Goal: Information Seeking & Learning: Check status

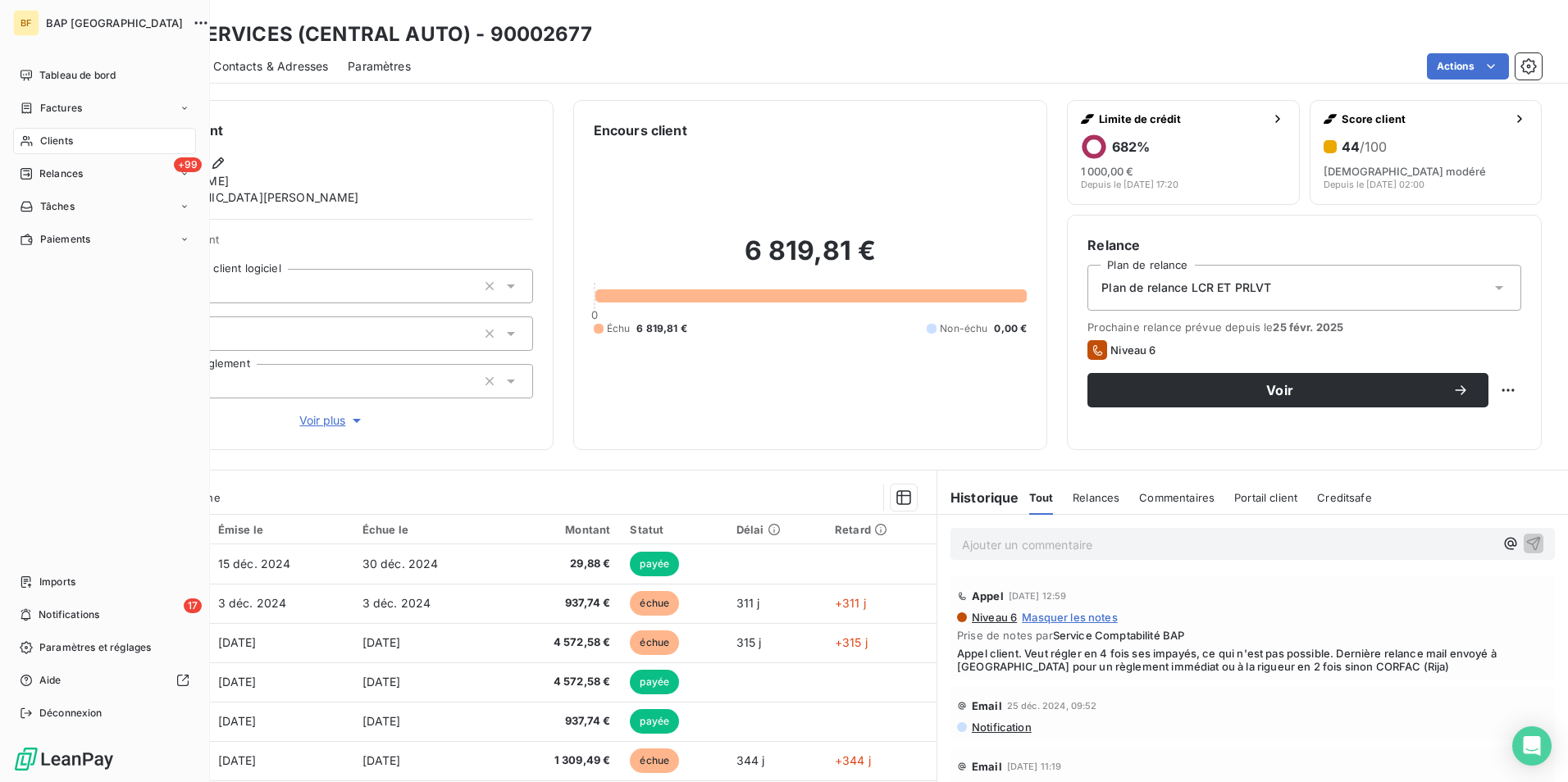
drag, startPoint x: 52, startPoint y: 134, endPoint x: 42, endPoint y: 134, distance: 10.0
click at [42, 134] on span "Clients" at bounding box center [56, 140] width 33 height 14
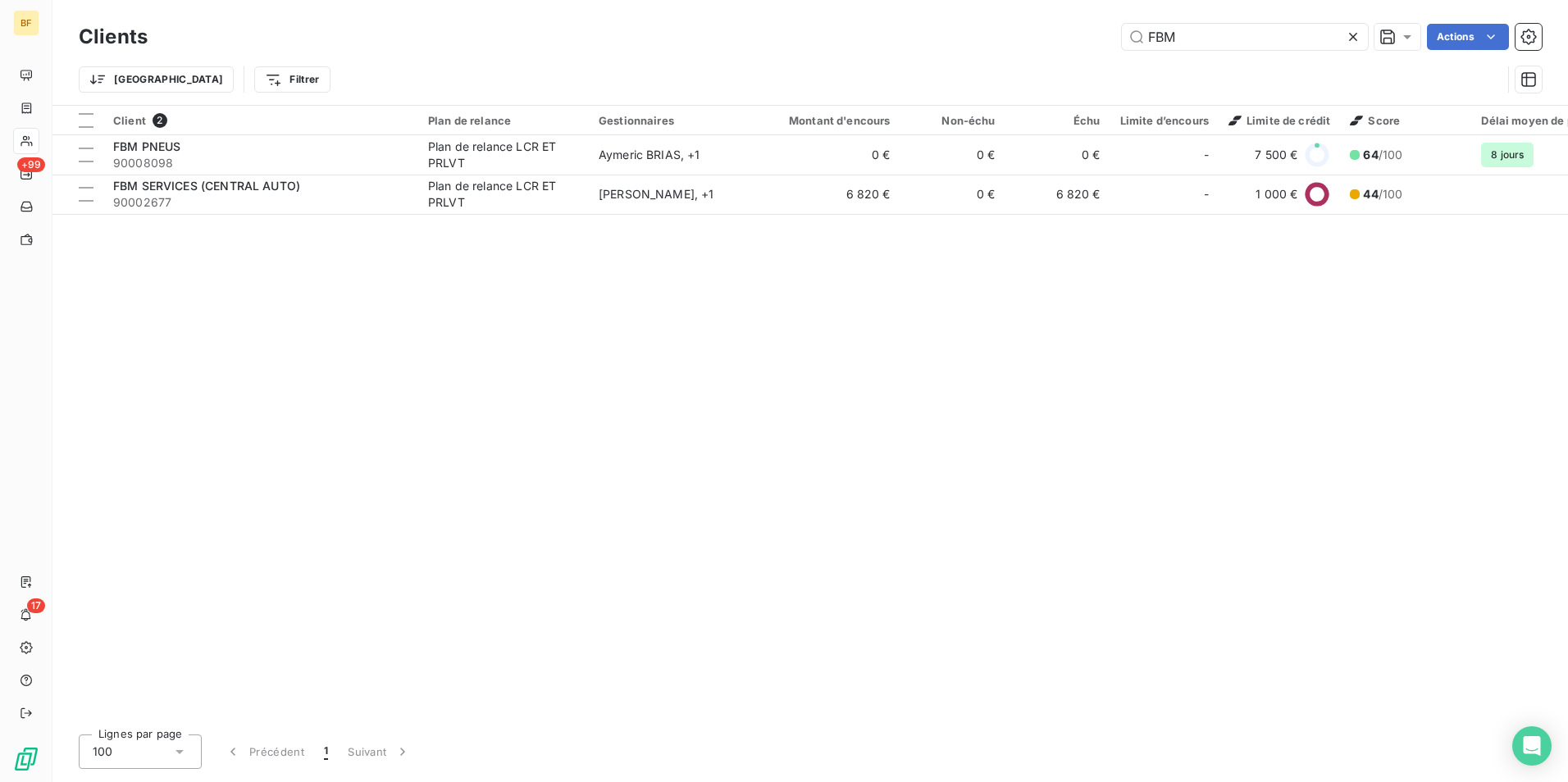
drag, startPoint x: 1186, startPoint y: 34, endPoint x: 1071, endPoint y: 18, distance: 116.1
click at [1071, 18] on div "Clients FBM Actions Trier Filtrer" at bounding box center [810, 52] width 1515 height 105
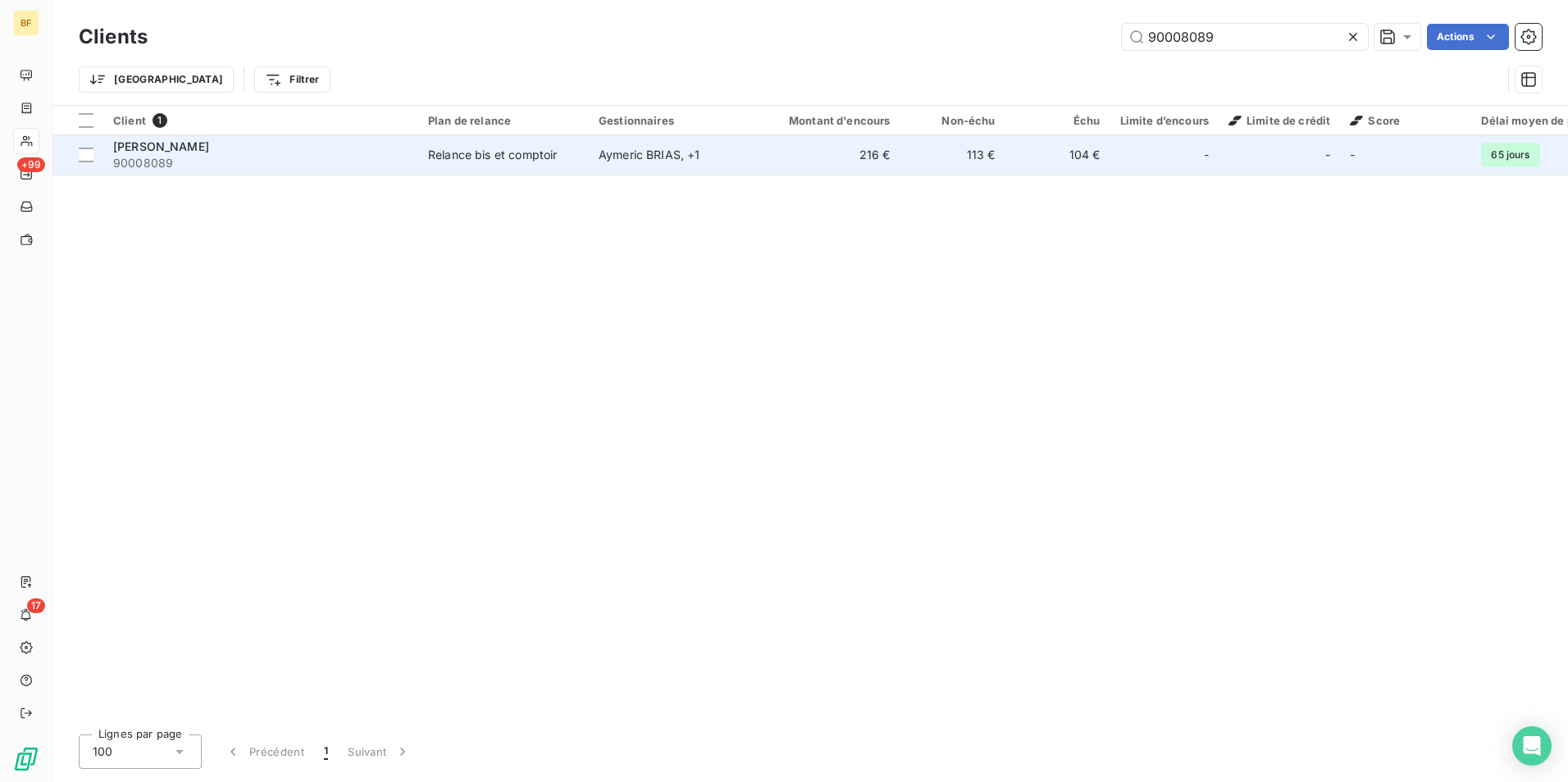
type input "90008089"
click at [308, 166] on span "90008089" at bounding box center [260, 163] width 295 height 16
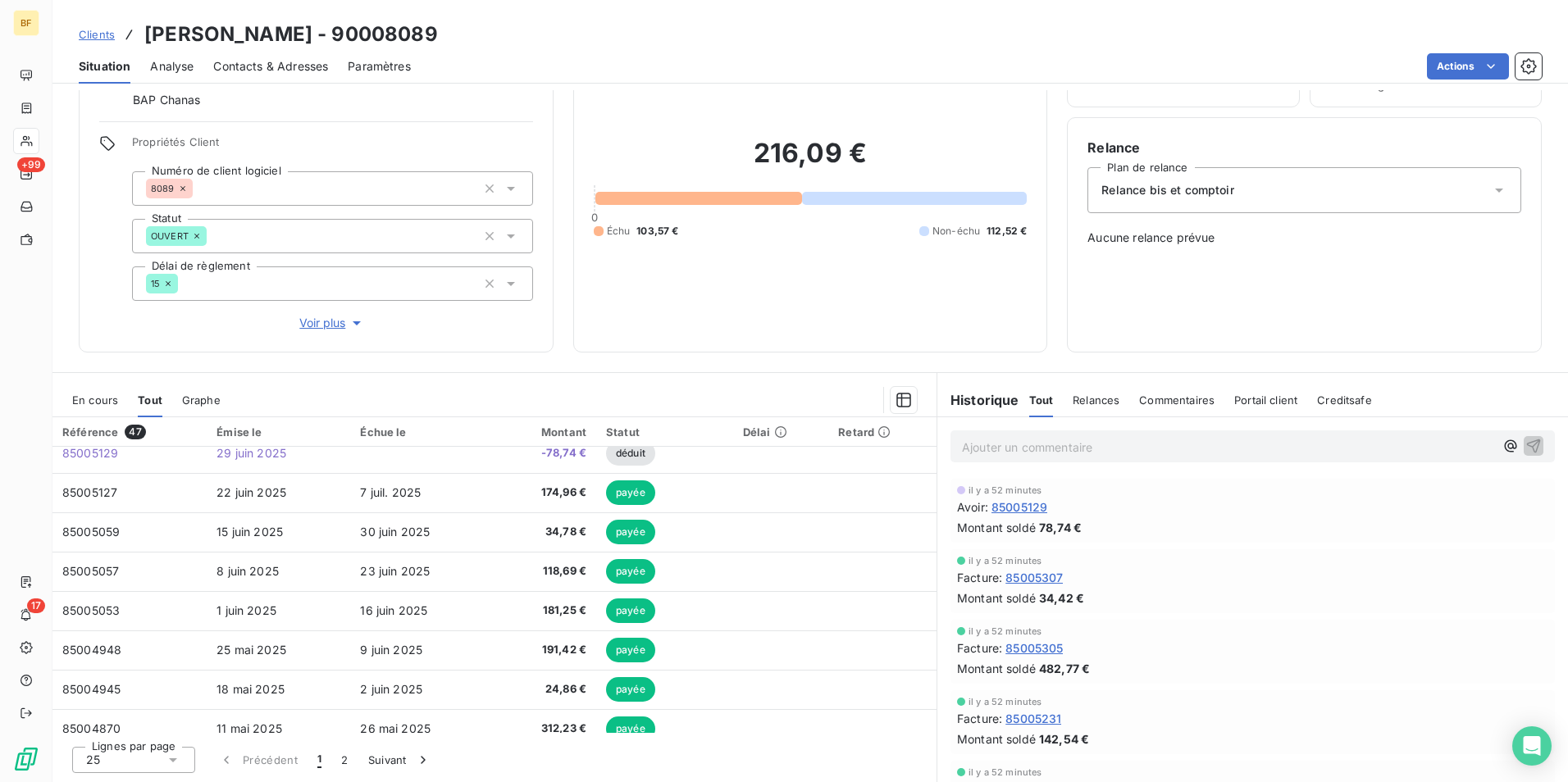
scroll to position [43, 0]
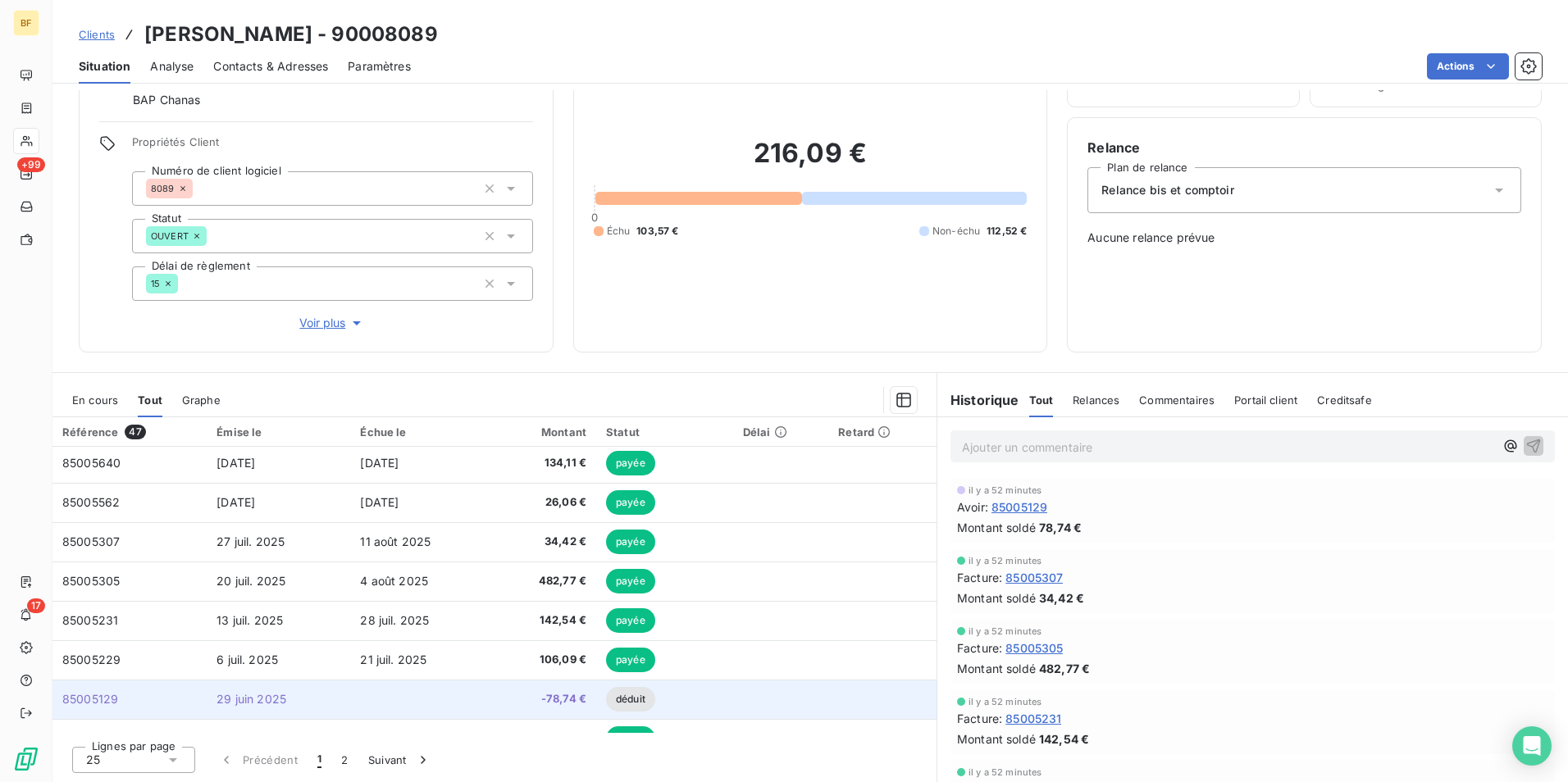
click at [414, 689] on td at bounding box center [422, 699] width 143 height 39
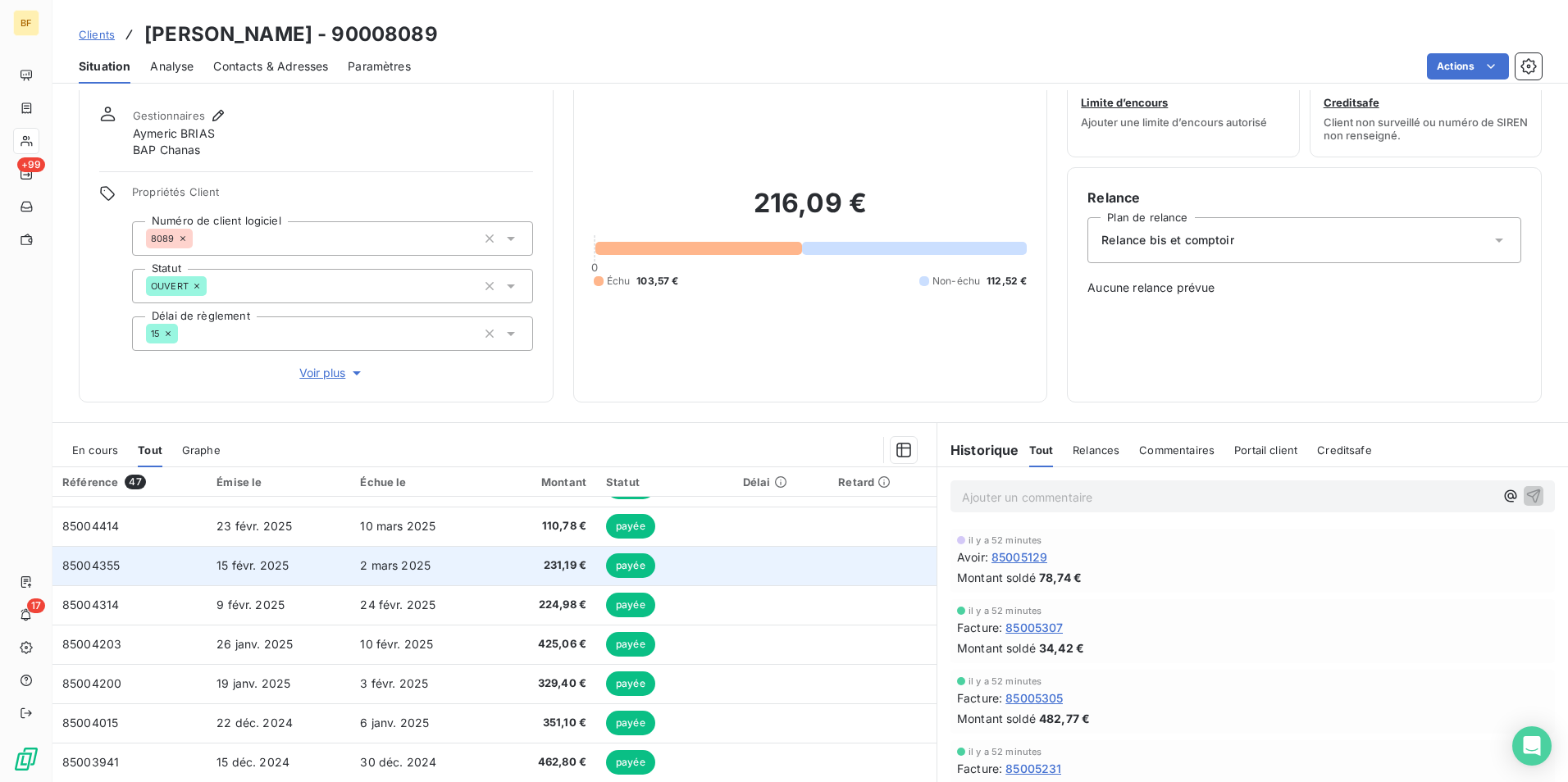
scroll to position [98, 0]
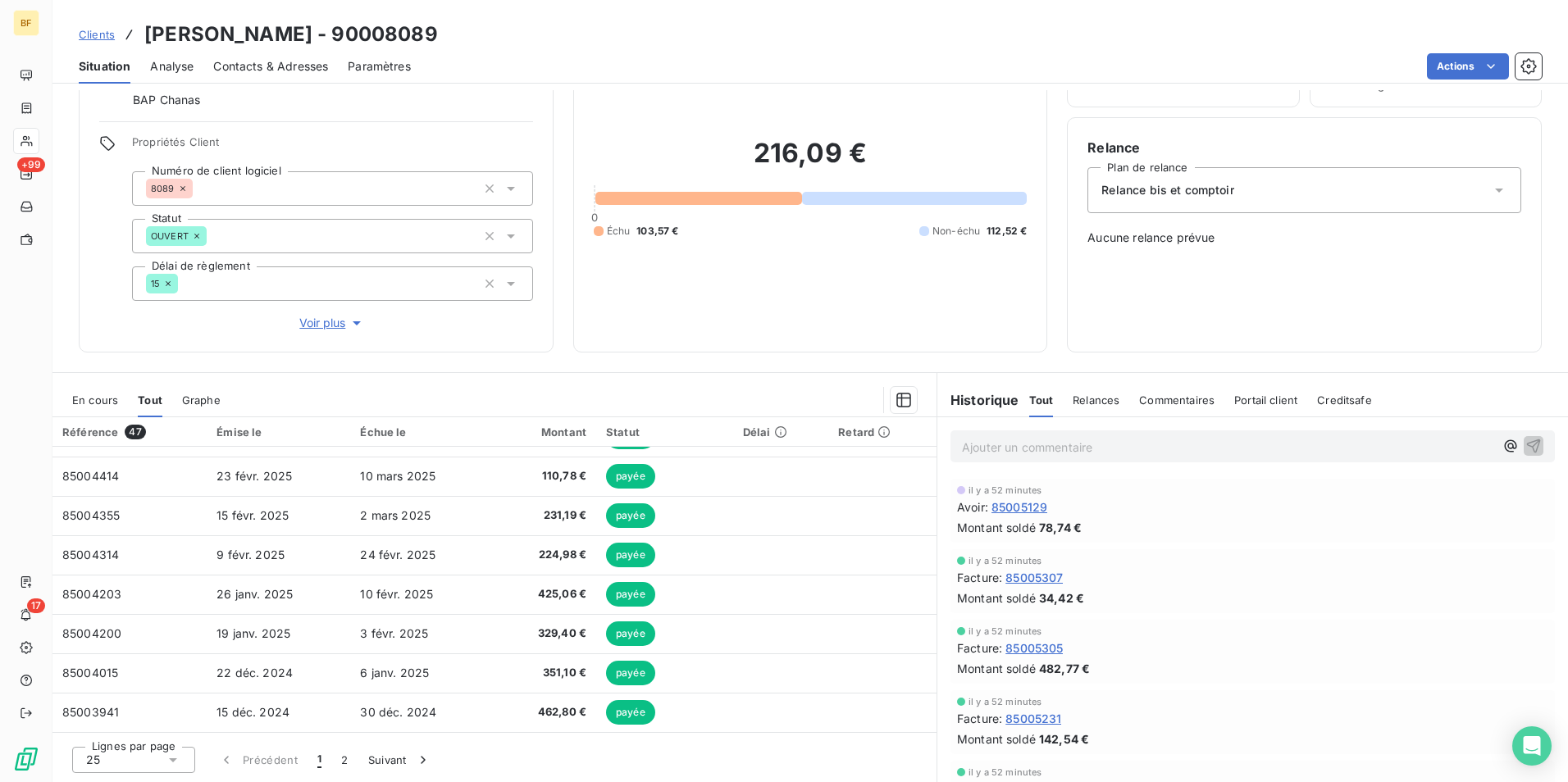
drag, startPoint x: 98, startPoint y: 400, endPoint x: 111, endPoint y: 410, distance: 16.4
click at [97, 400] on span "En cours" at bounding box center [95, 400] width 46 height 13
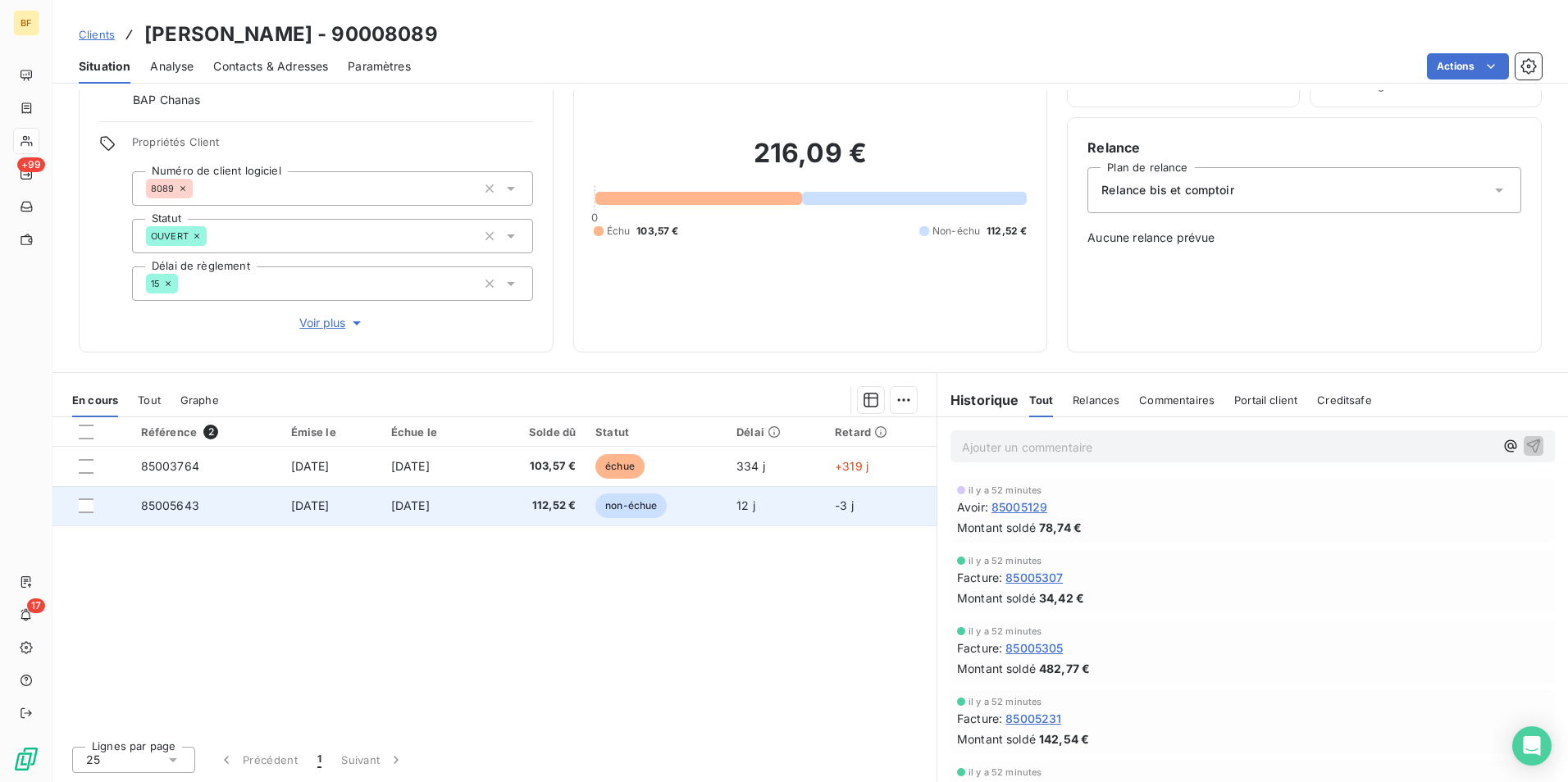
click at [291, 505] on span "28 sept. 2025" at bounding box center [310, 506] width 38 height 14
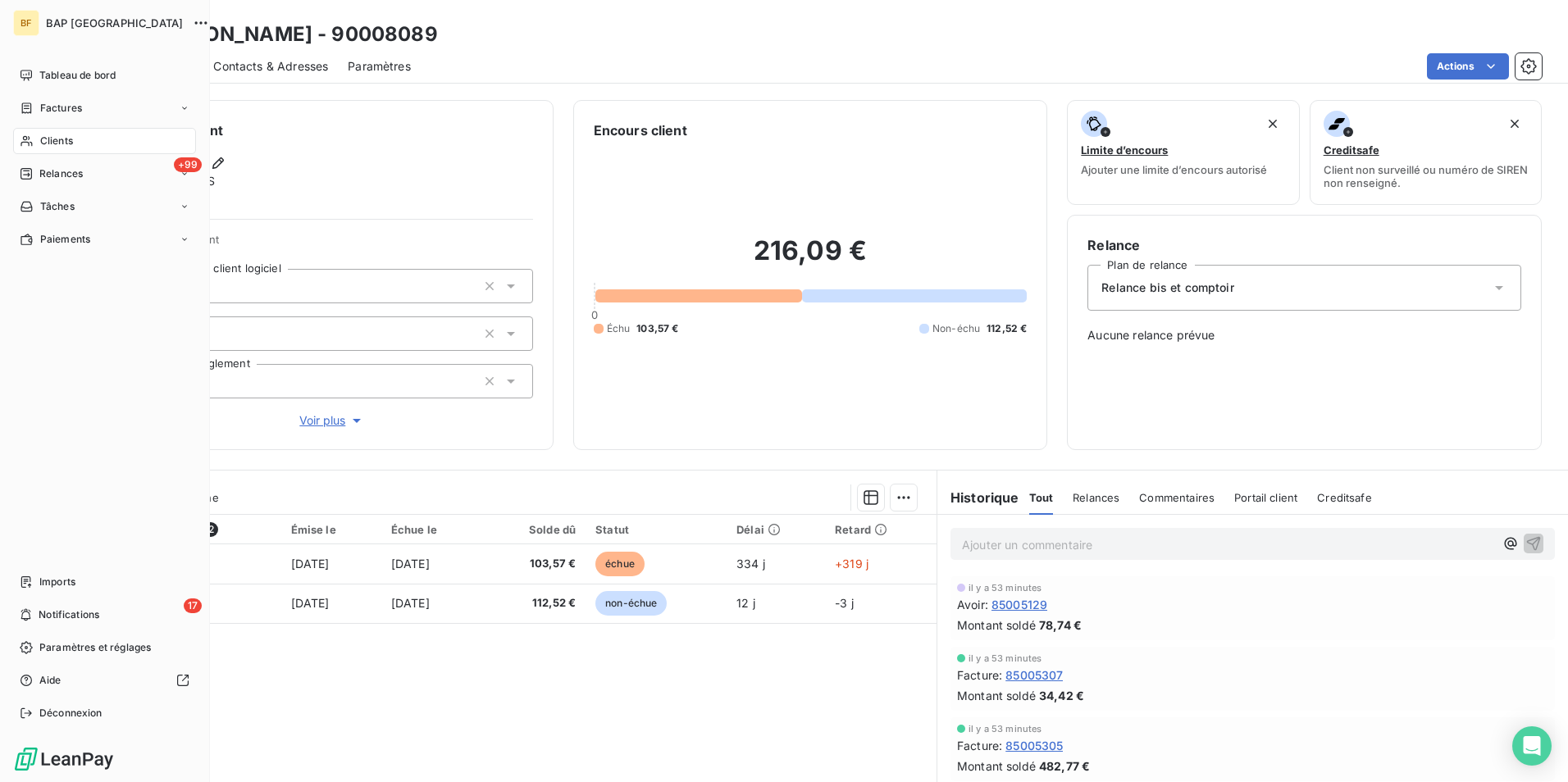
click at [42, 132] on div "Clients" at bounding box center [105, 140] width 183 height 26
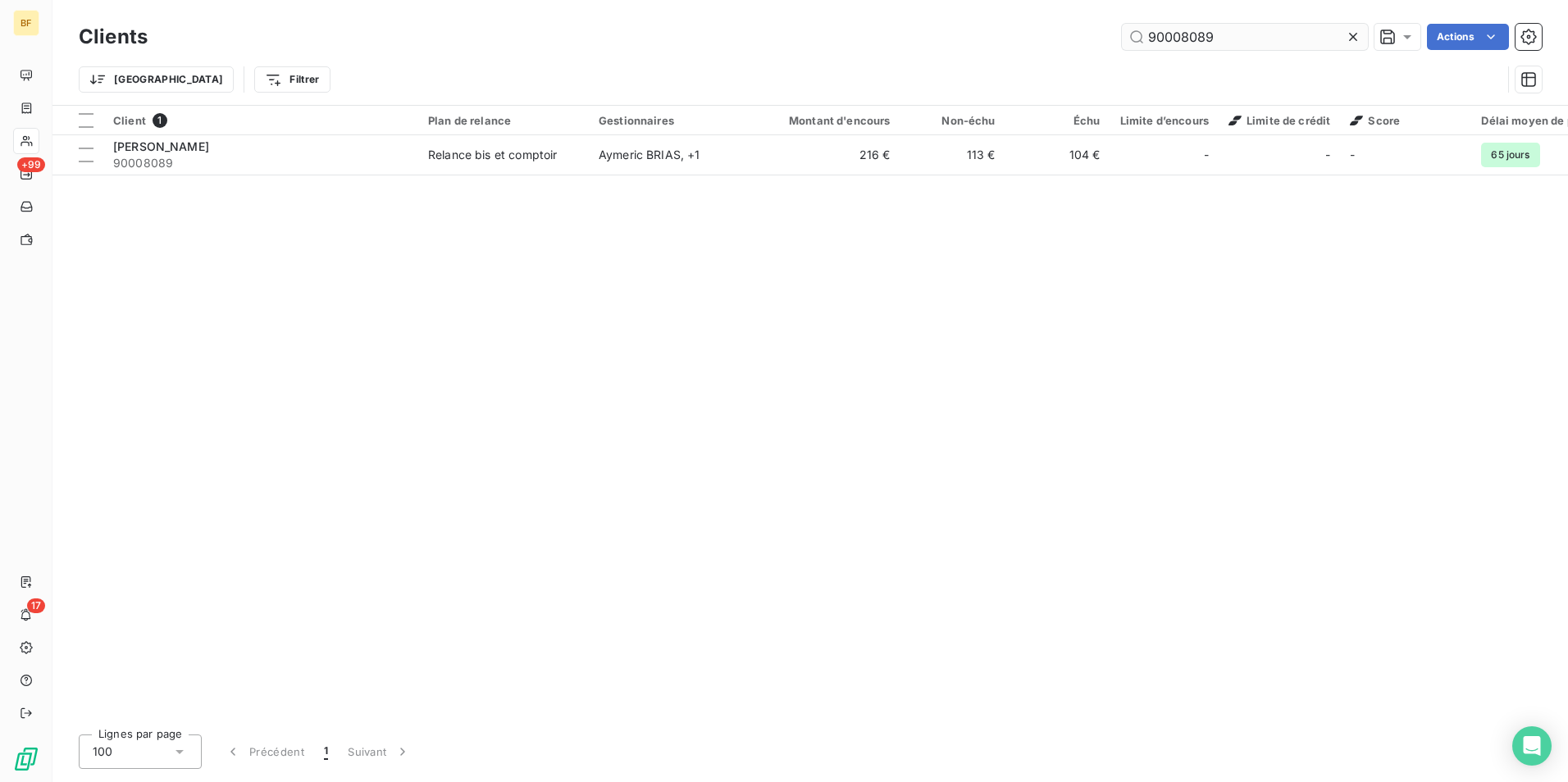
drag, startPoint x: 1249, startPoint y: 30, endPoint x: 1185, endPoint y: 37, distance: 64.4
click at [1184, 36] on input "90008089" at bounding box center [1244, 37] width 246 height 26
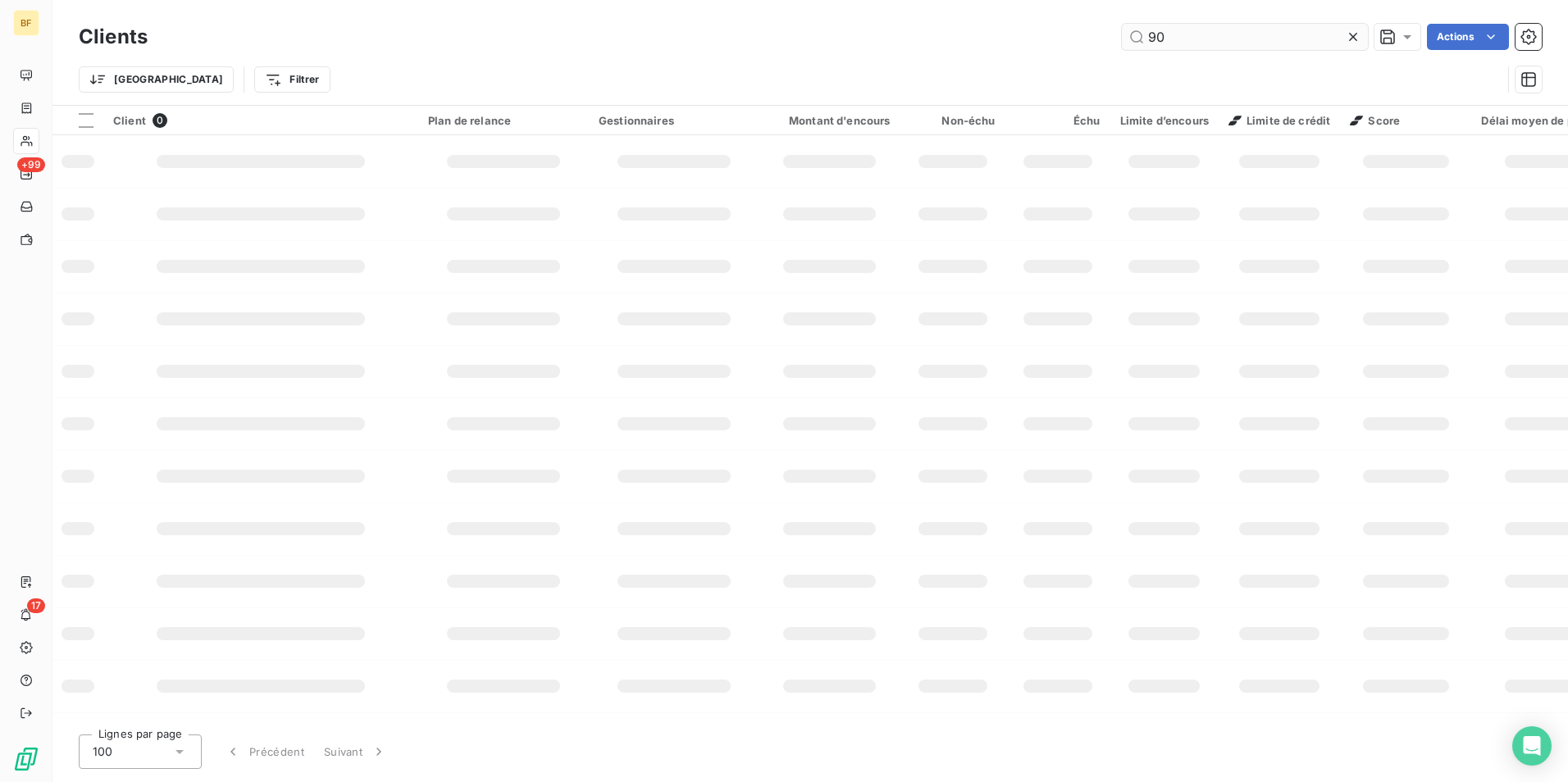
type input "9"
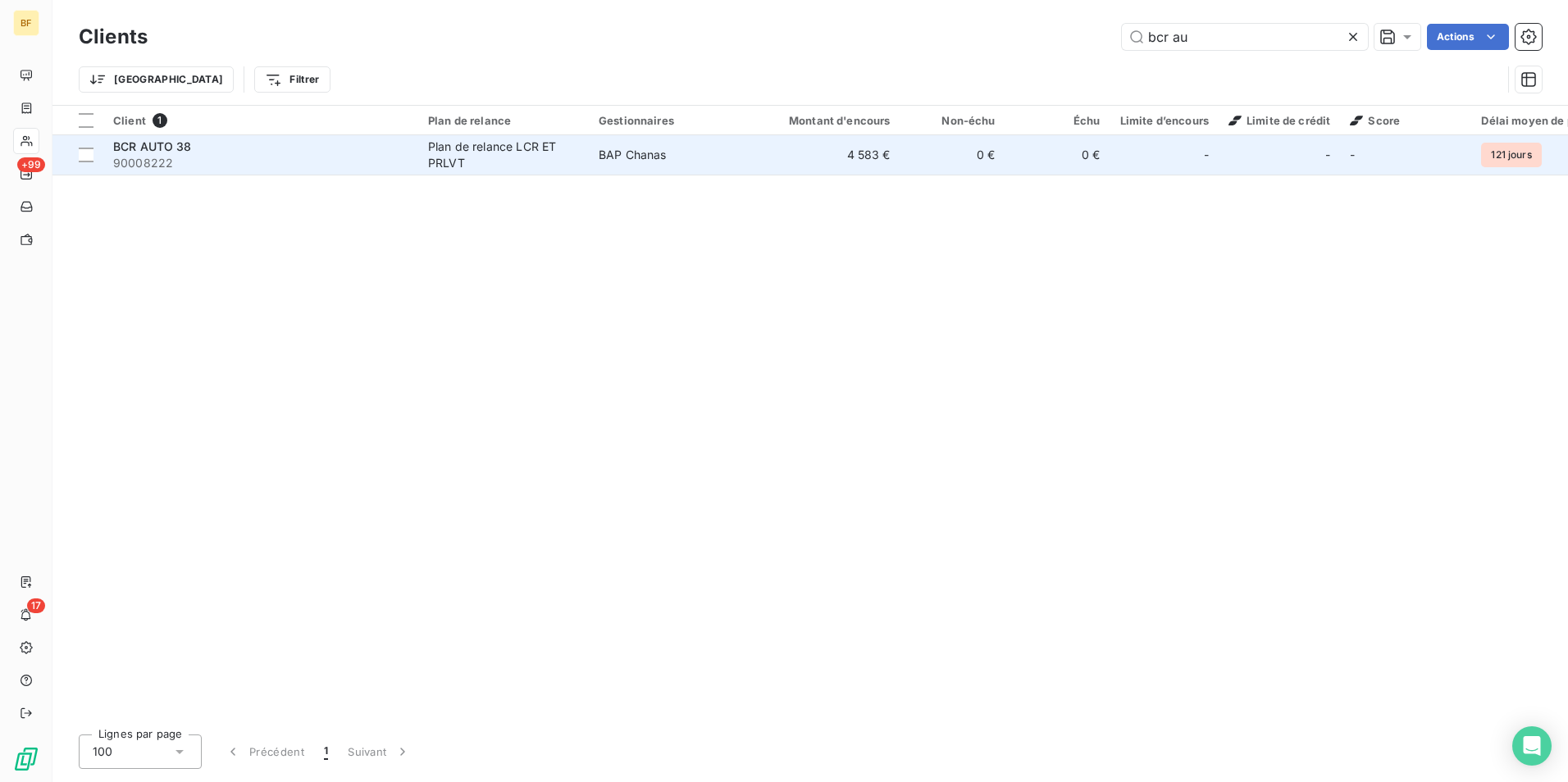
type input "bcr au"
click at [346, 157] on span "90008222" at bounding box center [260, 163] width 295 height 16
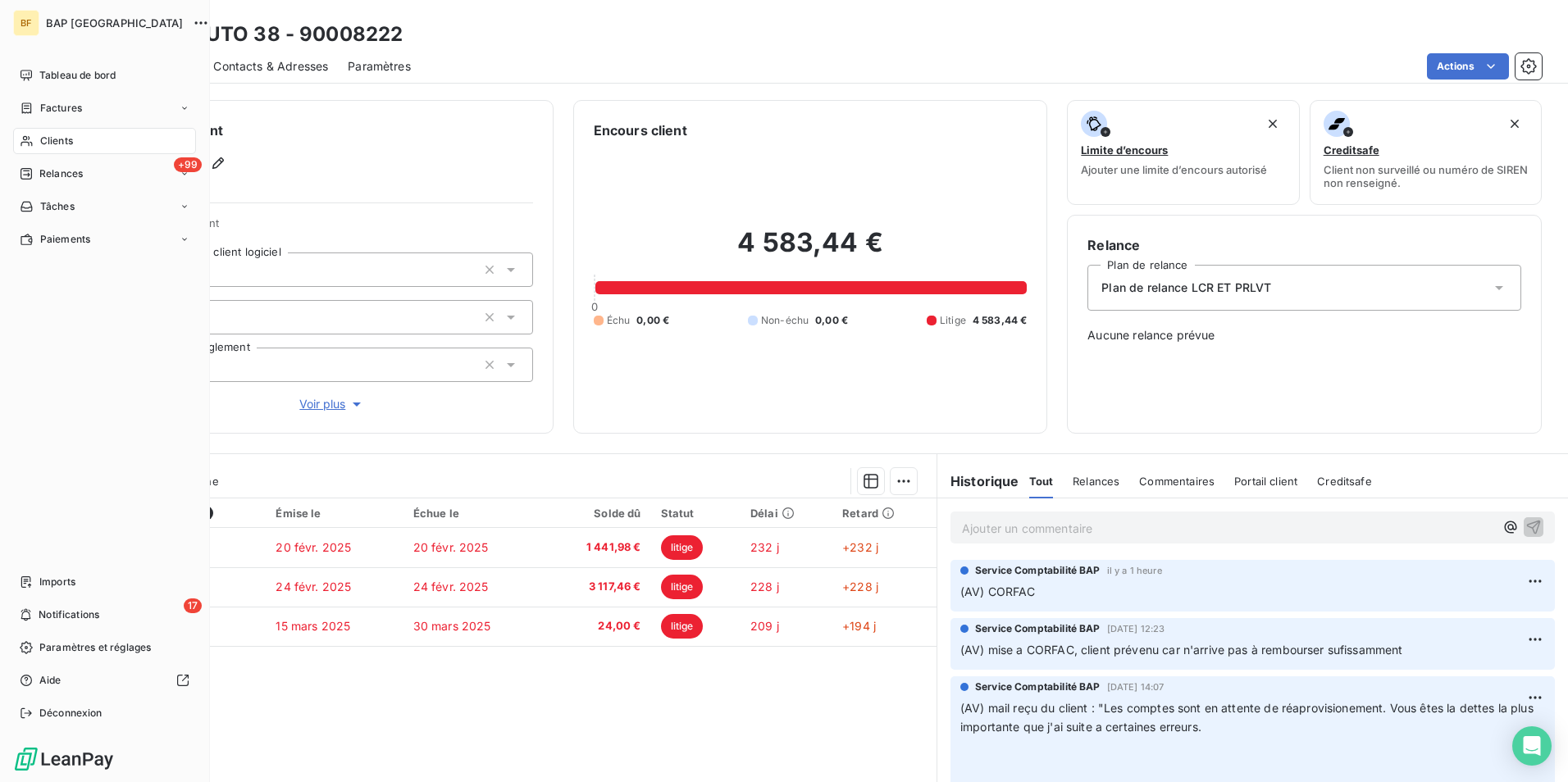
click at [35, 135] on div "Clients" at bounding box center [105, 140] width 183 height 26
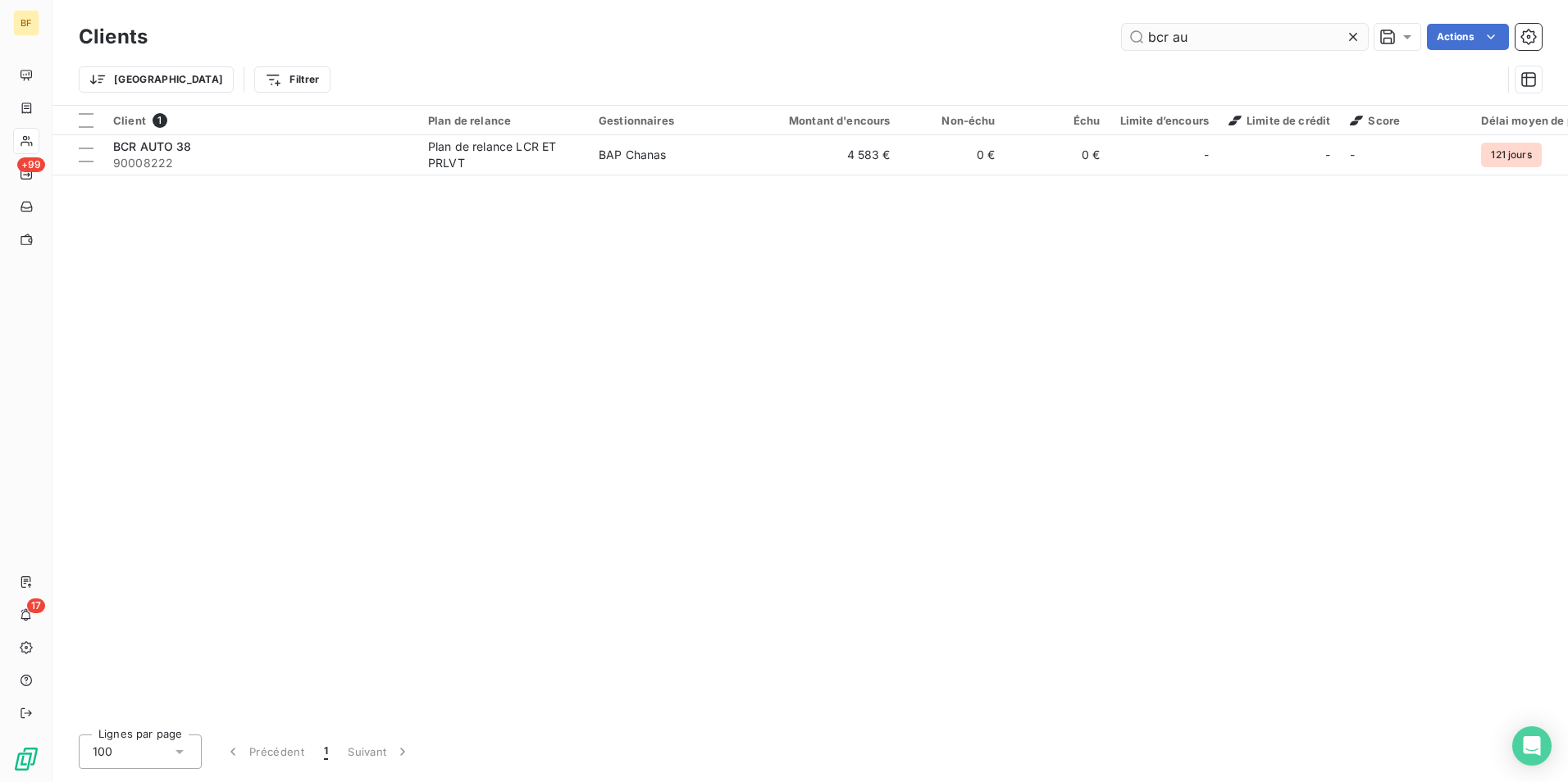
drag, startPoint x: 1184, startPoint y: 38, endPoint x: 1146, endPoint y: 32, distance: 38.5
click at [1146, 32] on input "bcr au" at bounding box center [1244, 37] width 246 height 26
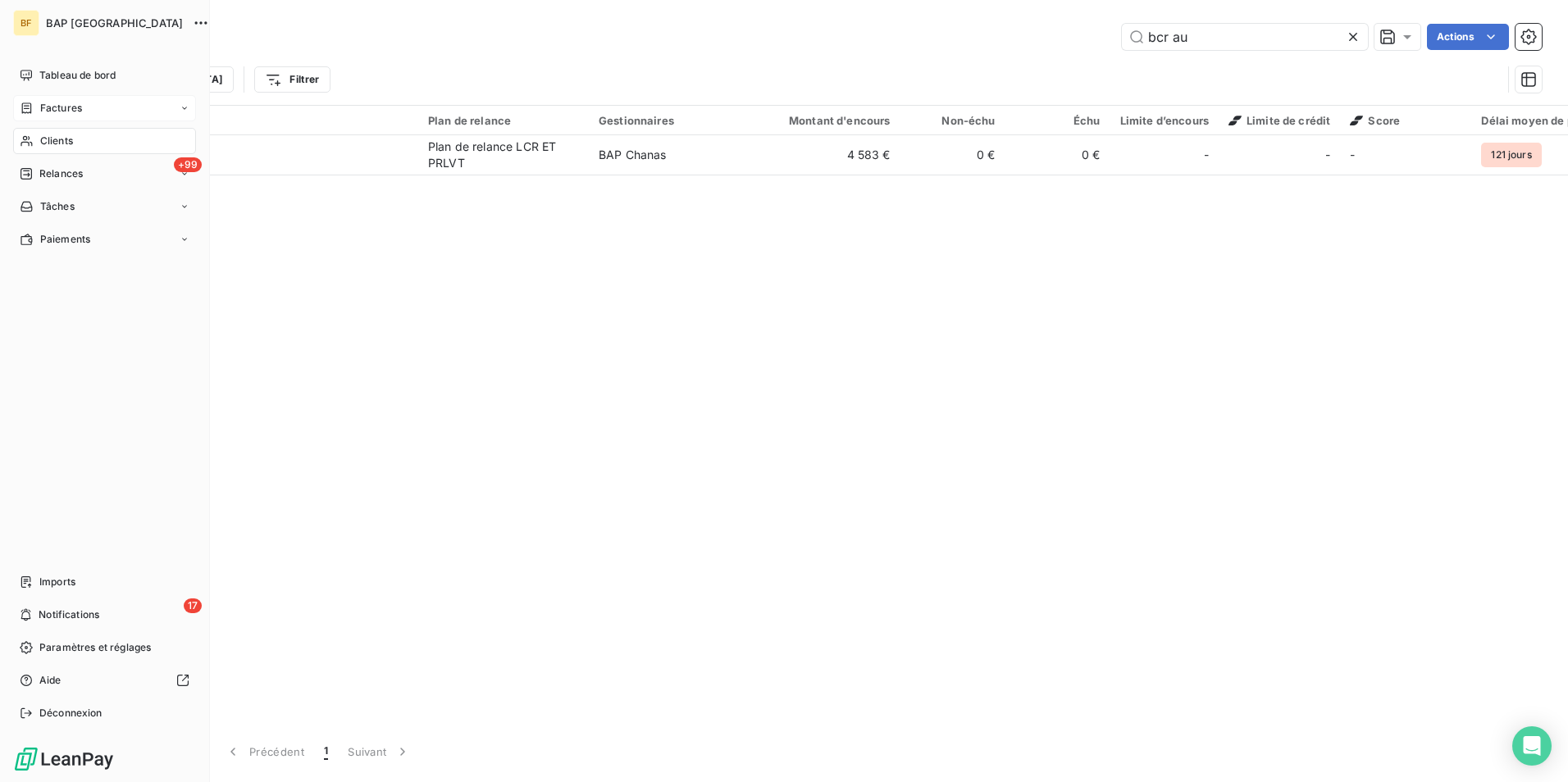
click at [80, 104] on span "Factures" at bounding box center [61, 108] width 42 height 14
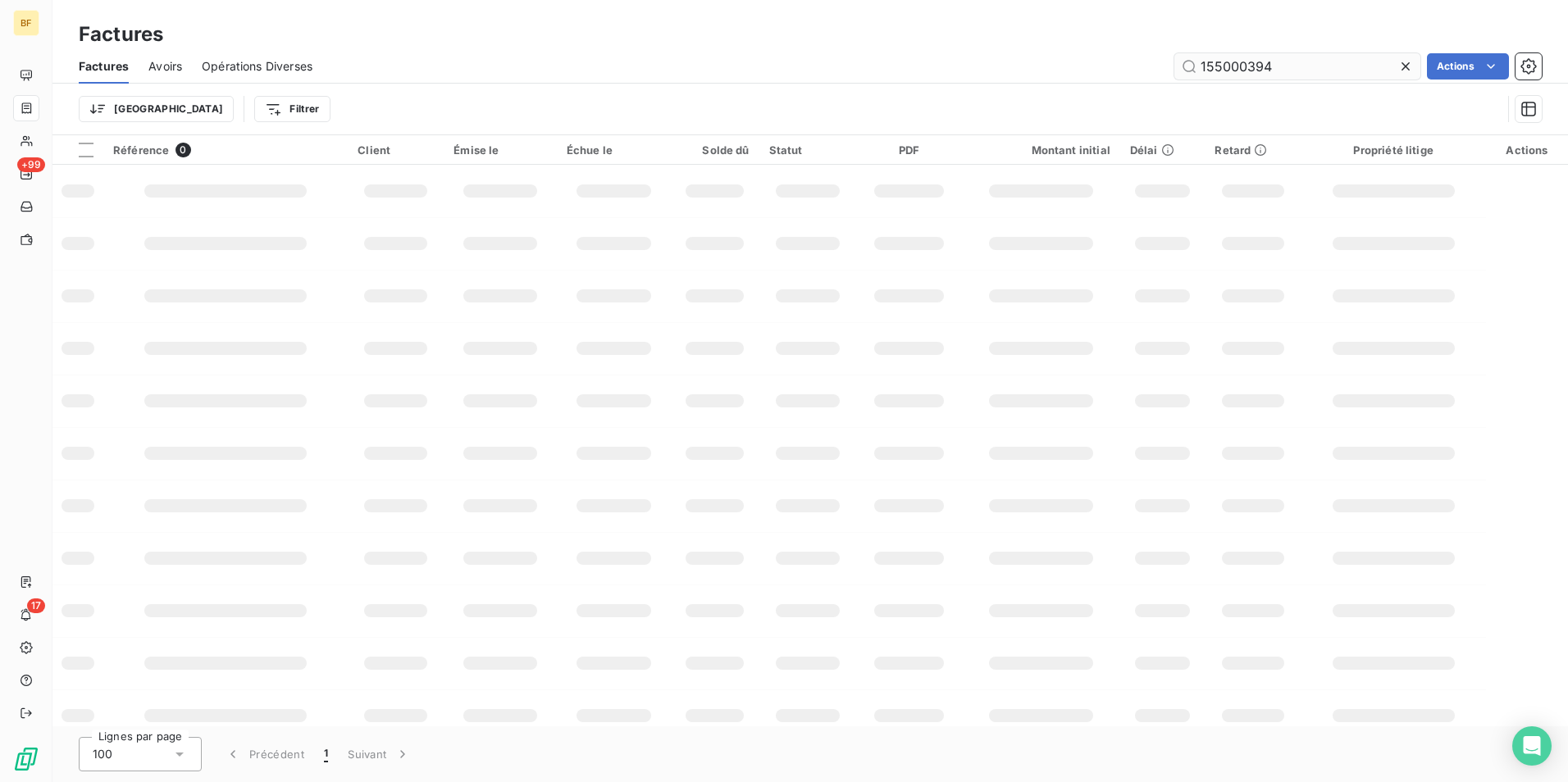
drag, startPoint x: 1300, startPoint y: 64, endPoint x: 1182, endPoint y: 57, distance: 118.2
click at [1183, 57] on input "155000394" at bounding box center [1297, 66] width 246 height 26
click at [1326, 77] on input "25018399" at bounding box center [1297, 66] width 246 height 26
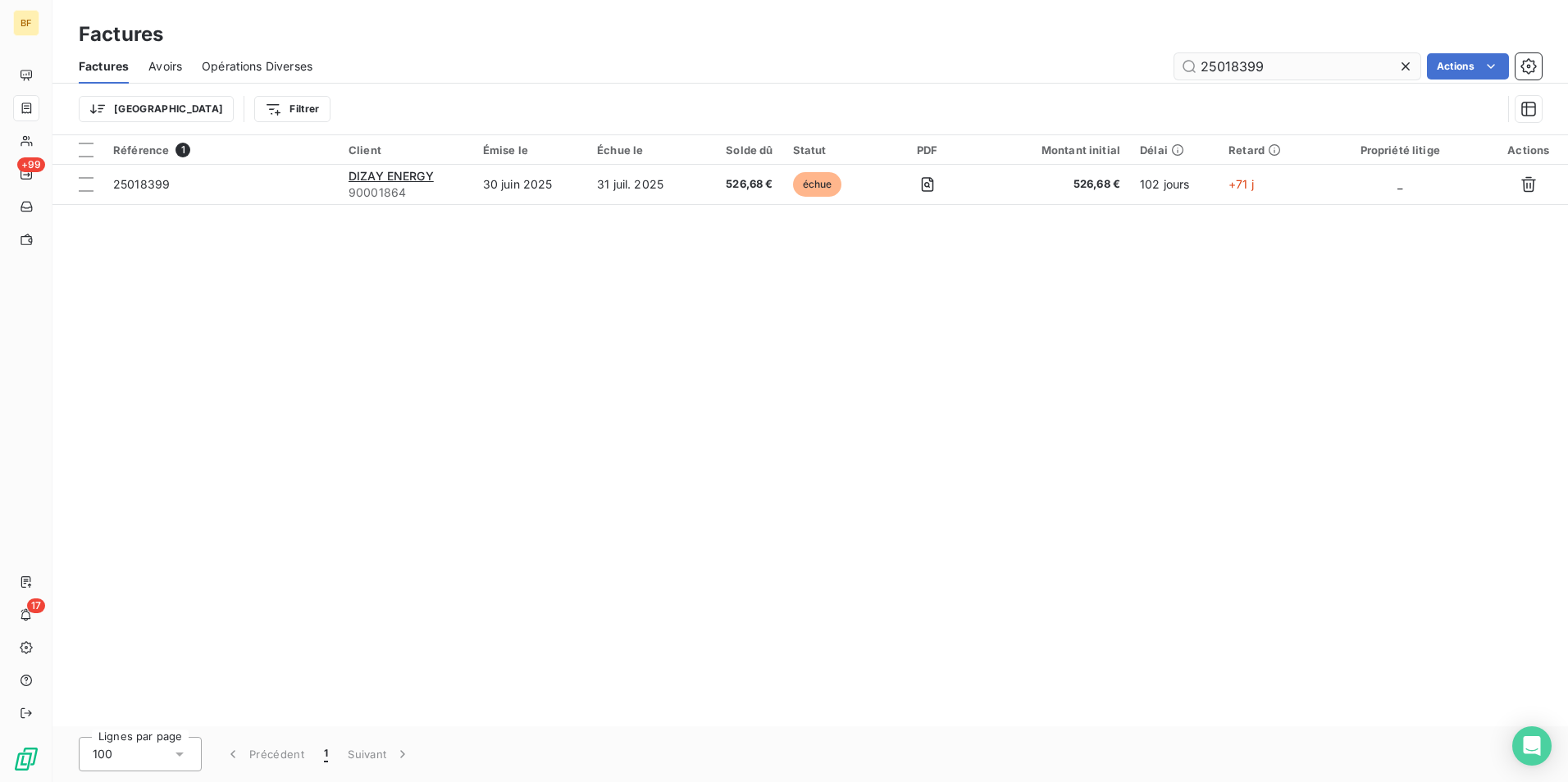
type input "25018399"
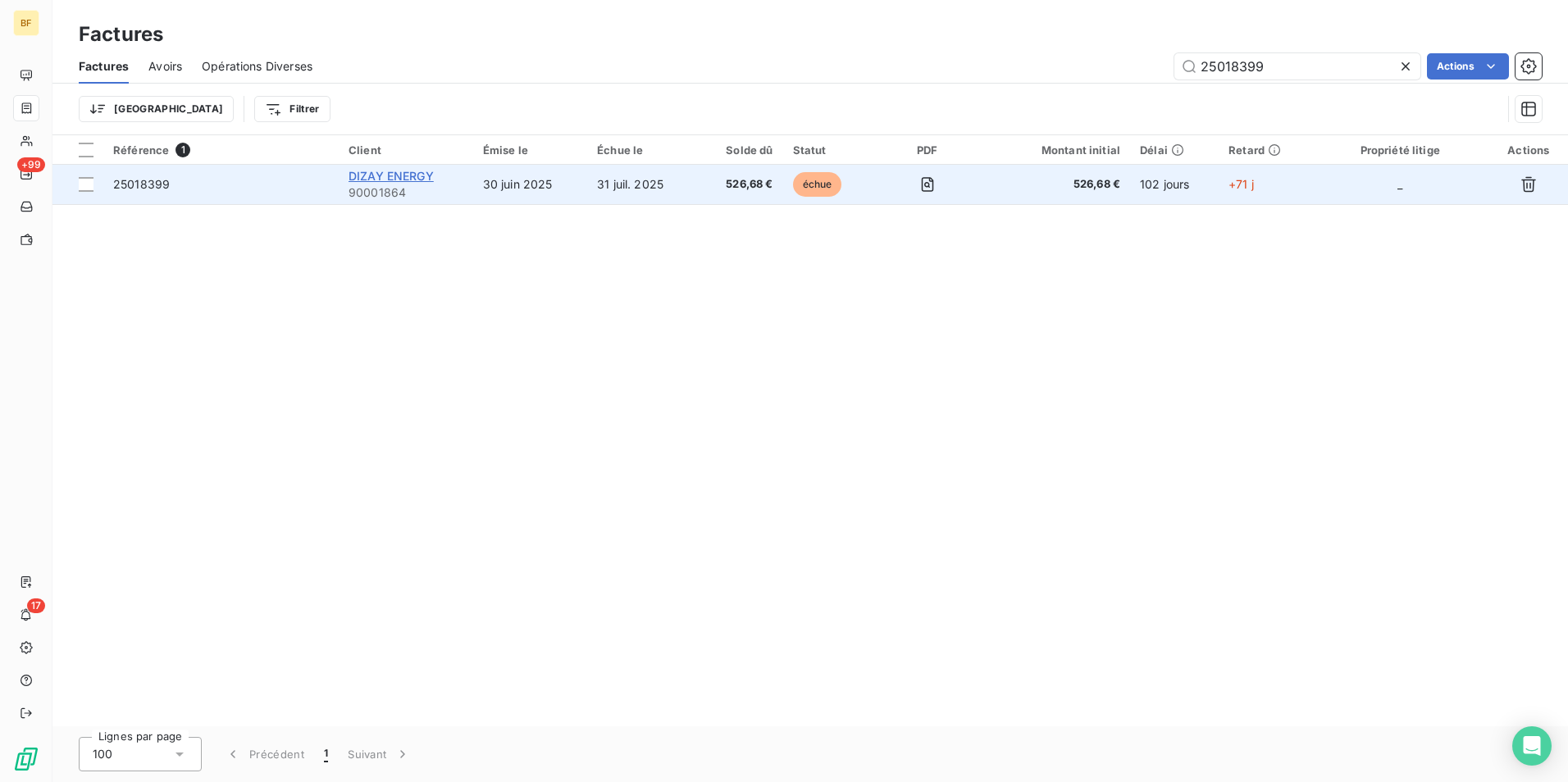
click at [411, 173] on span "DIZAY ENERGY" at bounding box center [390, 176] width 85 height 14
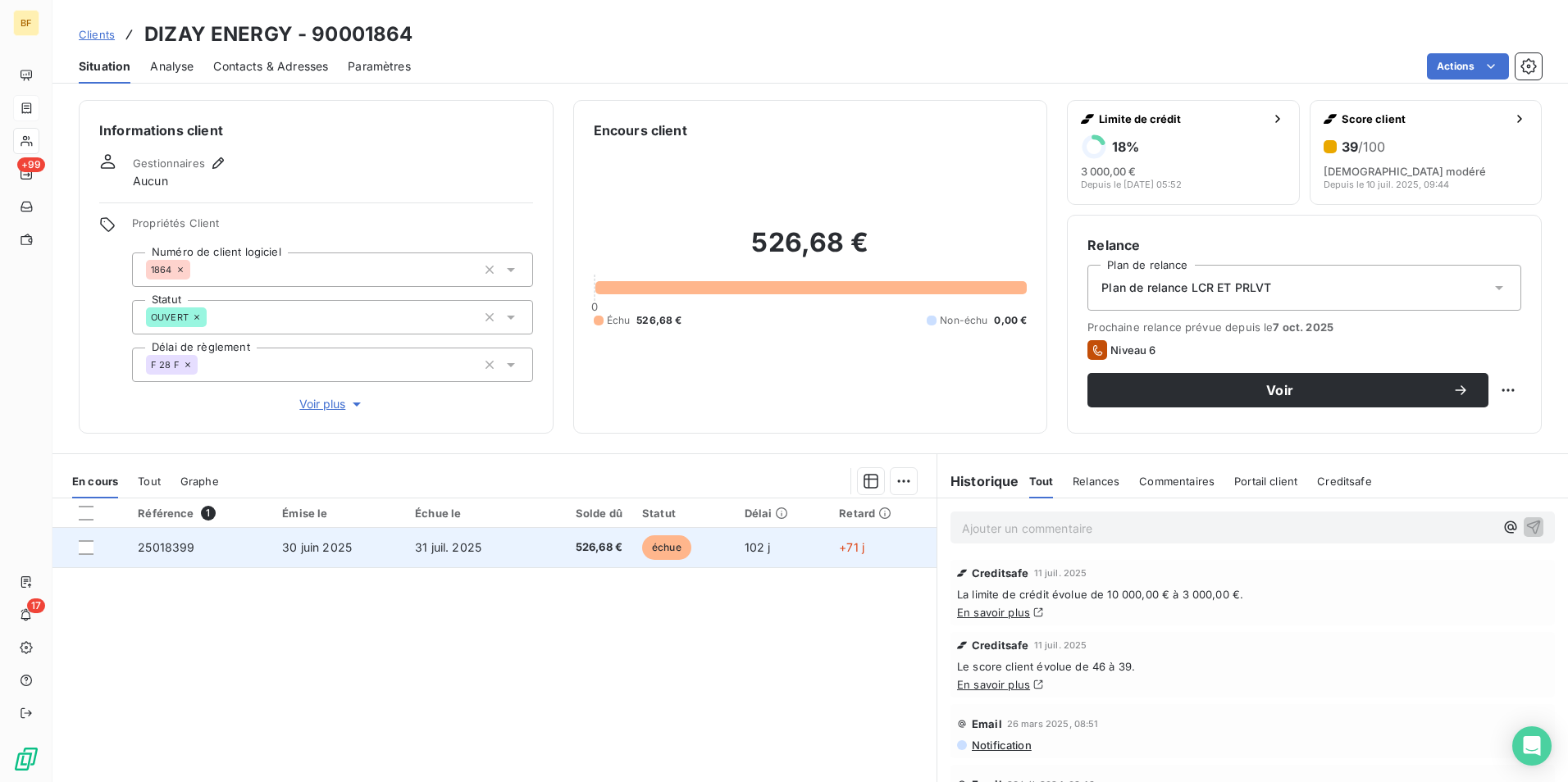
click at [420, 548] on span "31 juil. 2025" at bounding box center [448, 548] width 66 height 14
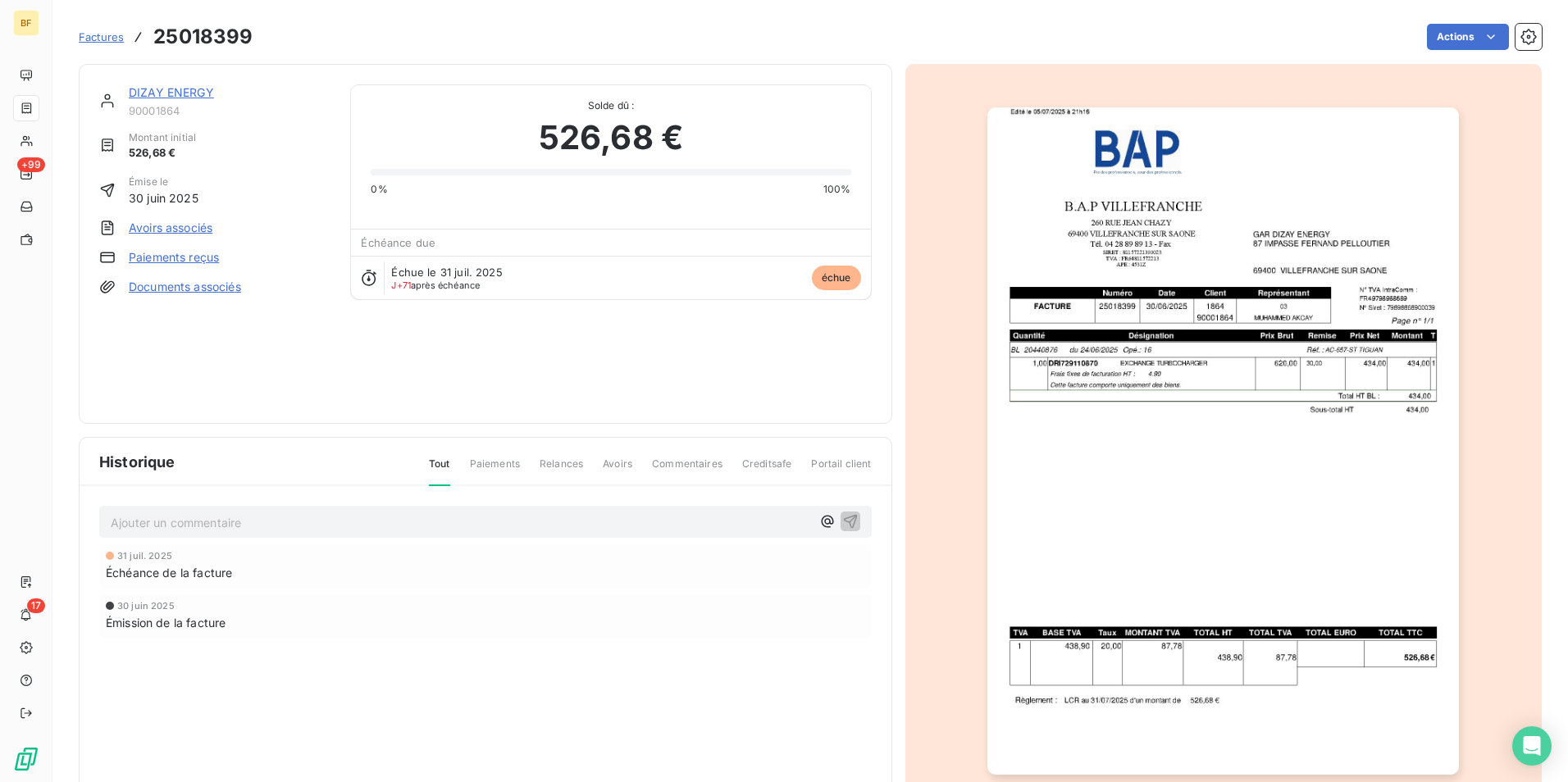
click at [1290, 444] on img "button" at bounding box center [1223, 441] width 472 height 667
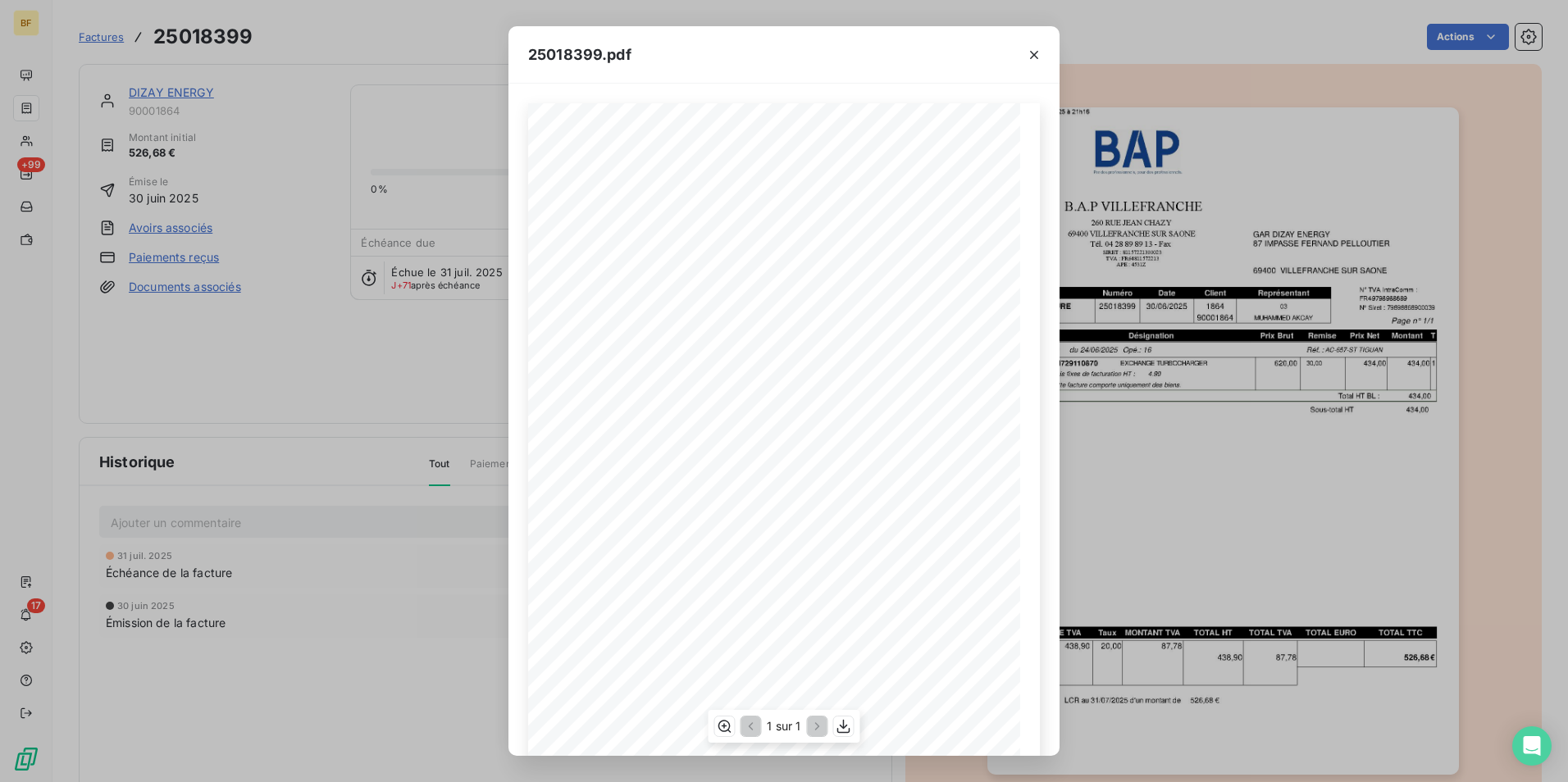
scroll to position [63, 0]
click at [392, 378] on div "25018399.pdf B.A.P VILLEFRANCHE GAR DIZAY ENERGY 260 RUE JEAN CHAZY 87 IMPASSE …" at bounding box center [784, 391] width 1568 height 782
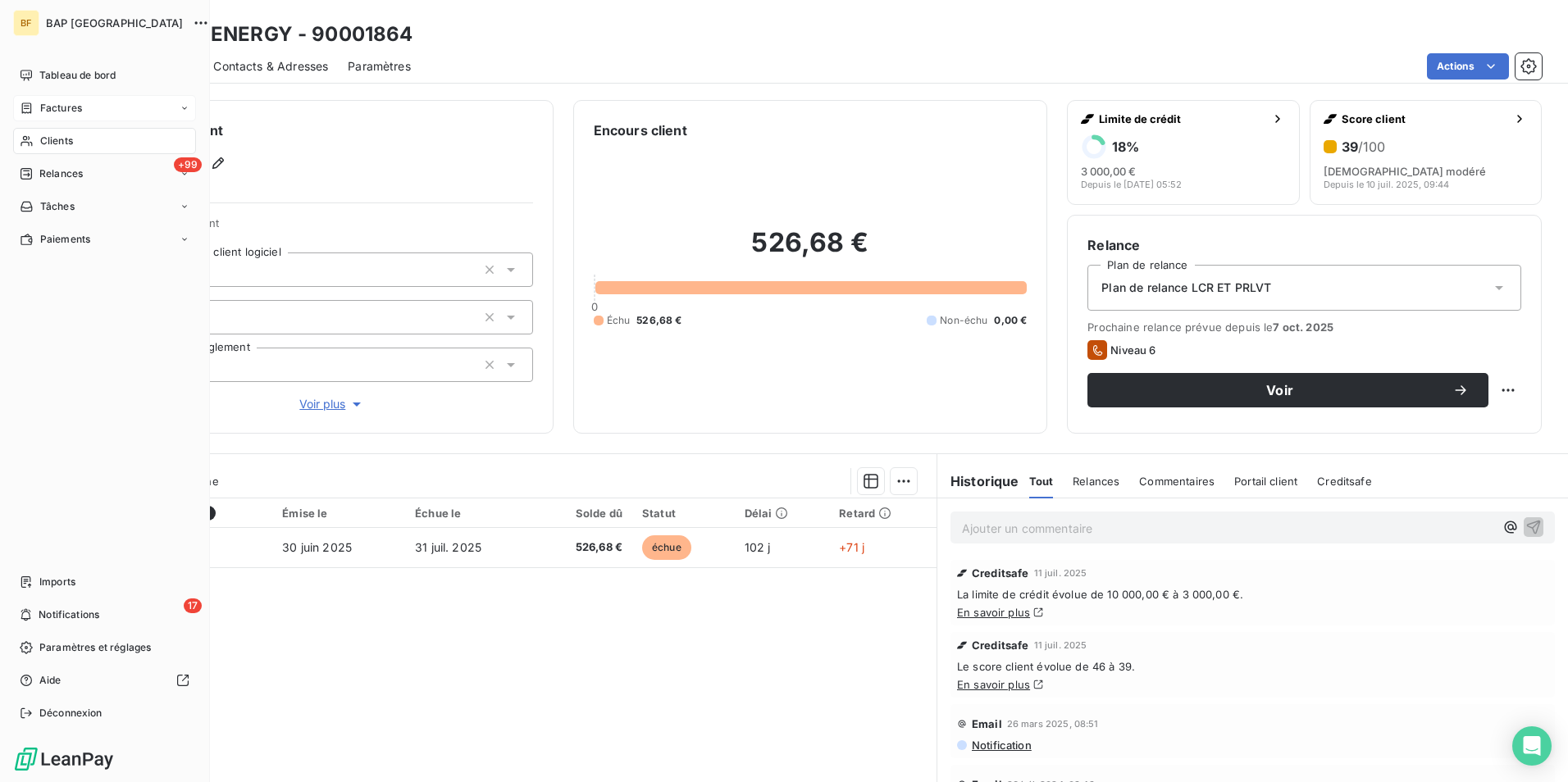
click at [30, 139] on icon at bounding box center [26, 141] width 12 height 11
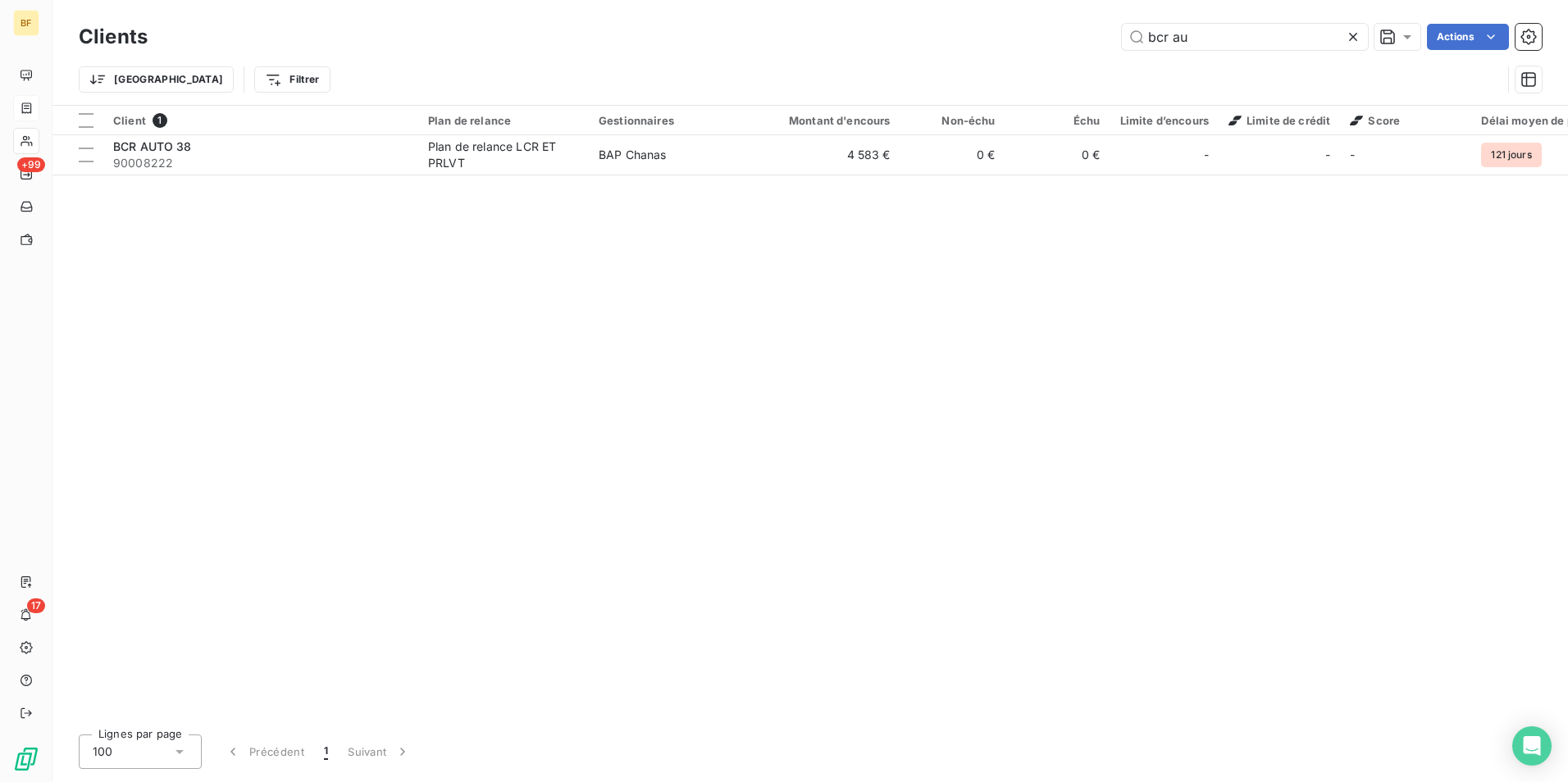
drag, startPoint x: 1207, startPoint y: 32, endPoint x: 1047, endPoint y: 40, distance: 160.2
click at [1047, 40] on div "bcr au Actions" at bounding box center [854, 37] width 1374 height 26
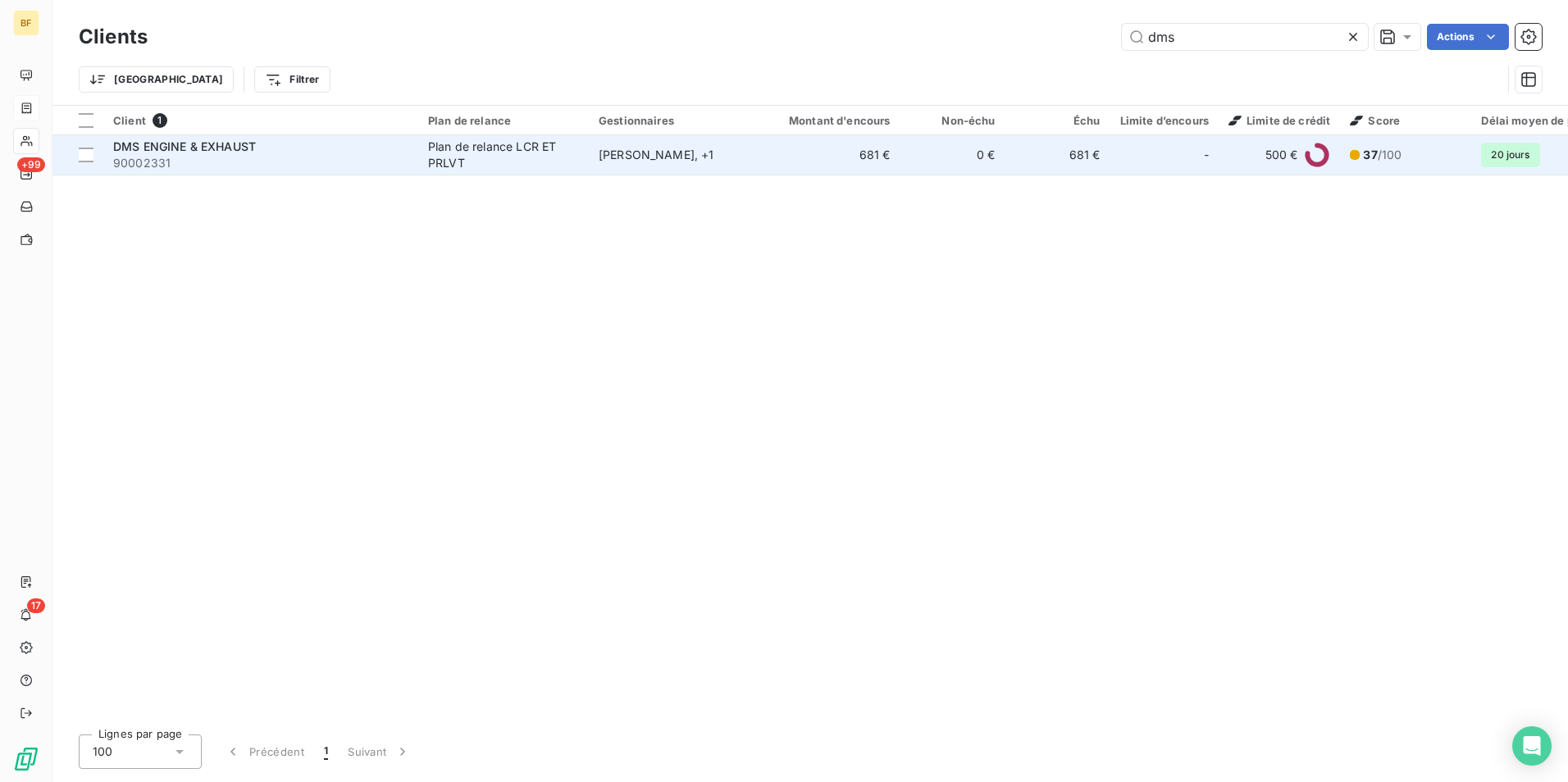
type input "dms"
click at [166, 166] on span "90002331" at bounding box center [260, 163] width 295 height 16
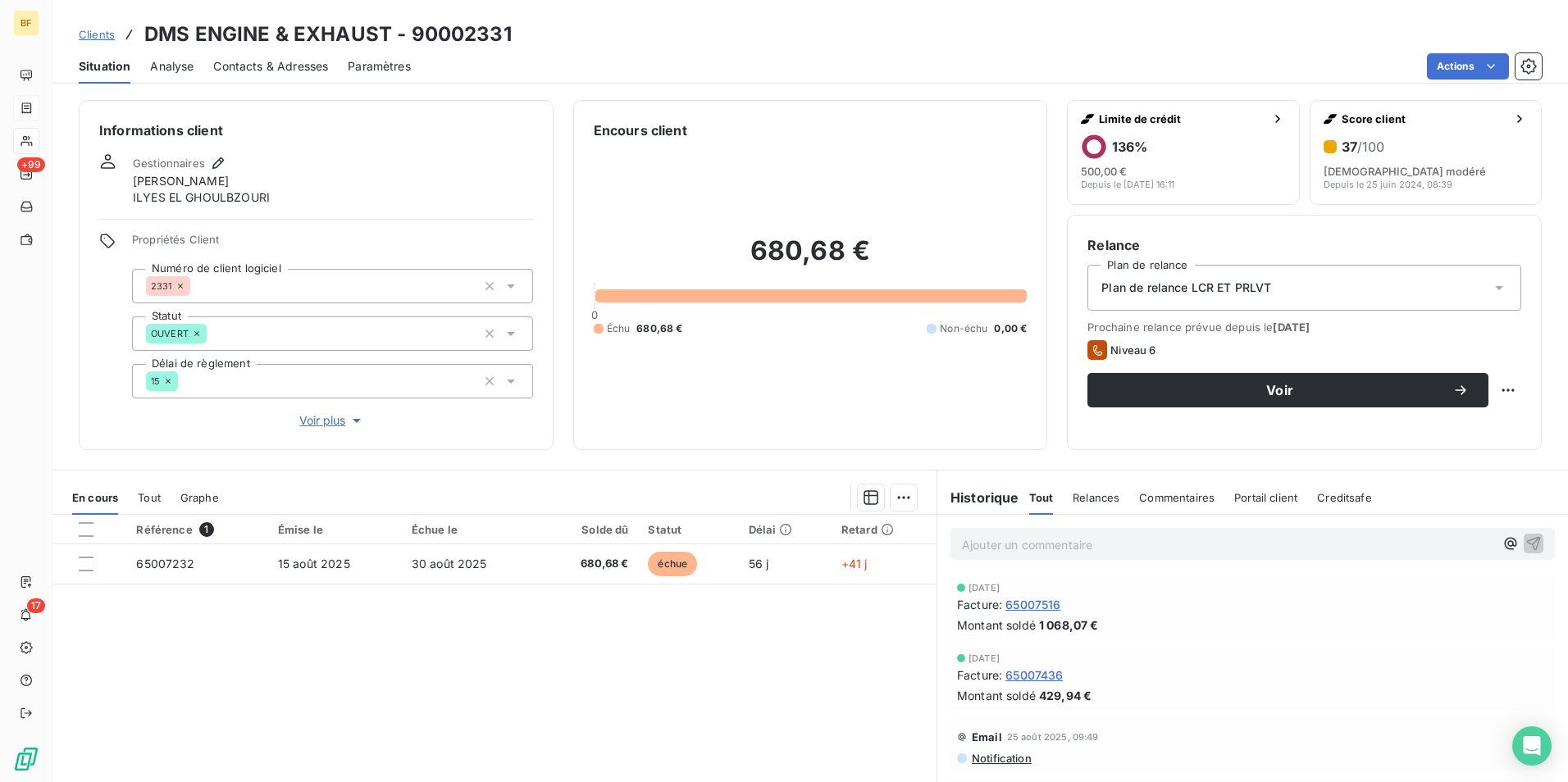
click at [660, 400] on div "680,68 € 0 Échu 680,68 € Non-échu 0,00 €" at bounding box center [810, 285] width 434 height 289
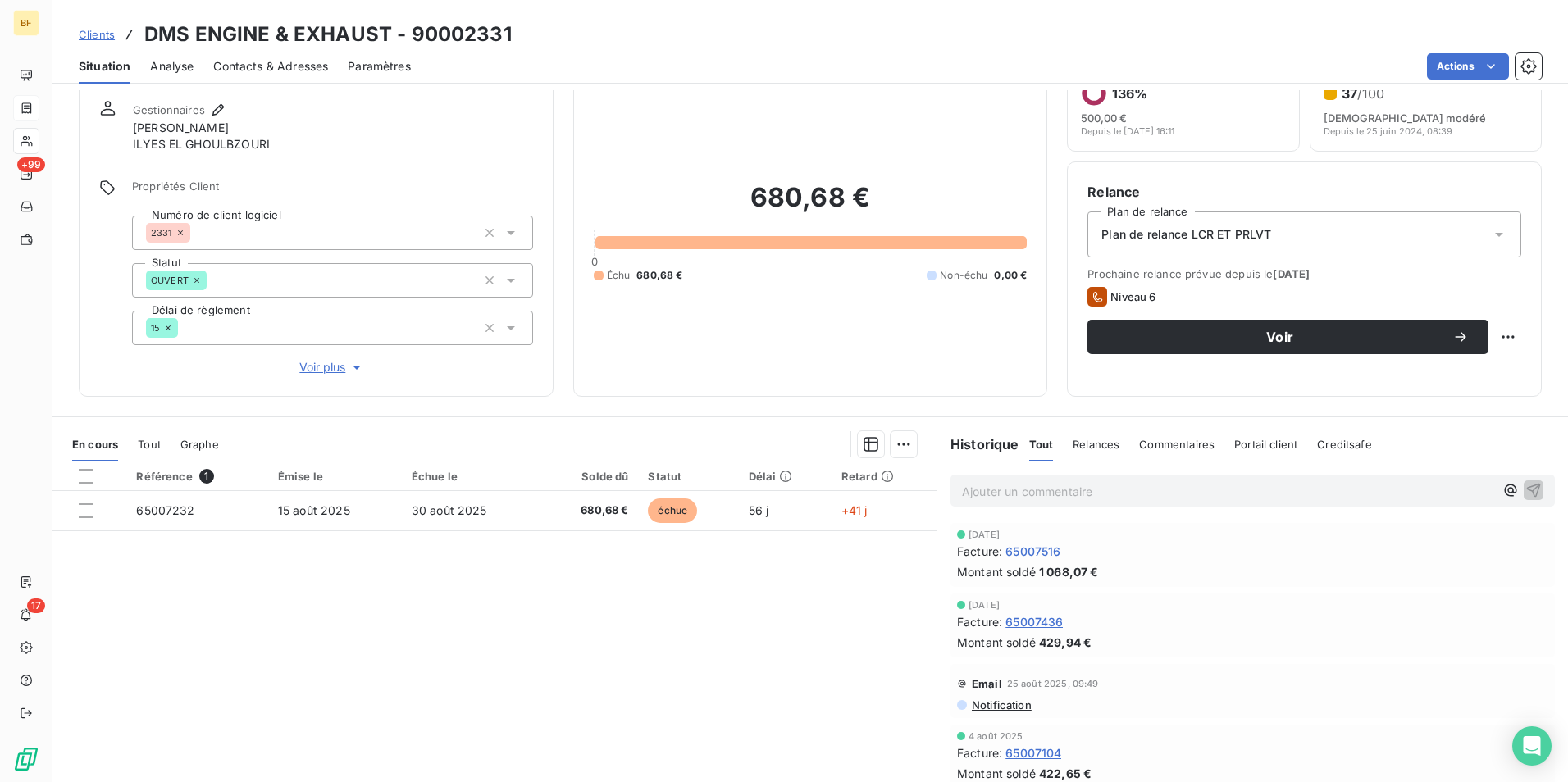
scroll to position [82, 0]
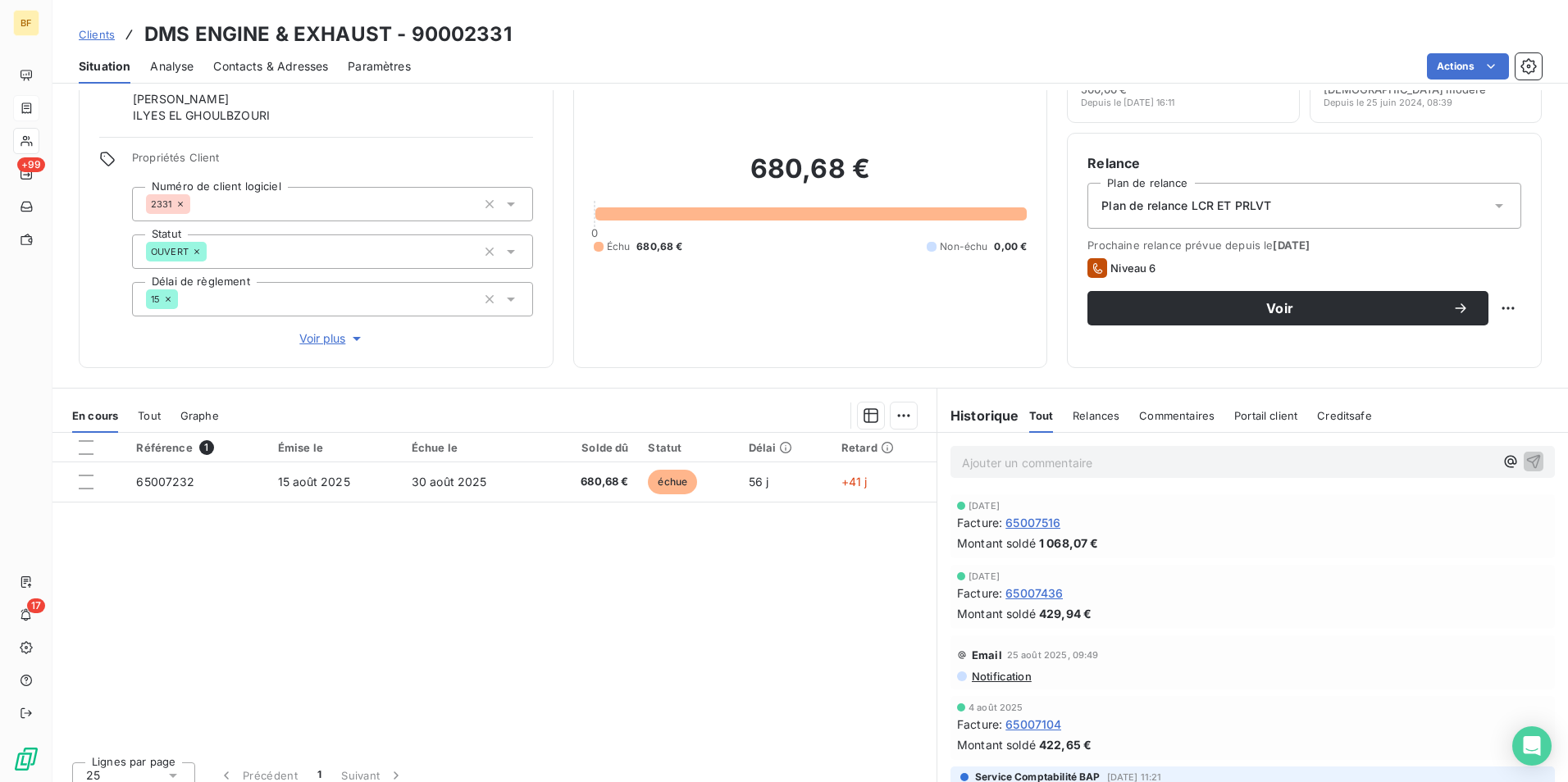
click at [144, 411] on span "Tout" at bounding box center [149, 415] width 23 height 13
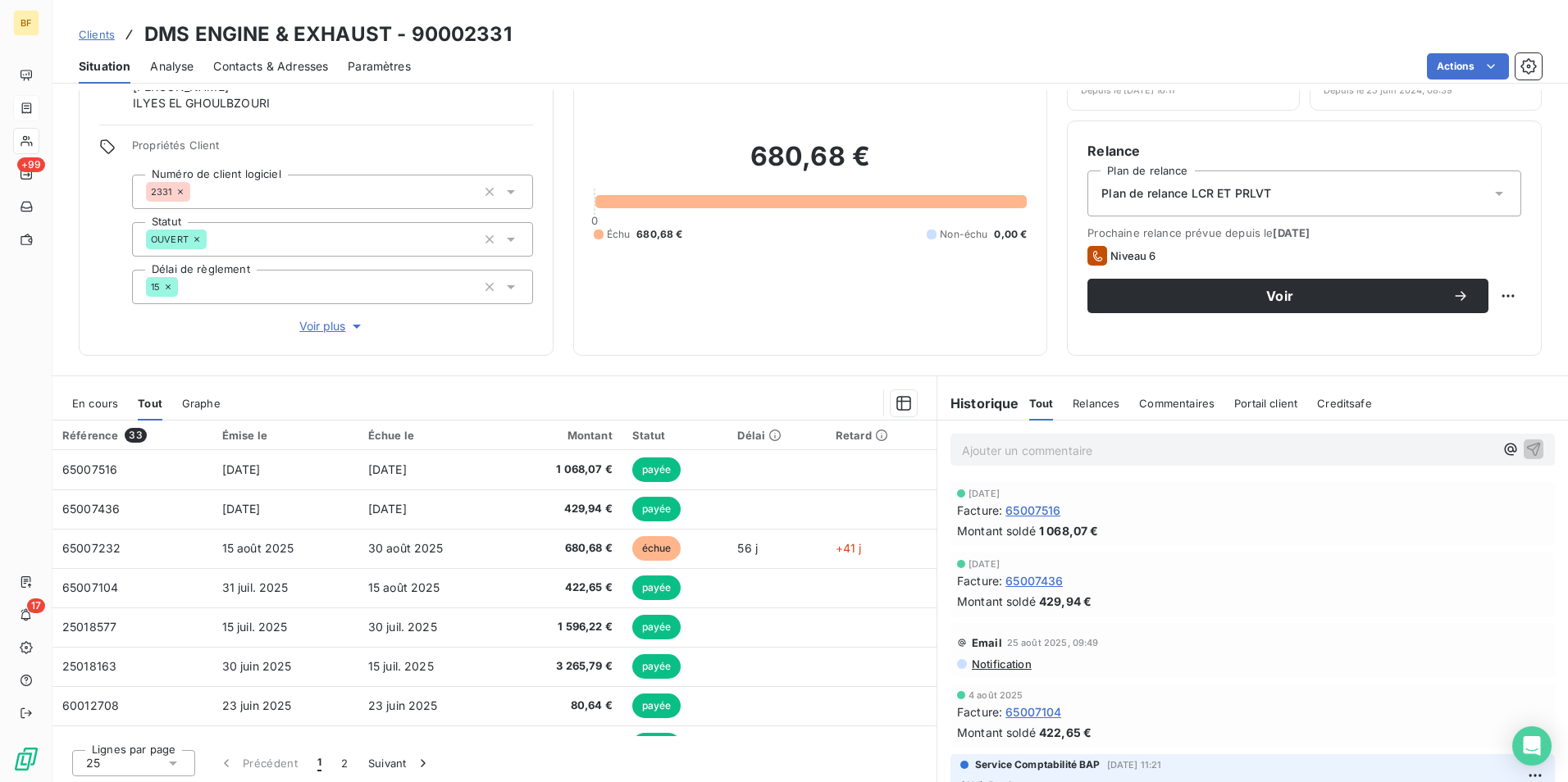
scroll to position [98, 0]
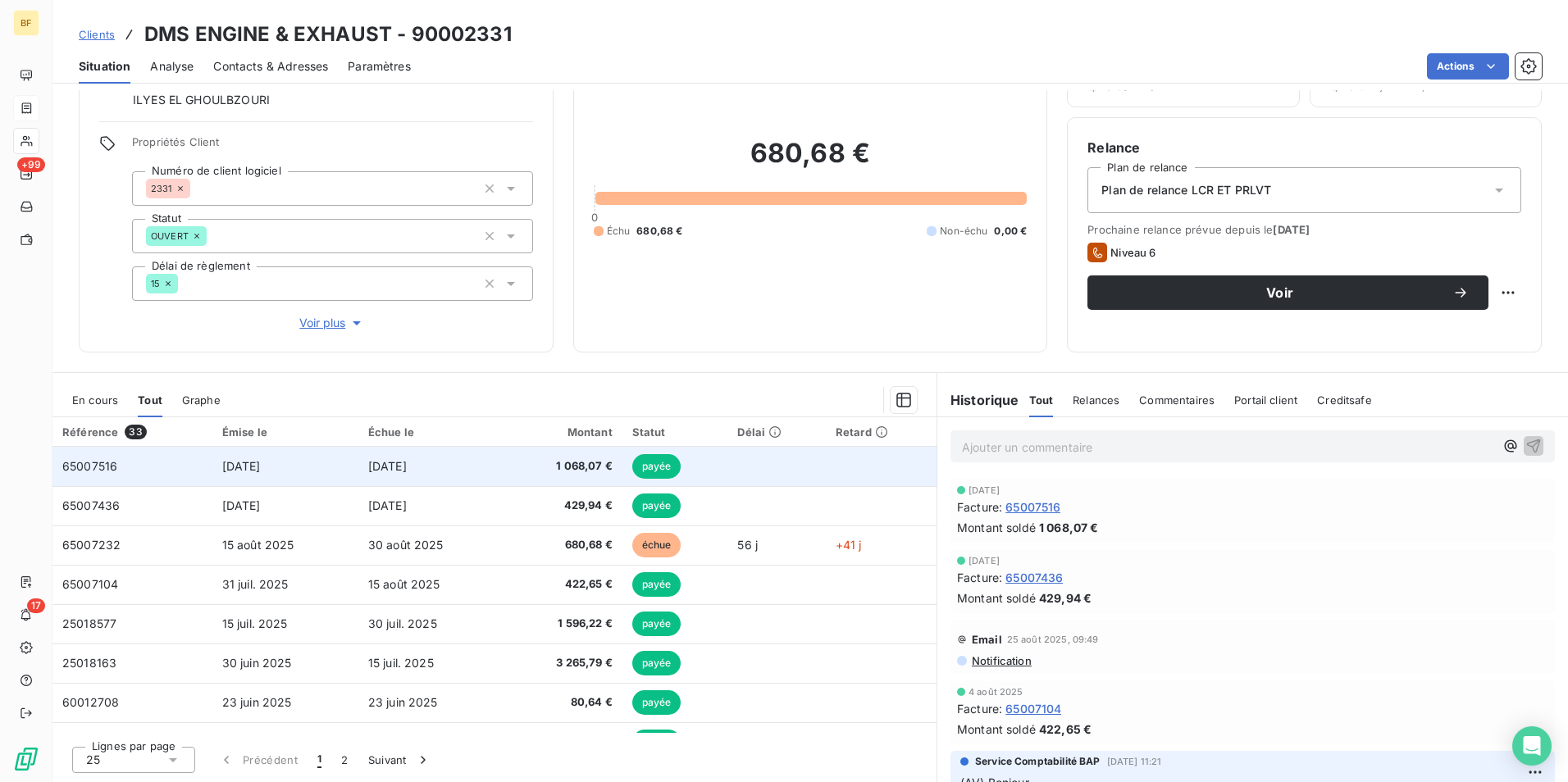
click at [386, 457] on td "[DATE]" at bounding box center [431, 466] width 148 height 39
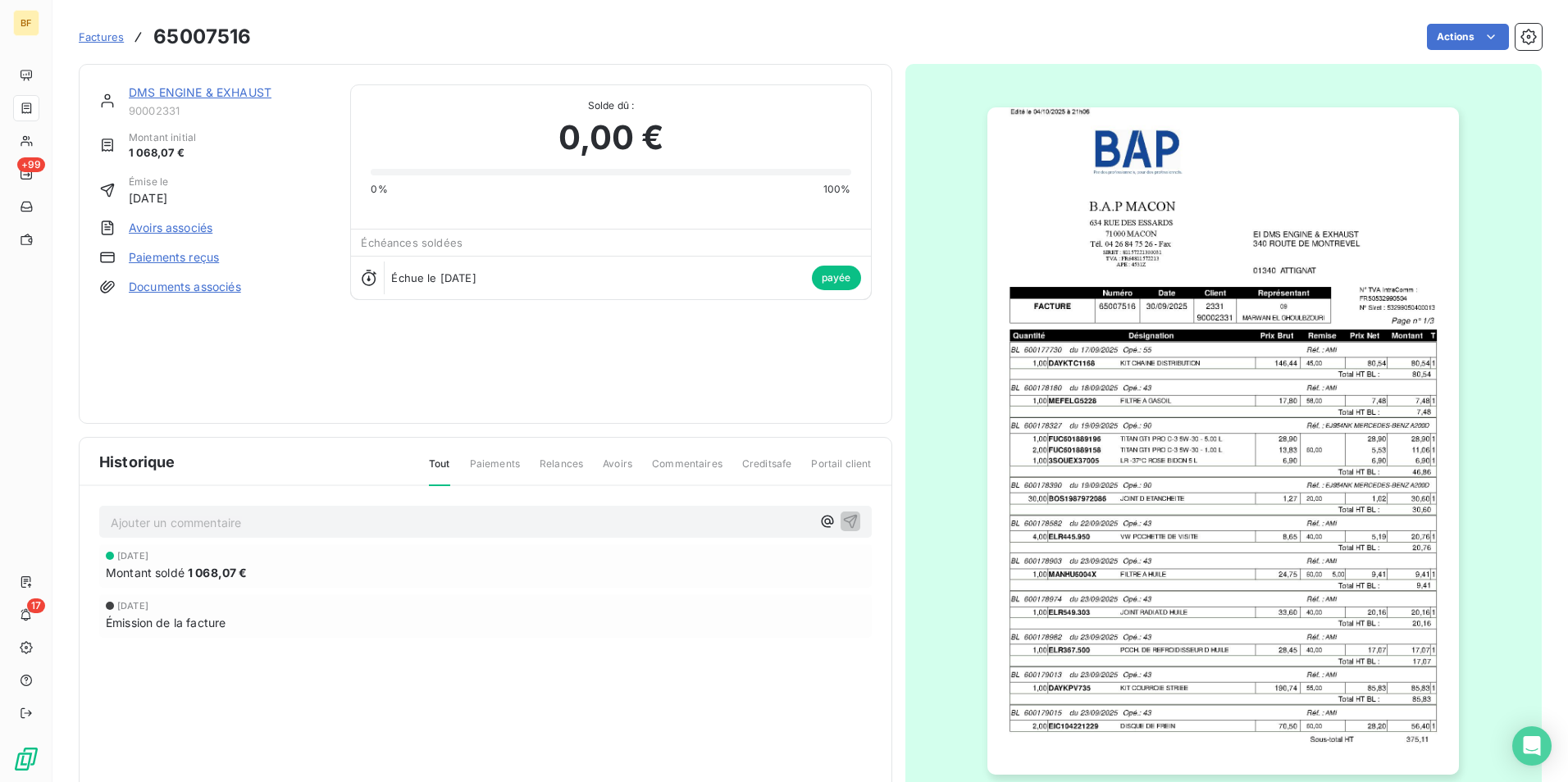
click at [1045, 404] on img "button" at bounding box center [1223, 441] width 472 height 667
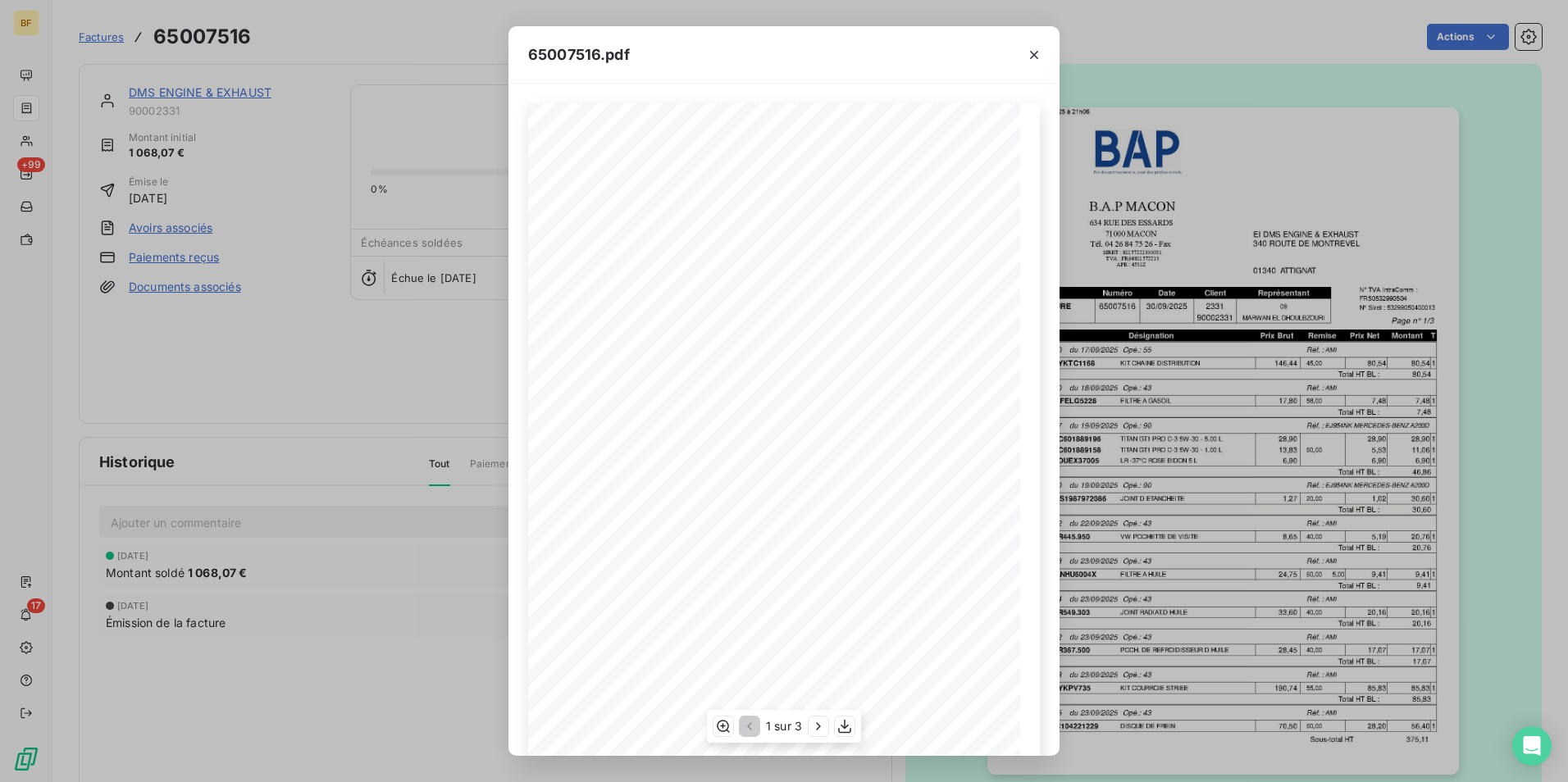
scroll to position [63, 0]
click at [816, 724] on icon "button" at bounding box center [818, 727] width 16 height 16
click at [816, 724] on icon "button" at bounding box center [820, 727] width 16 height 16
click at [249, 347] on div "65007516.pdf B.A.P MACON EI DMS ENGINE & EXHAUST 634 RUE DES ESSARDS 340 ROUTE …" at bounding box center [784, 391] width 1568 height 782
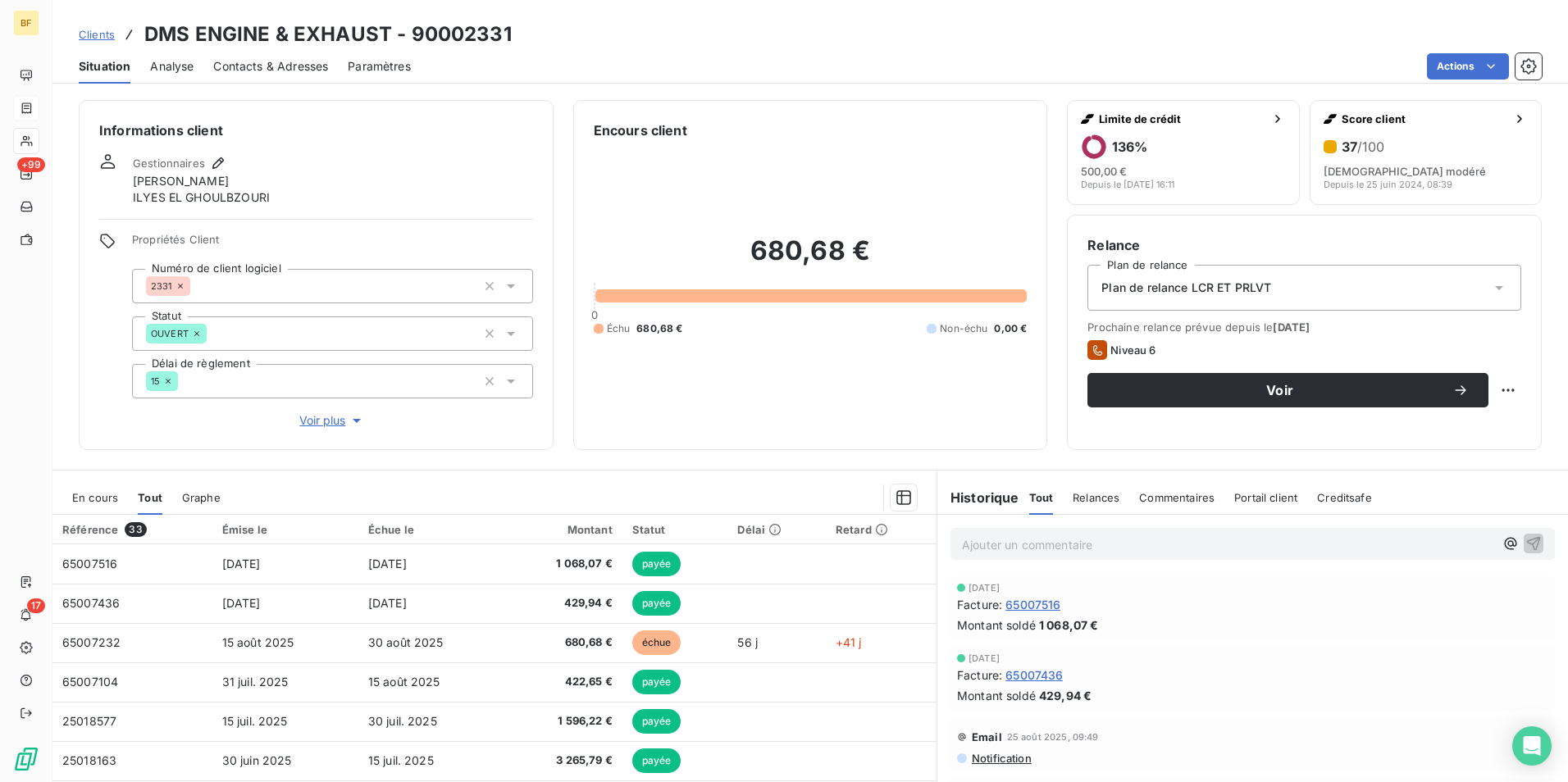
scroll to position [82, 0]
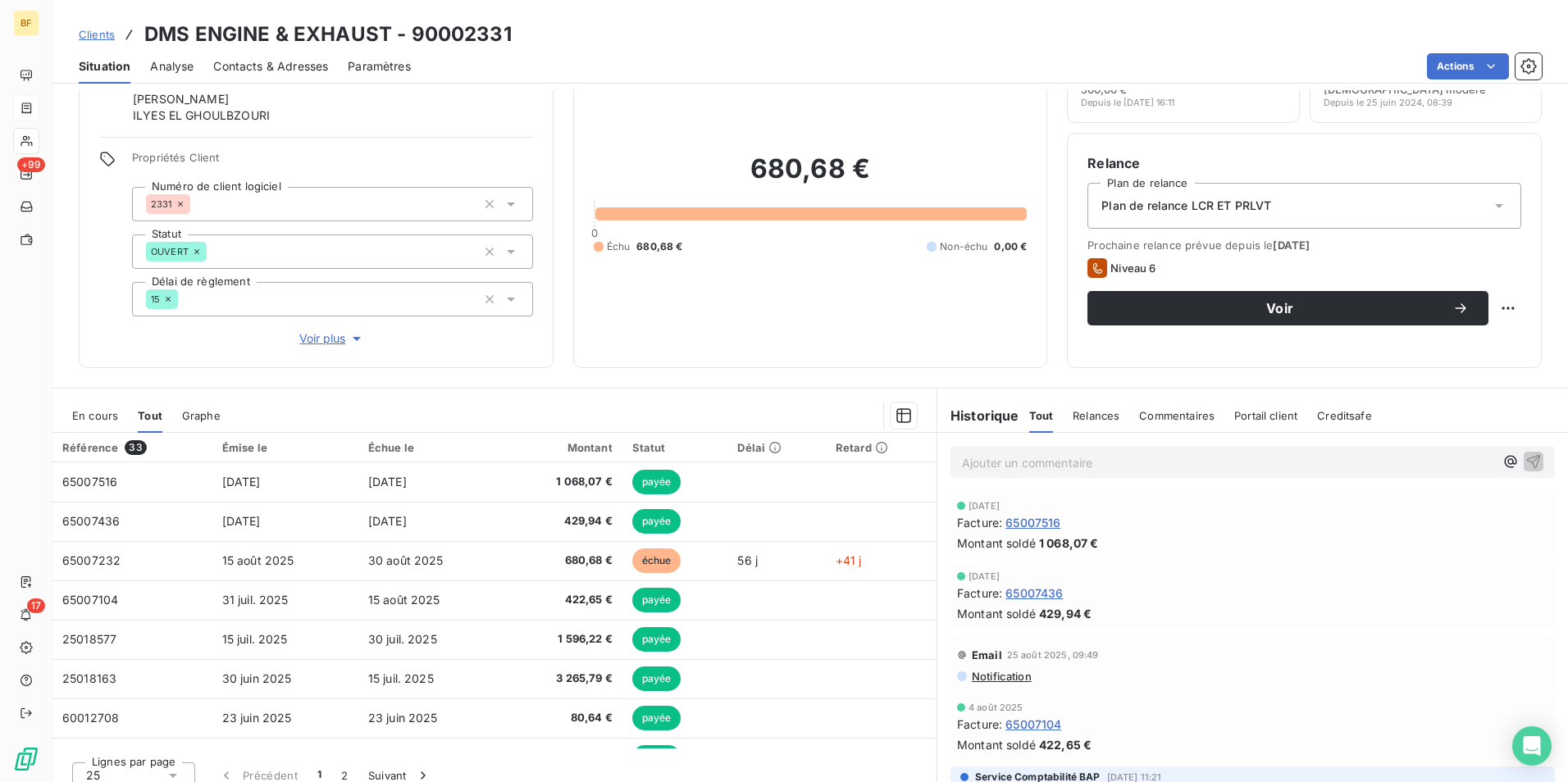
click at [1051, 473] on div "Ajouter un commentaire ﻿" at bounding box center [1252, 462] width 604 height 32
click at [1047, 468] on p "Ajouter un commentaire ﻿" at bounding box center [1228, 463] width 533 height 21
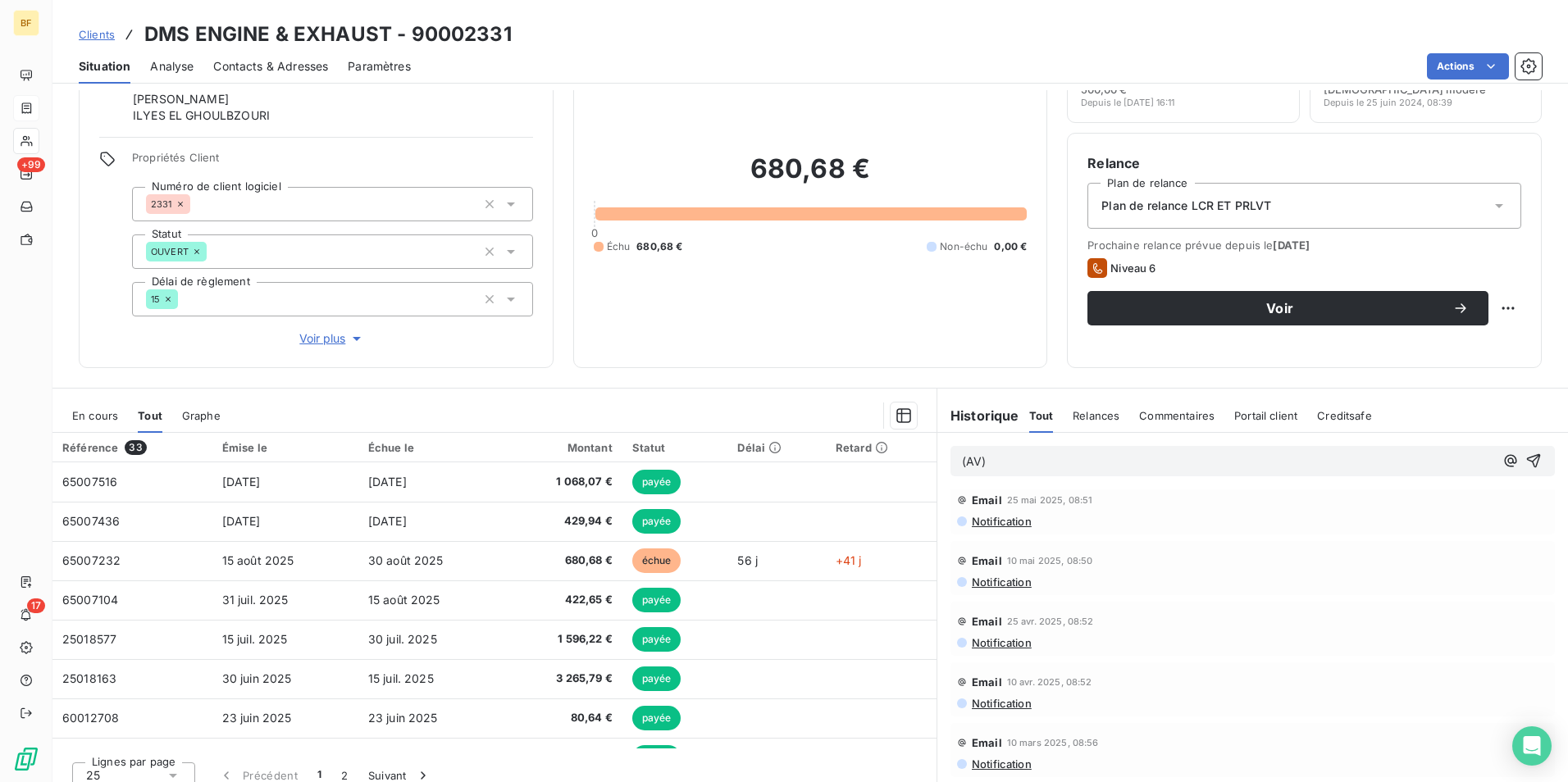
scroll to position [246, 0]
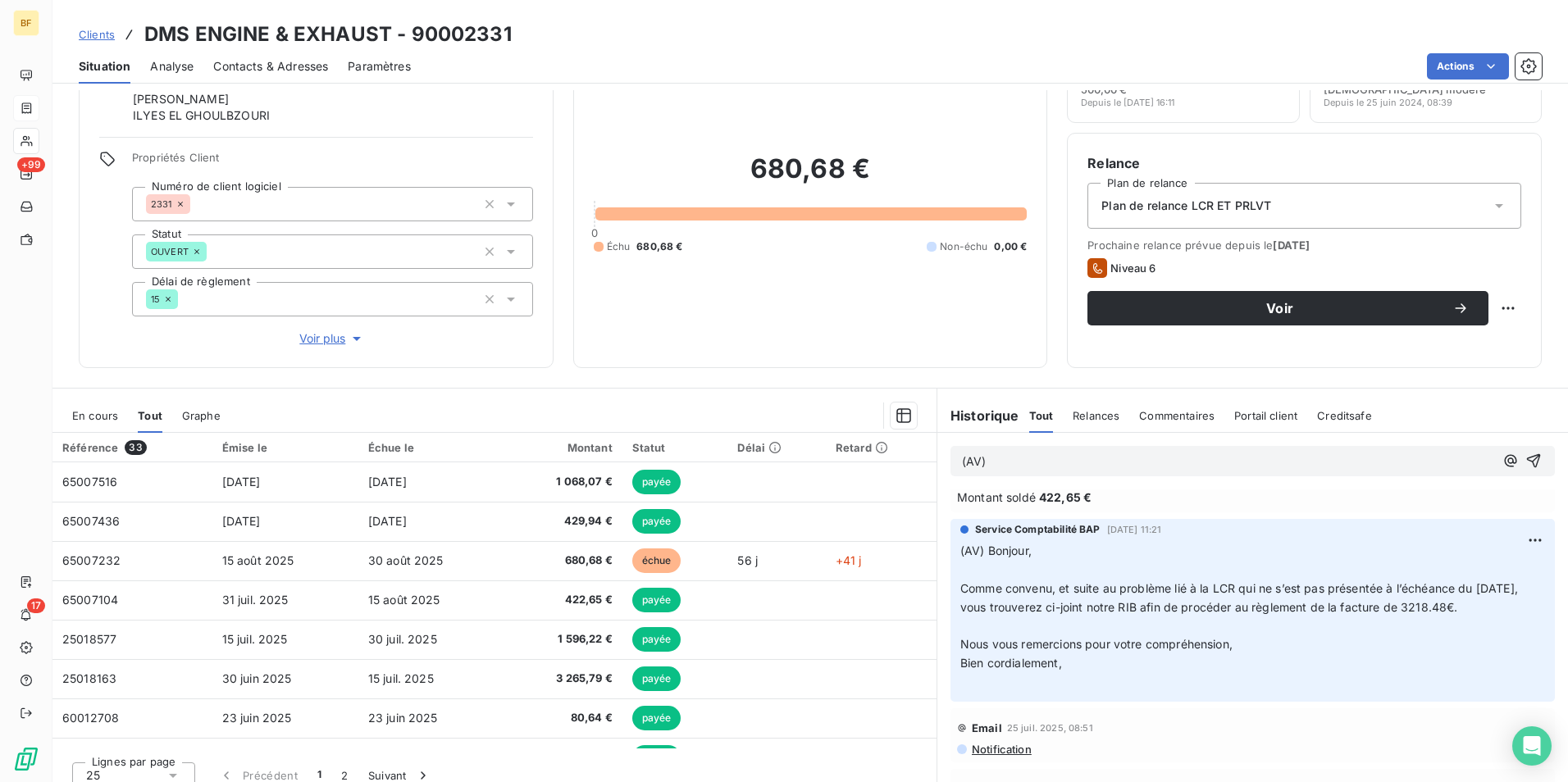
click at [252, 70] on span "Contacts & Adresses" at bounding box center [270, 66] width 115 height 16
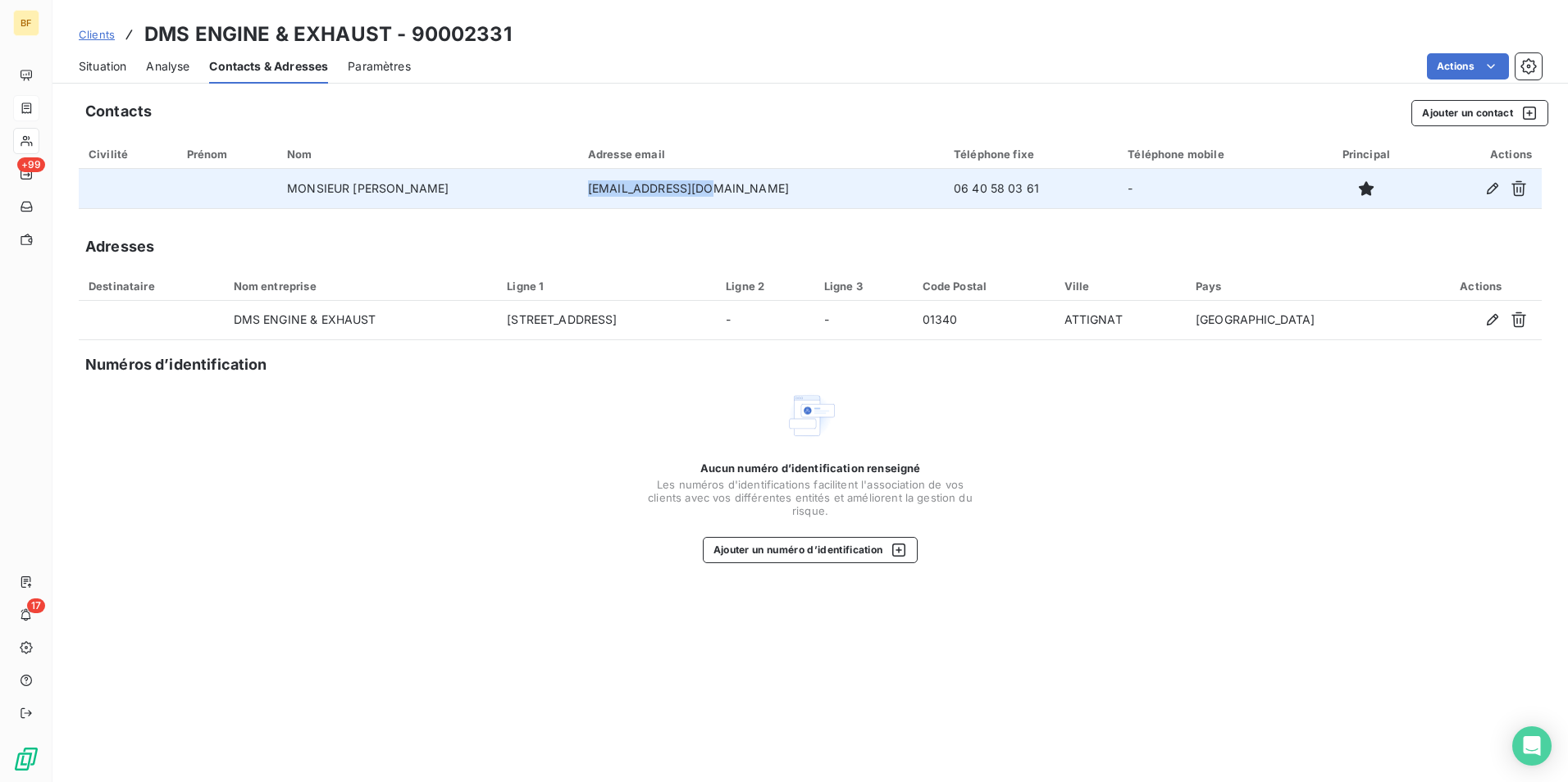
drag, startPoint x: 749, startPoint y: 181, endPoint x: 611, endPoint y: 197, distance: 138.9
click at [611, 197] on td "selimcsl@gmail.com" at bounding box center [761, 189] width 366 height 39
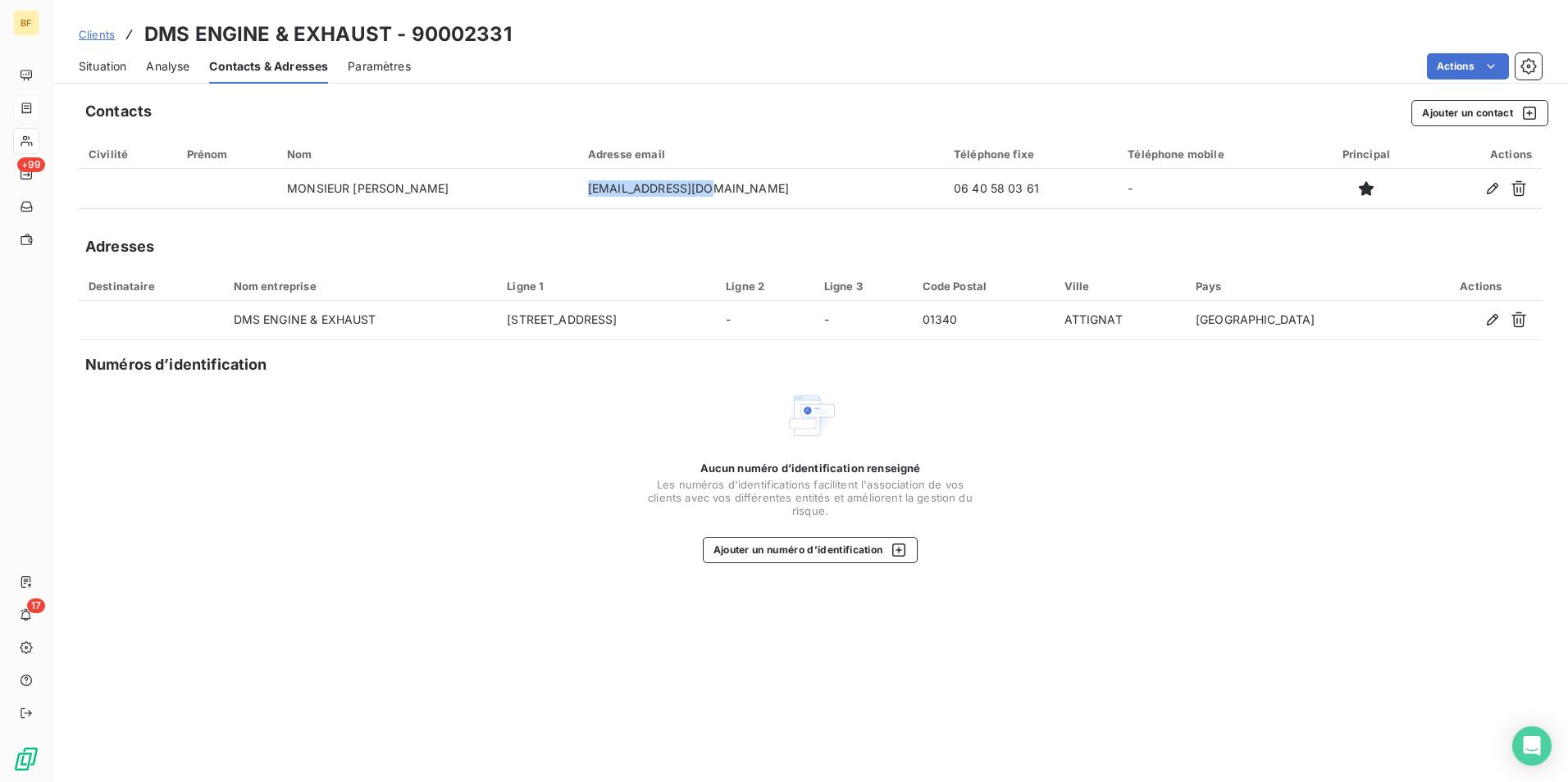
copy td "selimcsl@gmail.com"
click at [79, 63] on span "Situation" at bounding box center [102, 66] width 47 height 16
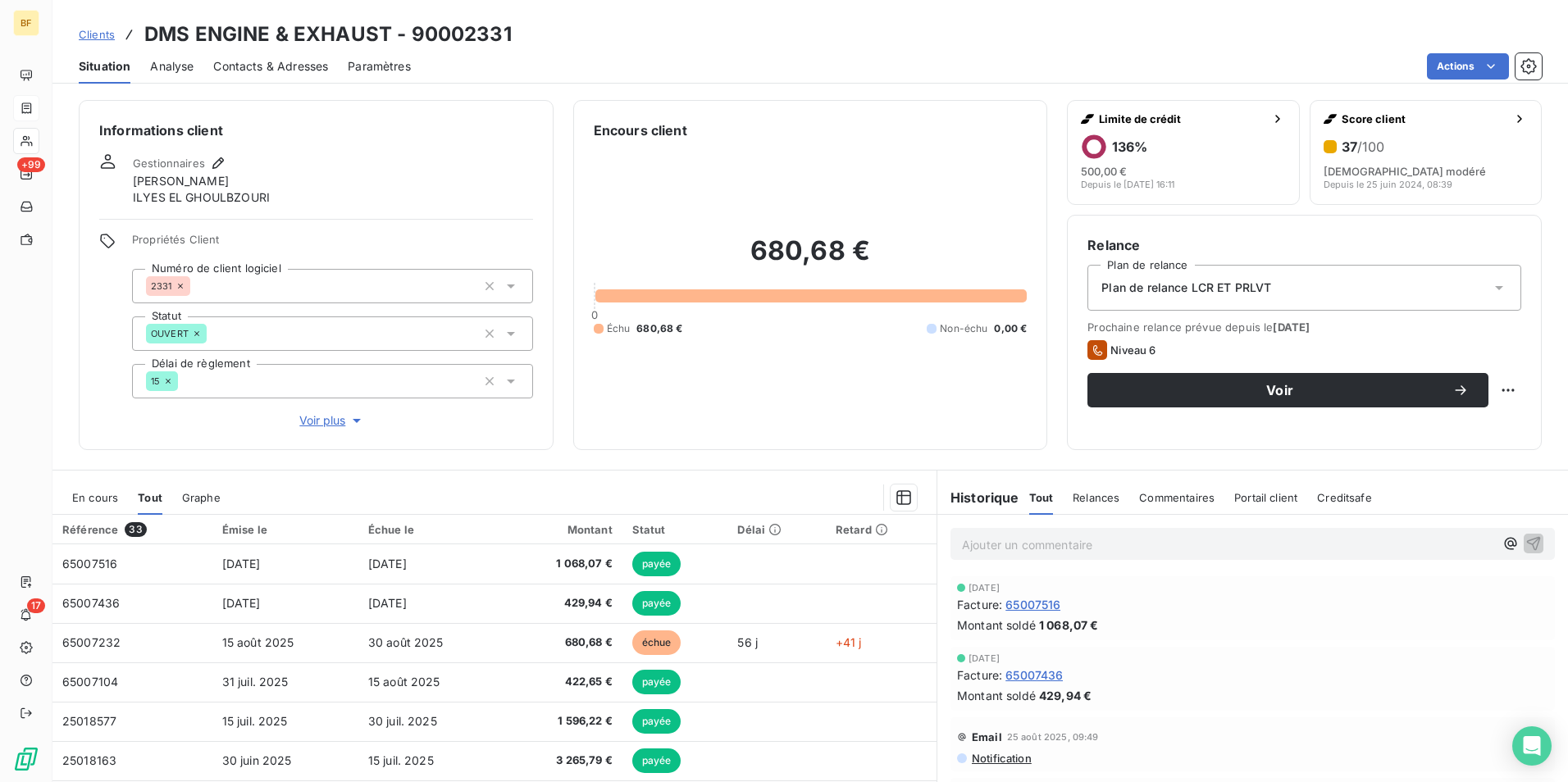
drag, startPoint x: 1090, startPoint y: 555, endPoint x: 1078, endPoint y: 548, distance: 13.9
click at [1086, 553] on div "Ajouter un commentaire ﻿" at bounding box center [1252, 544] width 604 height 32
click at [1078, 548] on p "Ajouter un commentaire ﻿" at bounding box center [1228, 544] width 533 height 21
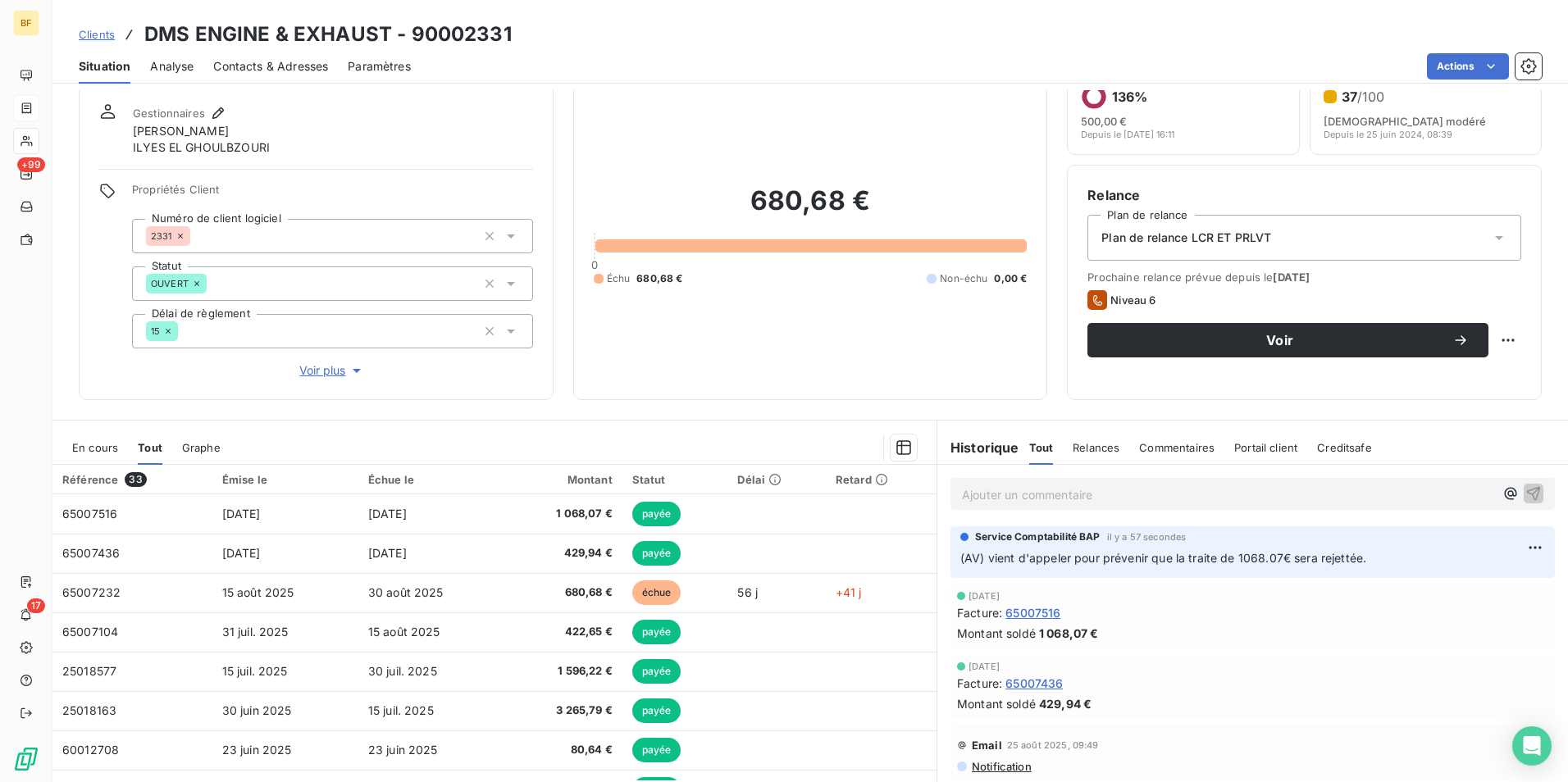
scroll to position [0, 0]
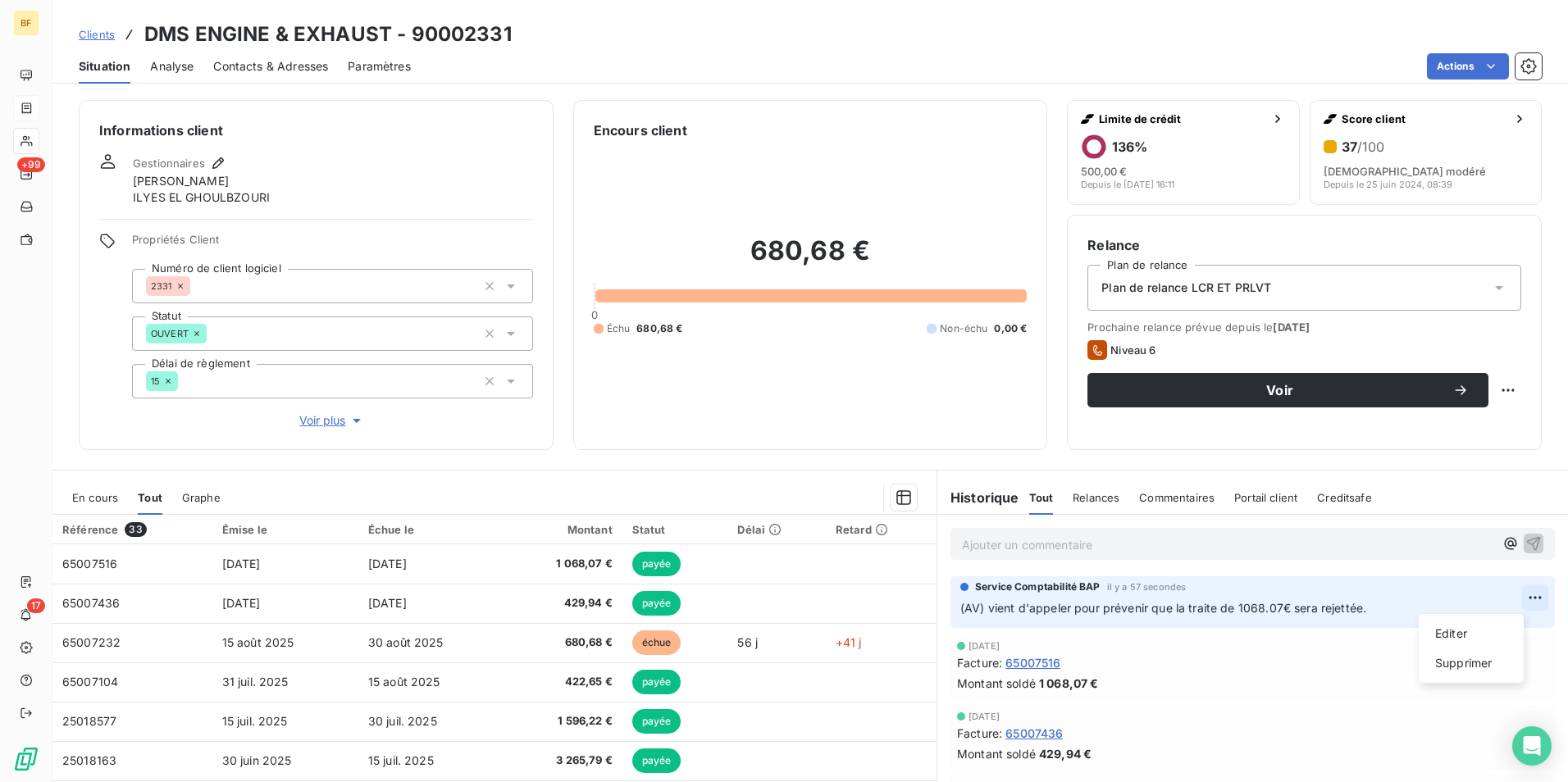
click at [1508, 598] on html "BF +99 17 Clients DMS ENGINE & EXHAUST - 90002331 Situation Analyse Contacts & …" at bounding box center [784, 391] width 1568 height 782
click at [1453, 633] on div "Editer" at bounding box center [1470, 633] width 92 height 26
click at [1397, 608] on p "(AV) vient d'appeler pour prévenir que la traite de 1068.07€ sera rejetée." at bounding box center [1241, 608] width 562 height 19
click at [751, 424] on div "680,68 € 0 Échu 680,68 € Non-échu 0,00 €" at bounding box center [810, 285] width 434 height 289
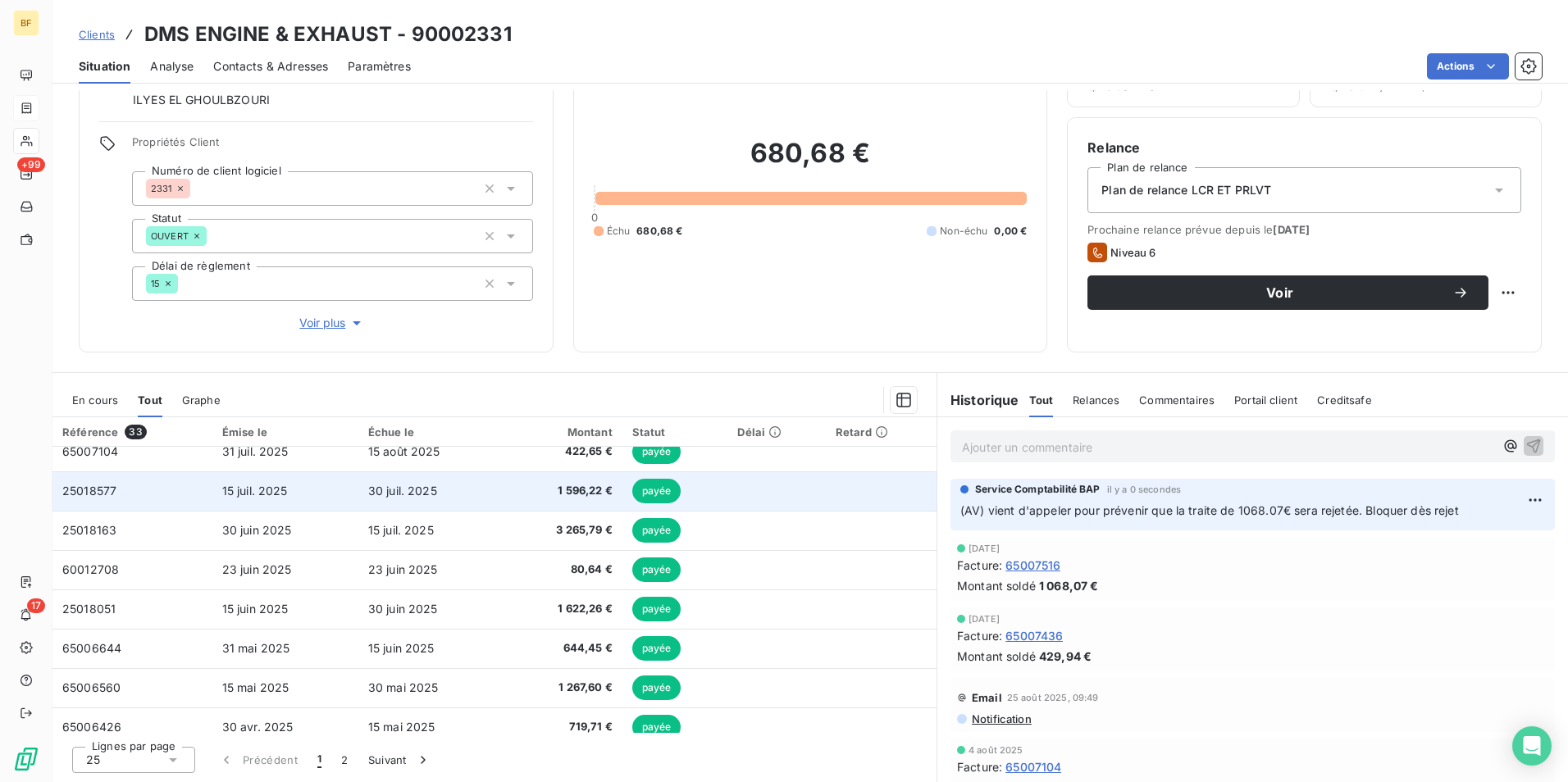
scroll to position [164, 0]
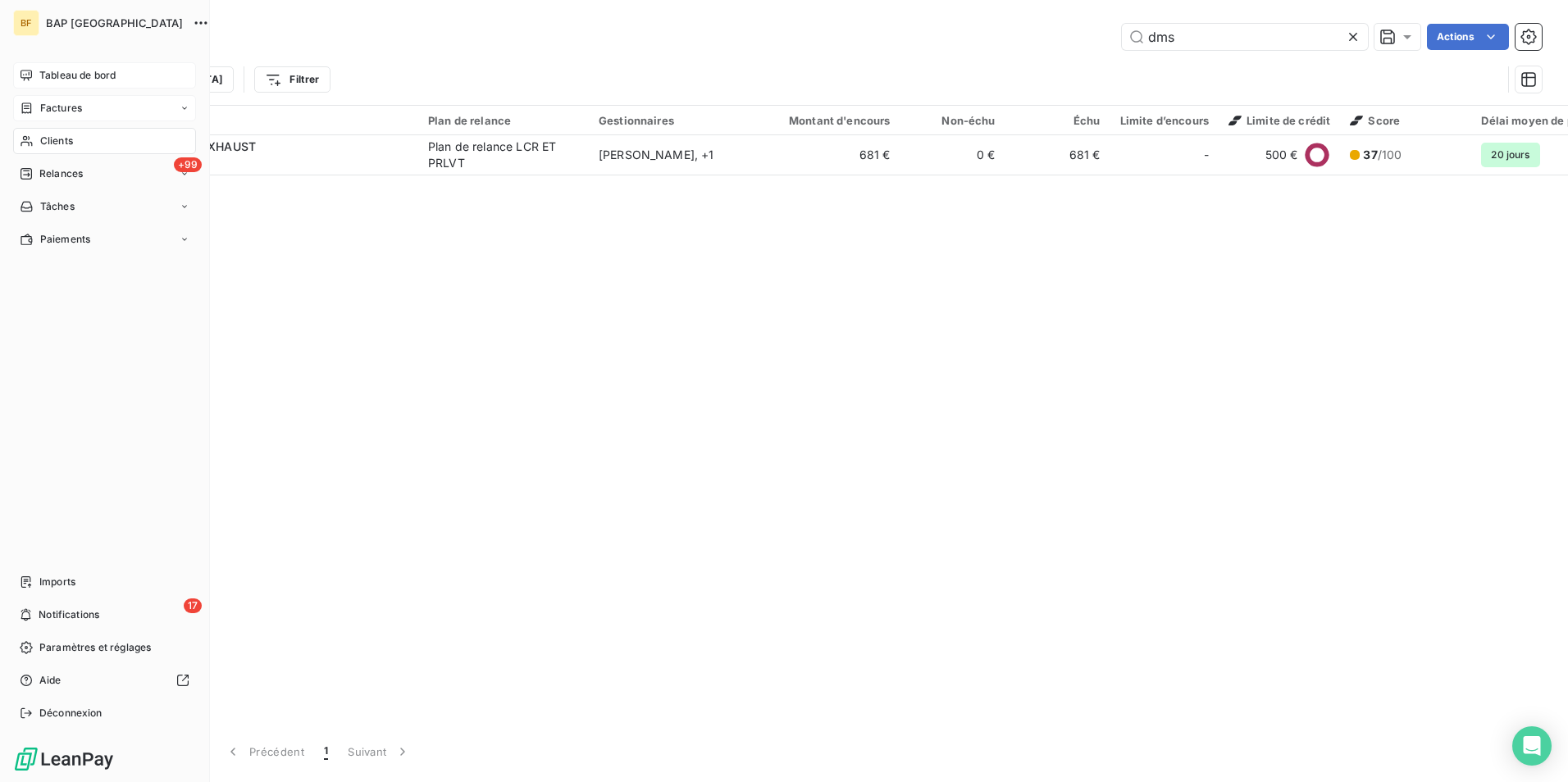
click at [26, 73] on icon at bounding box center [26, 75] width 12 height 11
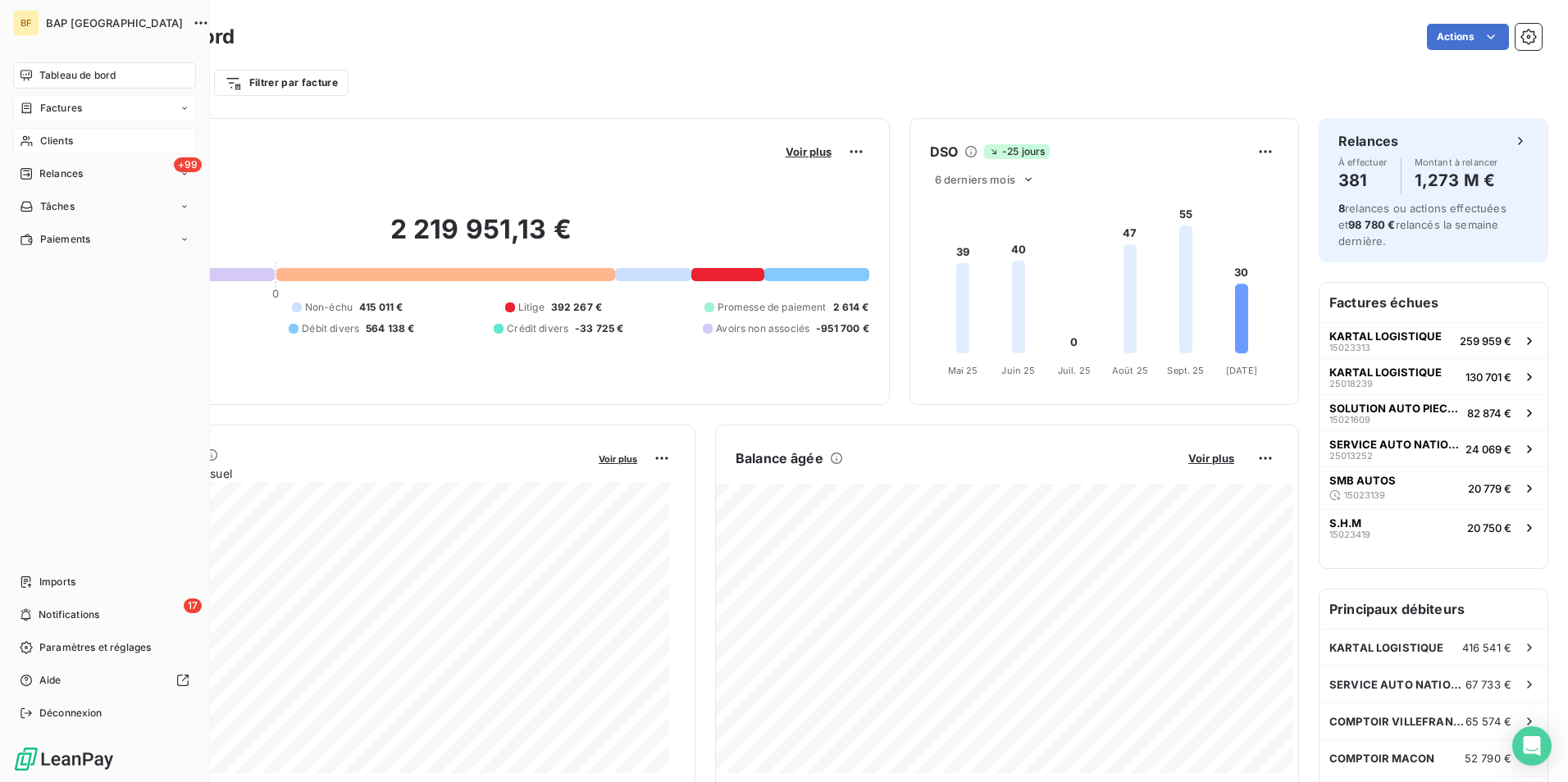
click at [40, 139] on span "Clients" at bounding box center [56, 140] width 33 height 14
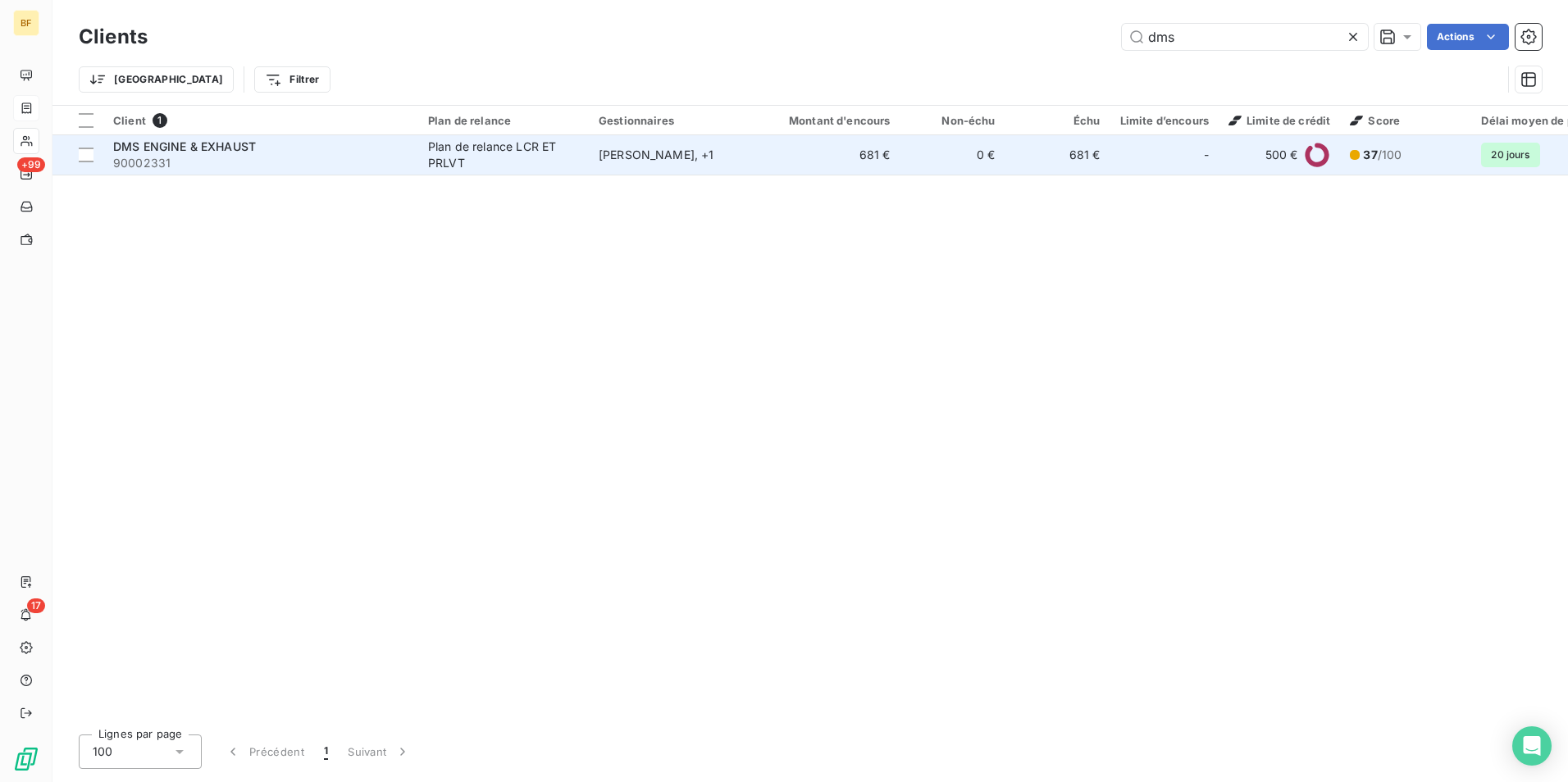
click at [504, 149] on div "Plan de relance LCR ET PRLVT" at bounding box center [503, 155] width 151 height 33
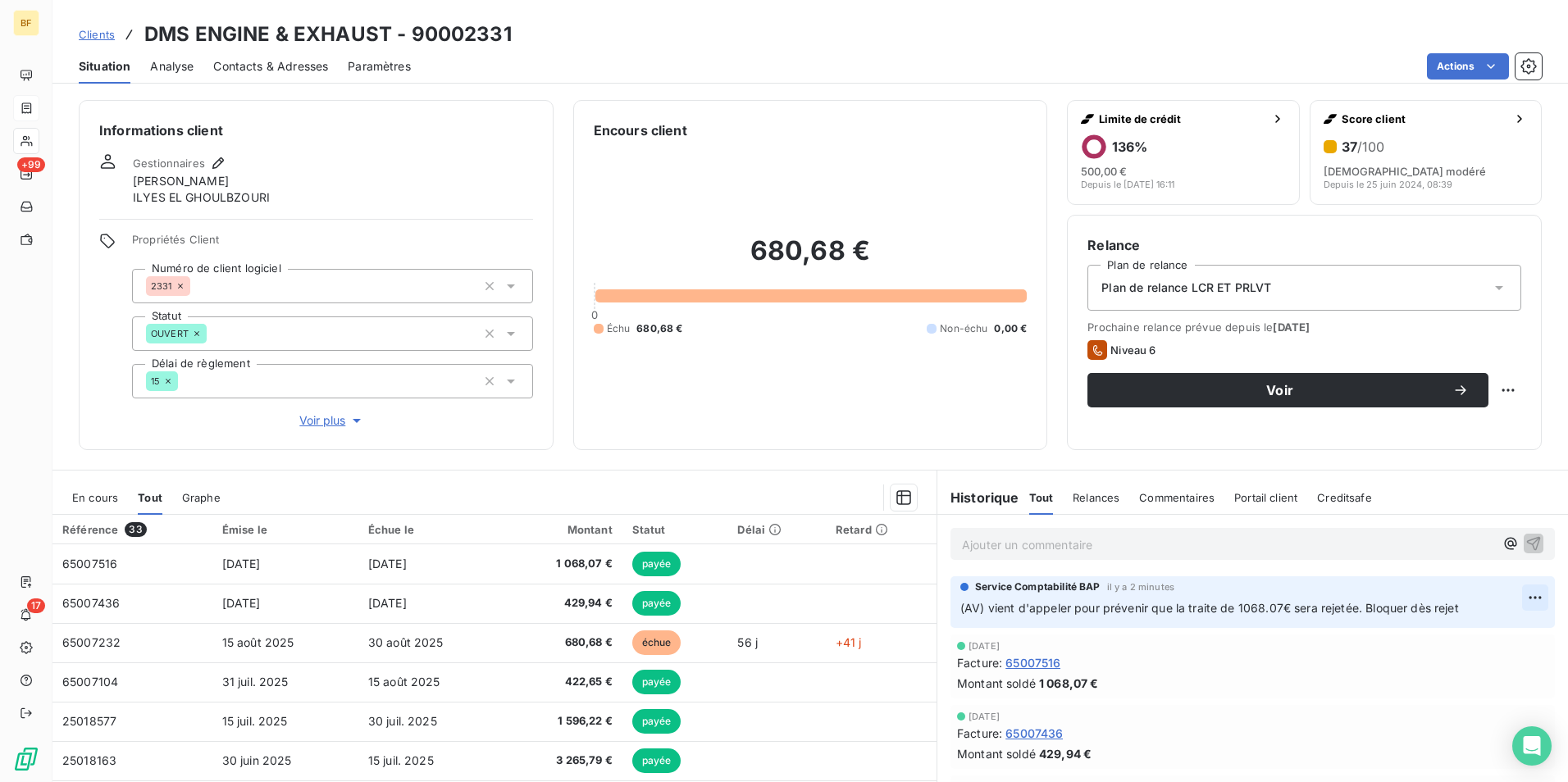
click at [1511, 597] on html "BF +99 17 Clients DMS ENGINE & EXHAUST - 90002331 Situation Analyse Contacts & …" at bounding box center [784, 391] width 1568 height 782
click at [1460, 626] on div "Editer" at bounding box center [1470, 633] width 92 height 26
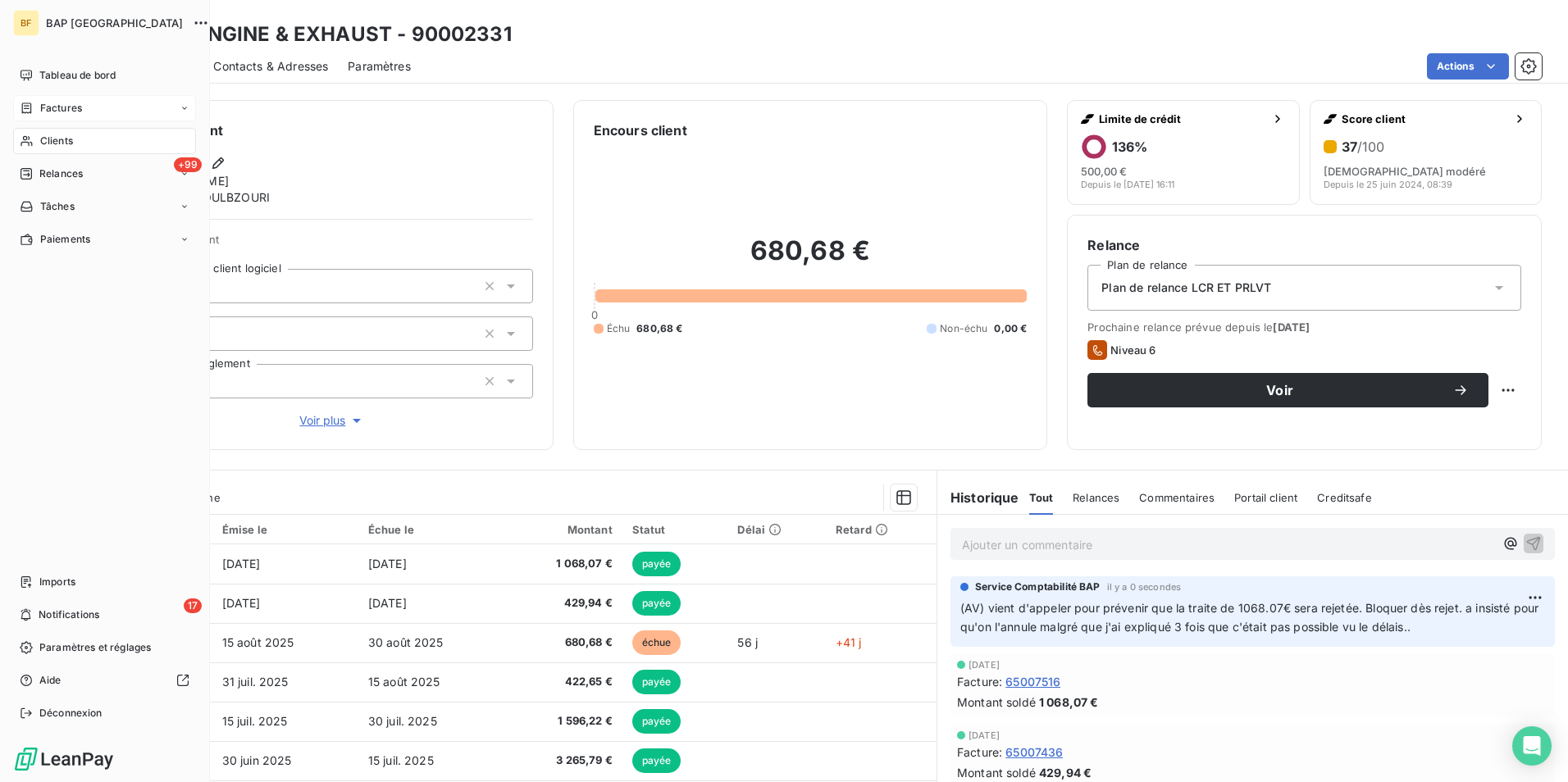
click at [30, 143] on icon at bounding box center [27, 140] width 14 height 13
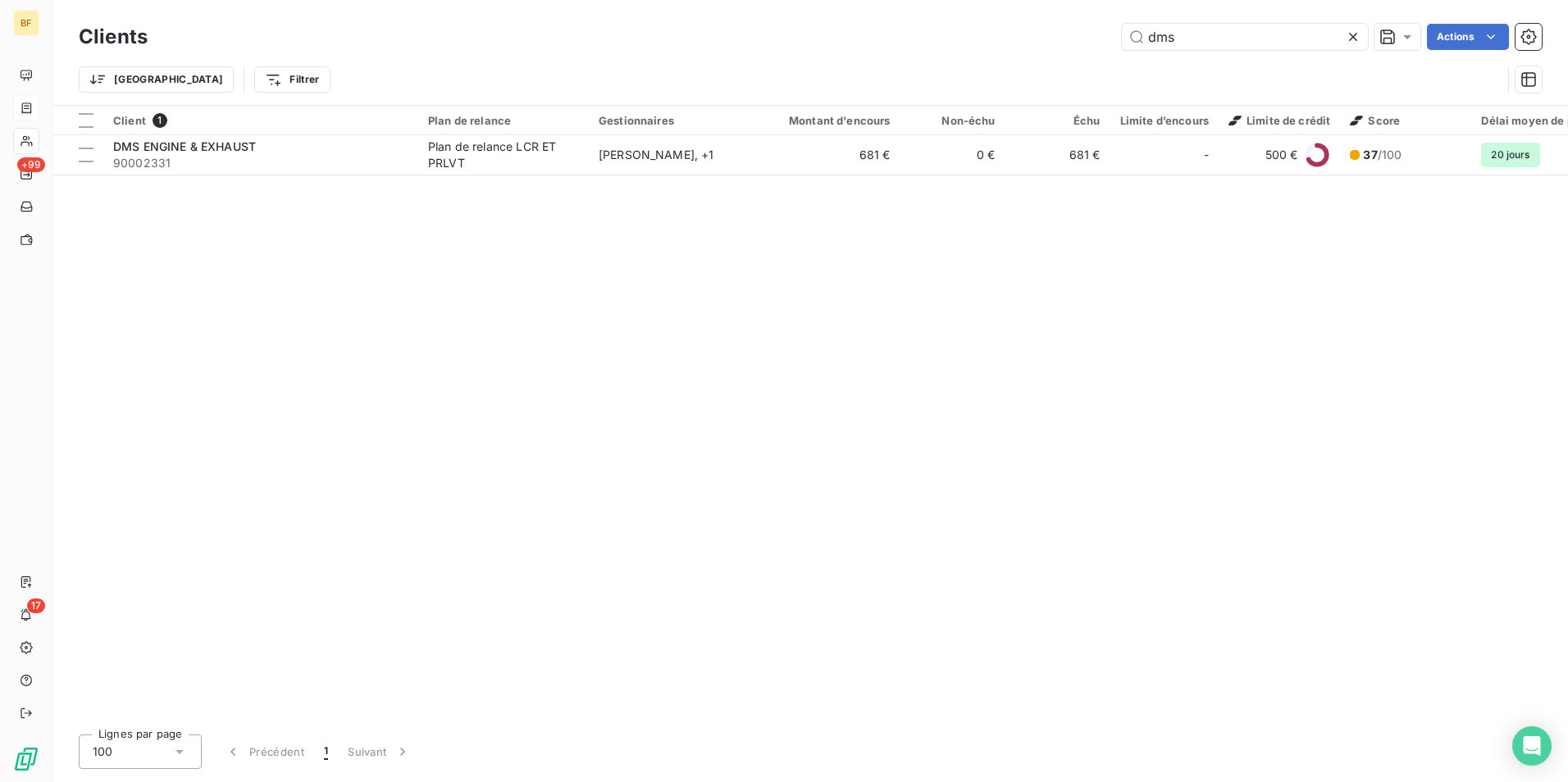
drag, startPoint x: 1130, startPoint y: 35, endPoint x: 1083, endPoint y: 31, distance: 47.2
click at [1083, 31] on div "dms Actions" at bounding box center [854, 37] width 1374 height 26
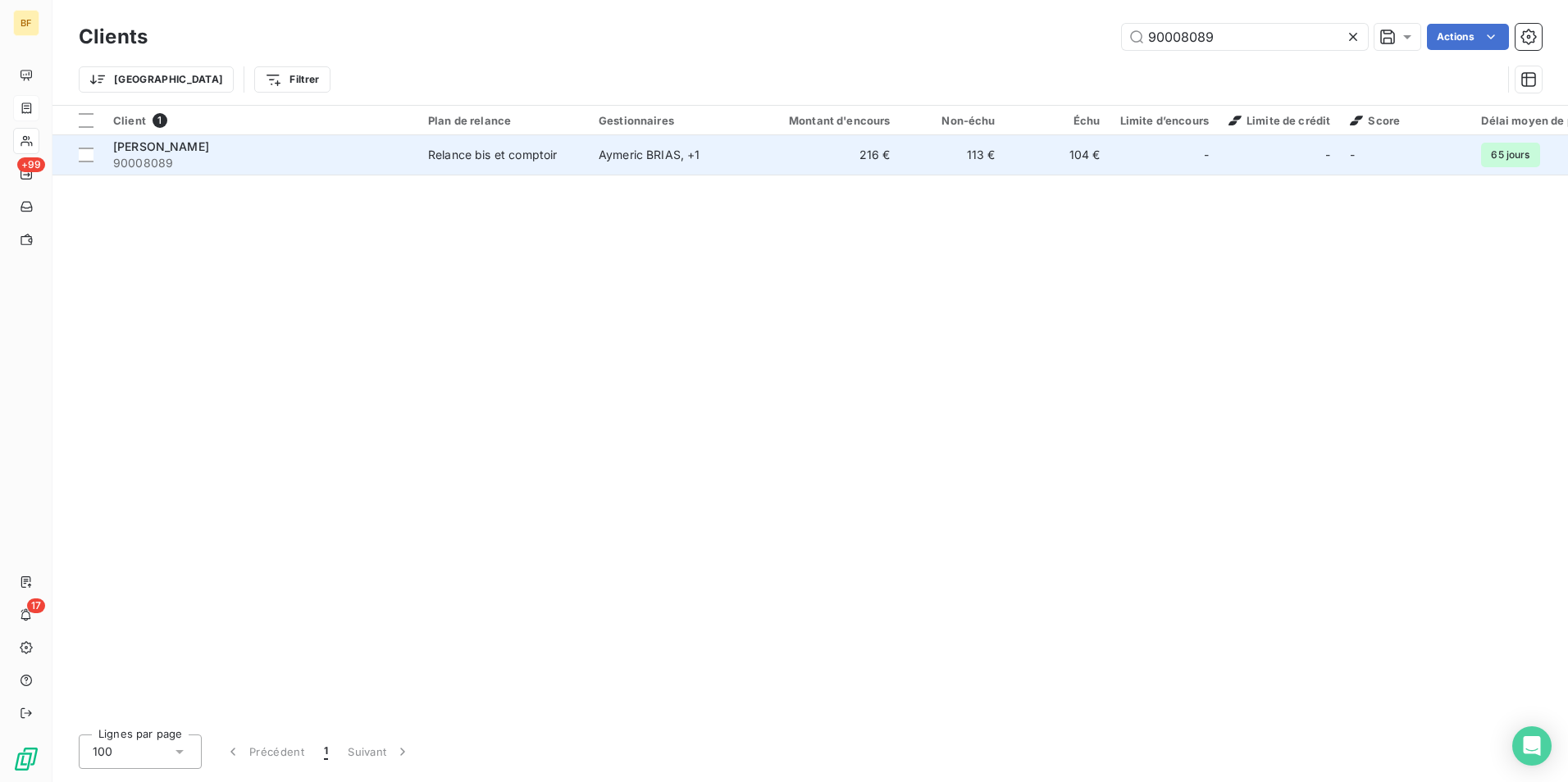
type input "90008089"
click at [270, 158] on span "90008089" at bounding box center [260, 163] width 295 height 16
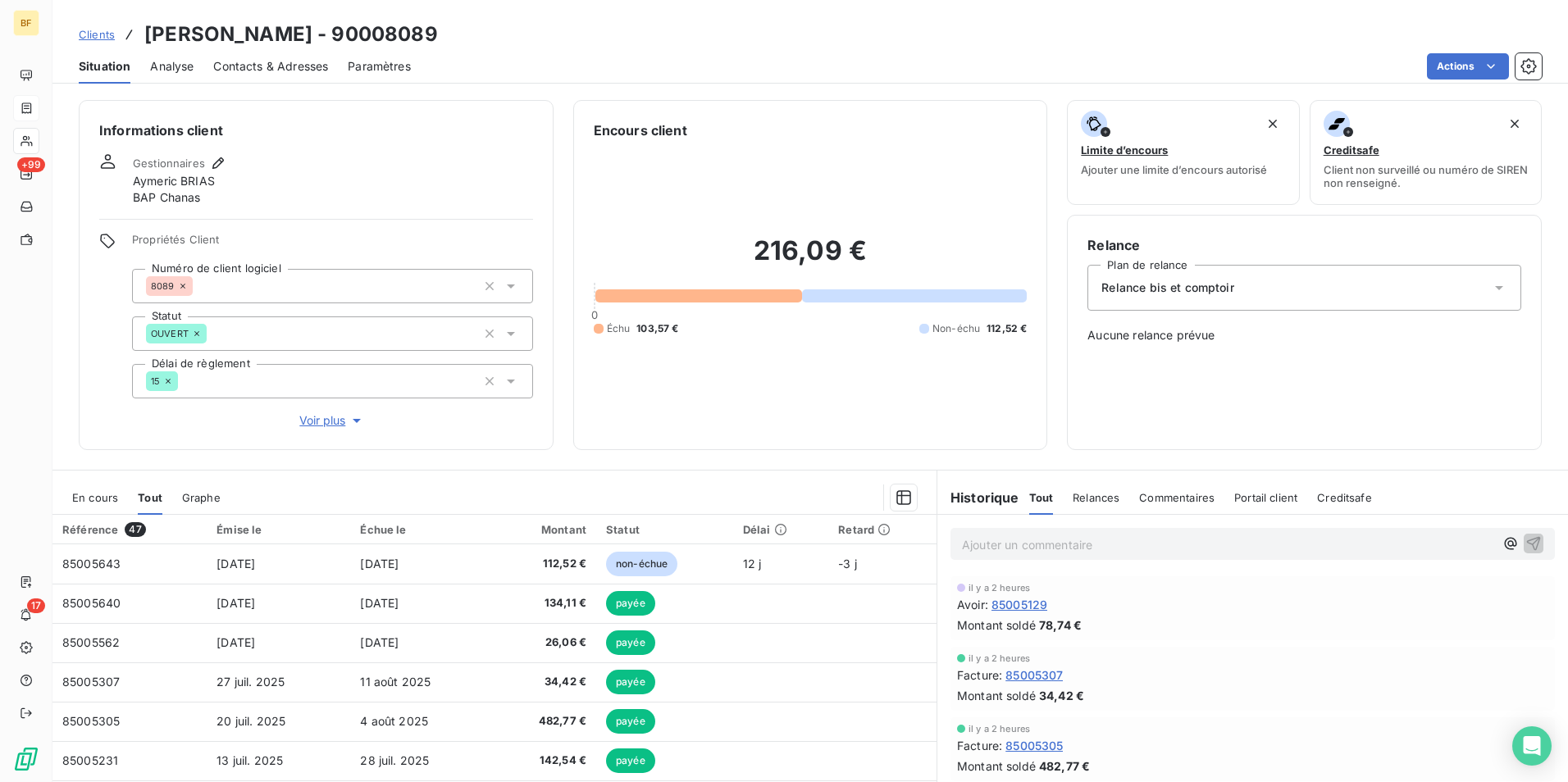
click at [1073, 532] on div "Ajouter un commentaire ﻿" at bounding box center [1252, 544] width 604 height 32
click at [1074, 536] on p "Ajouter un commentaire ﻿" at bounding box center [1228, 544] width 533 height 21
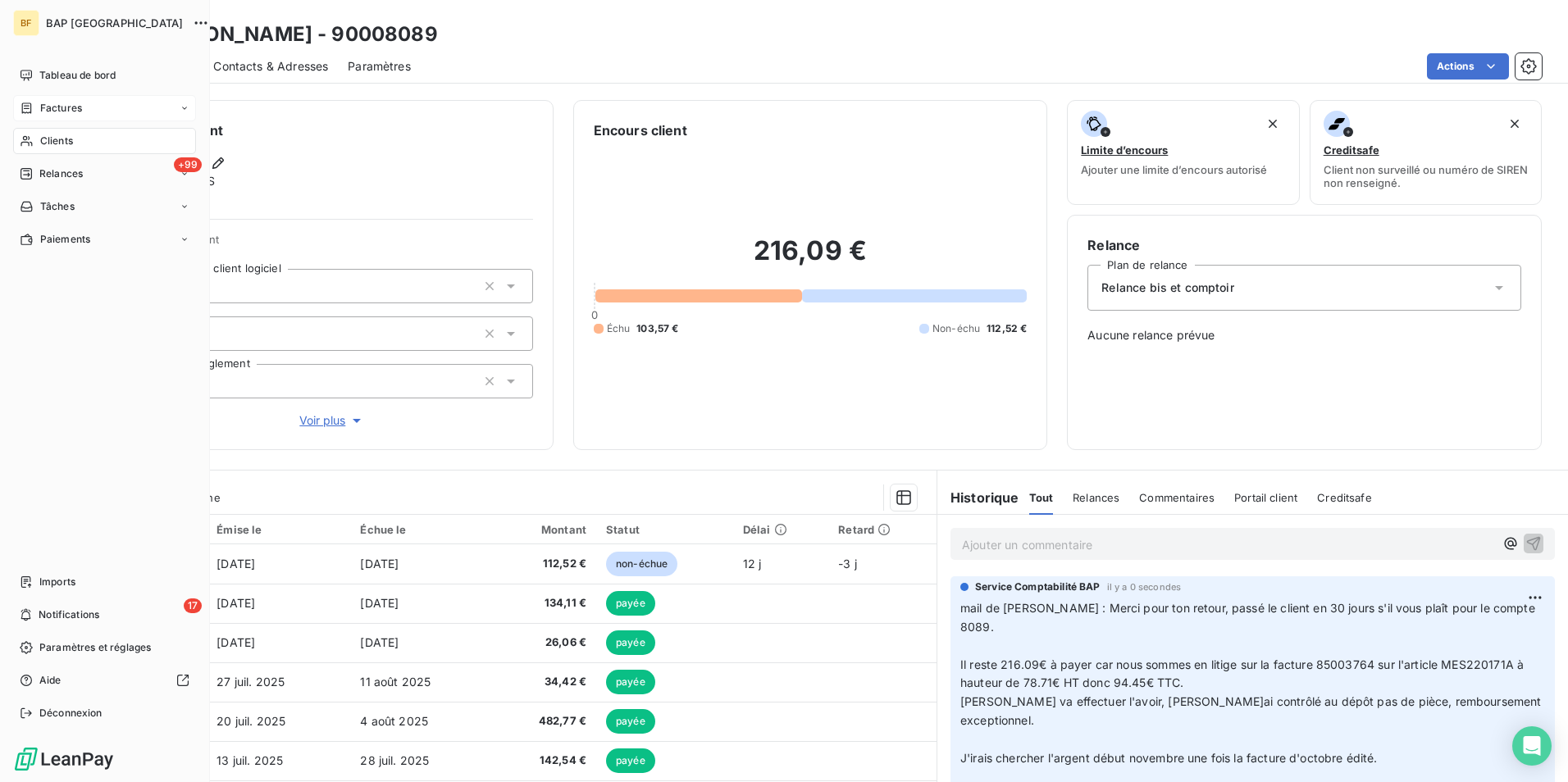
click at [24, 134] on icon at bounding box center [27, 140] width 14 height 13
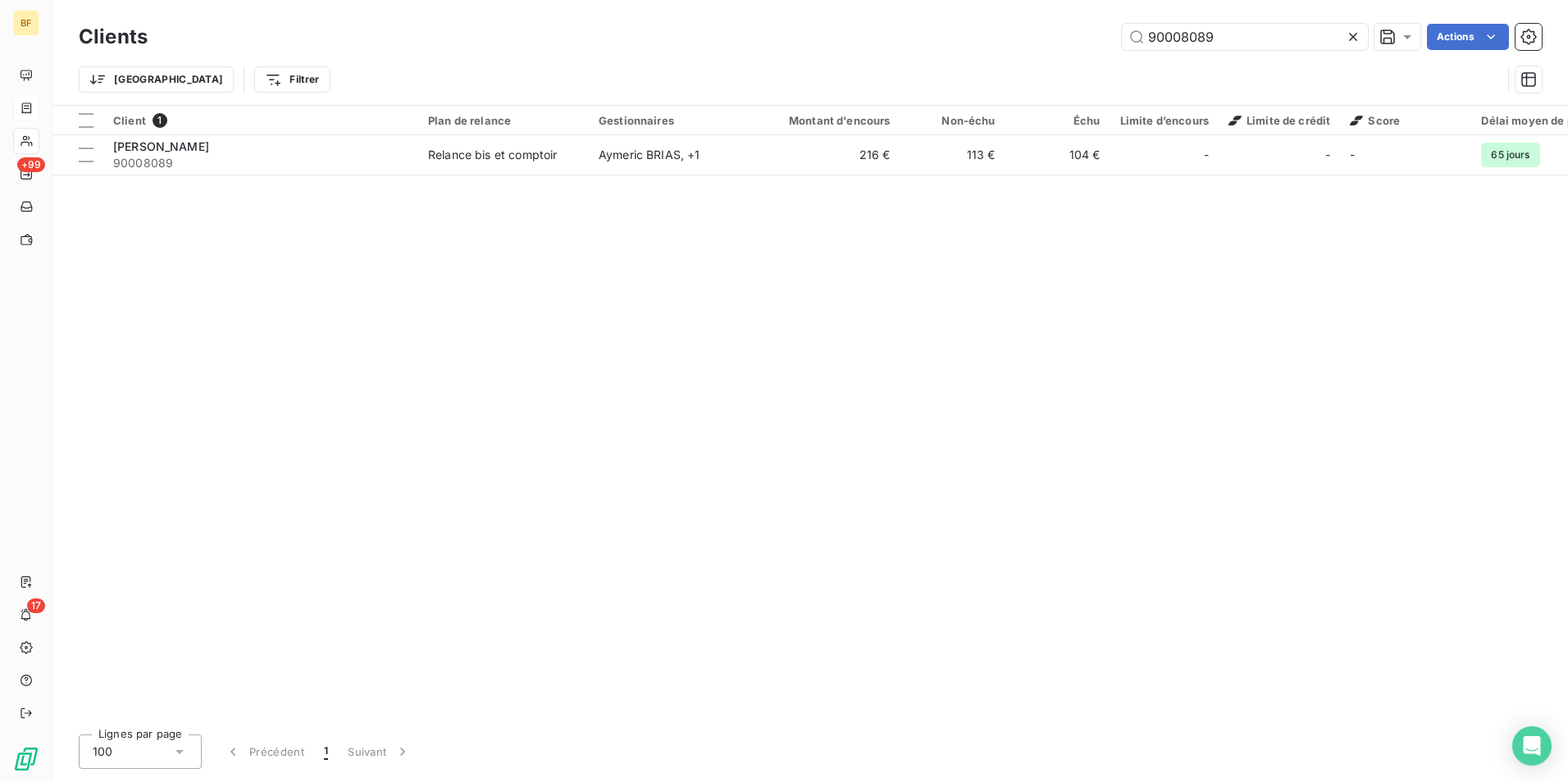
drag, startPoint x: 1197, startPoint y: 29, endPoint x: 1081, endPoint y: 14, distance: 117.0
click at [1086, 16] on div "Clients 90008089 Actions Trier Filtrer" at bounding box center [810, 52] width 1515 height 105
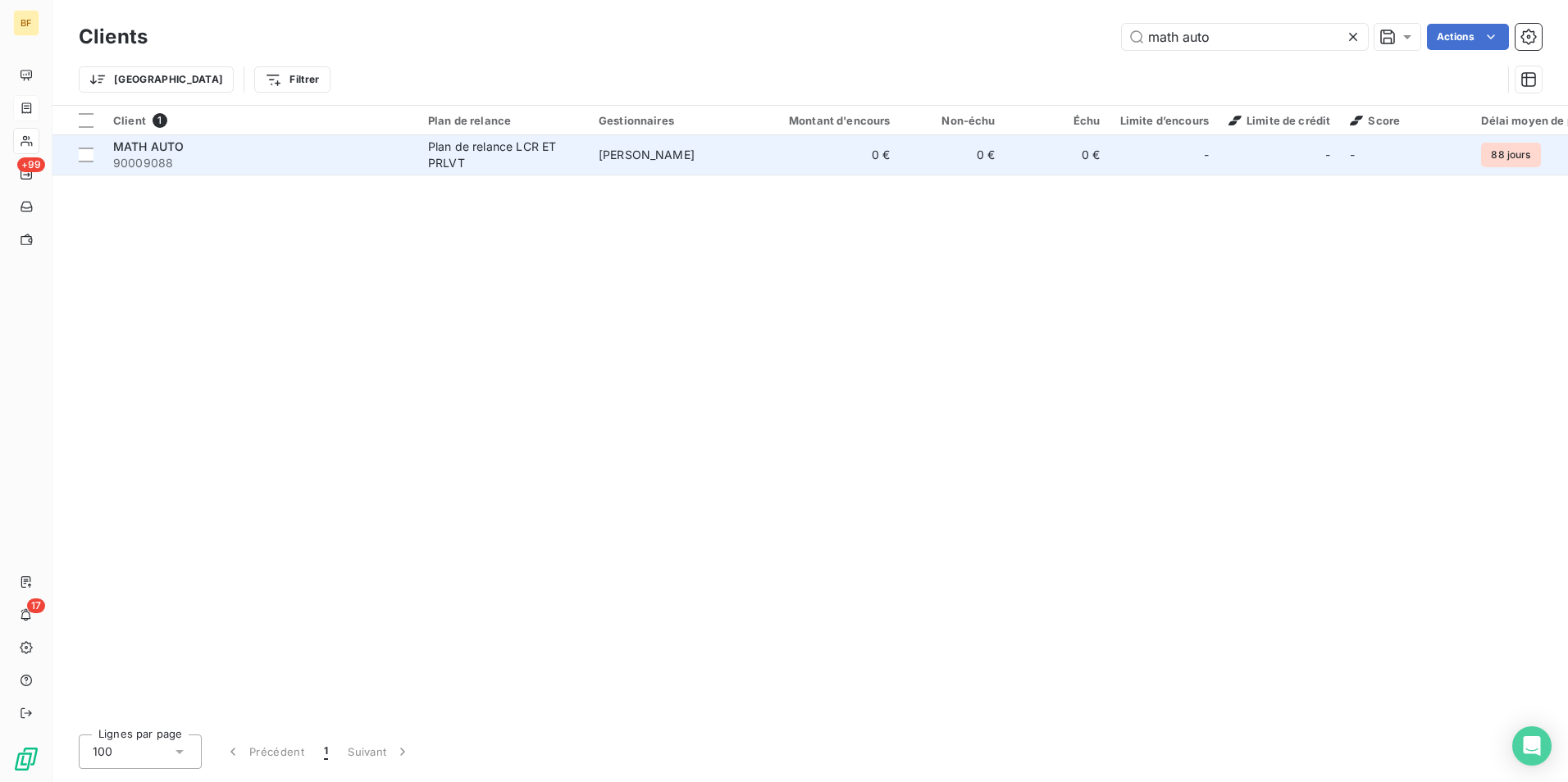
type input "math auto"
click at [532, 158] on div "Plan de relance LCR ET PRLVT" at bounding box center [503, 155] width 151 height 33
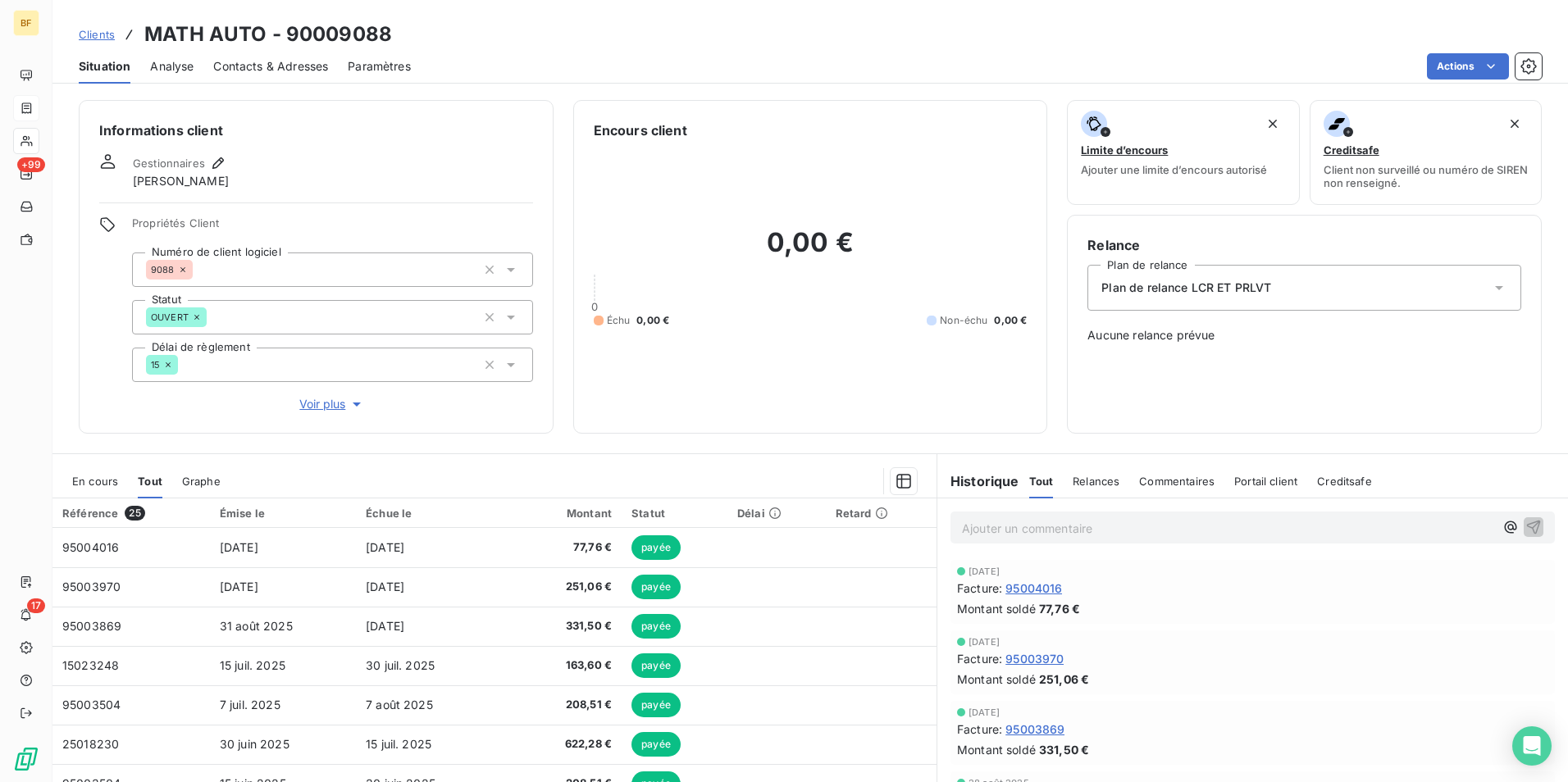
click at [1013, 526] on p "Ajouter un commentaire ﻿" at bounding box center [1228, 528] width 533 height 21
click at [1095, 529] on p "(AV) impayé" at bounding box center [1228, 527] width 533 height 19
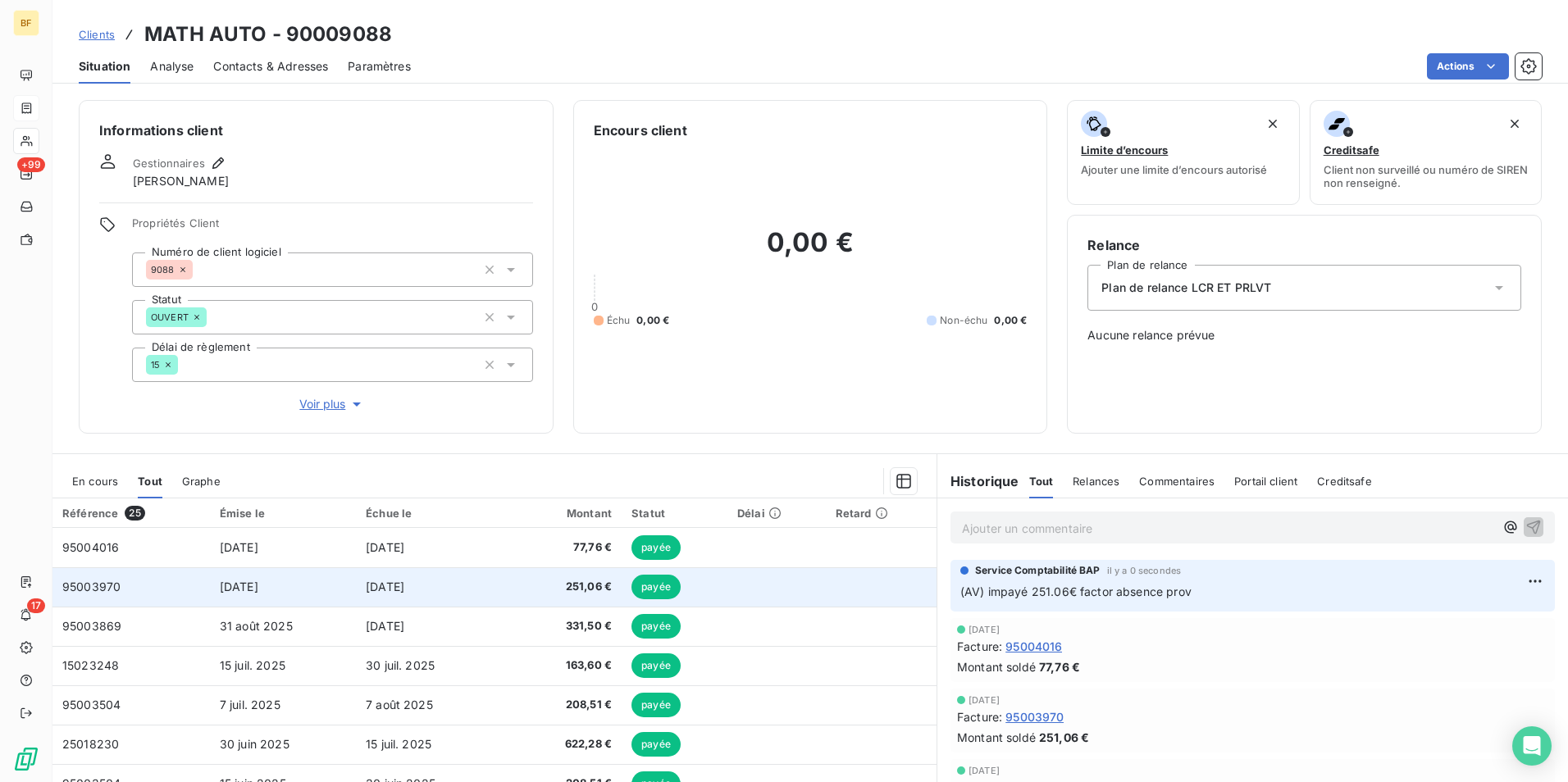
click at [391, 593] on td "[DATE]" at bounding box center [430, 587] width 148 height 39
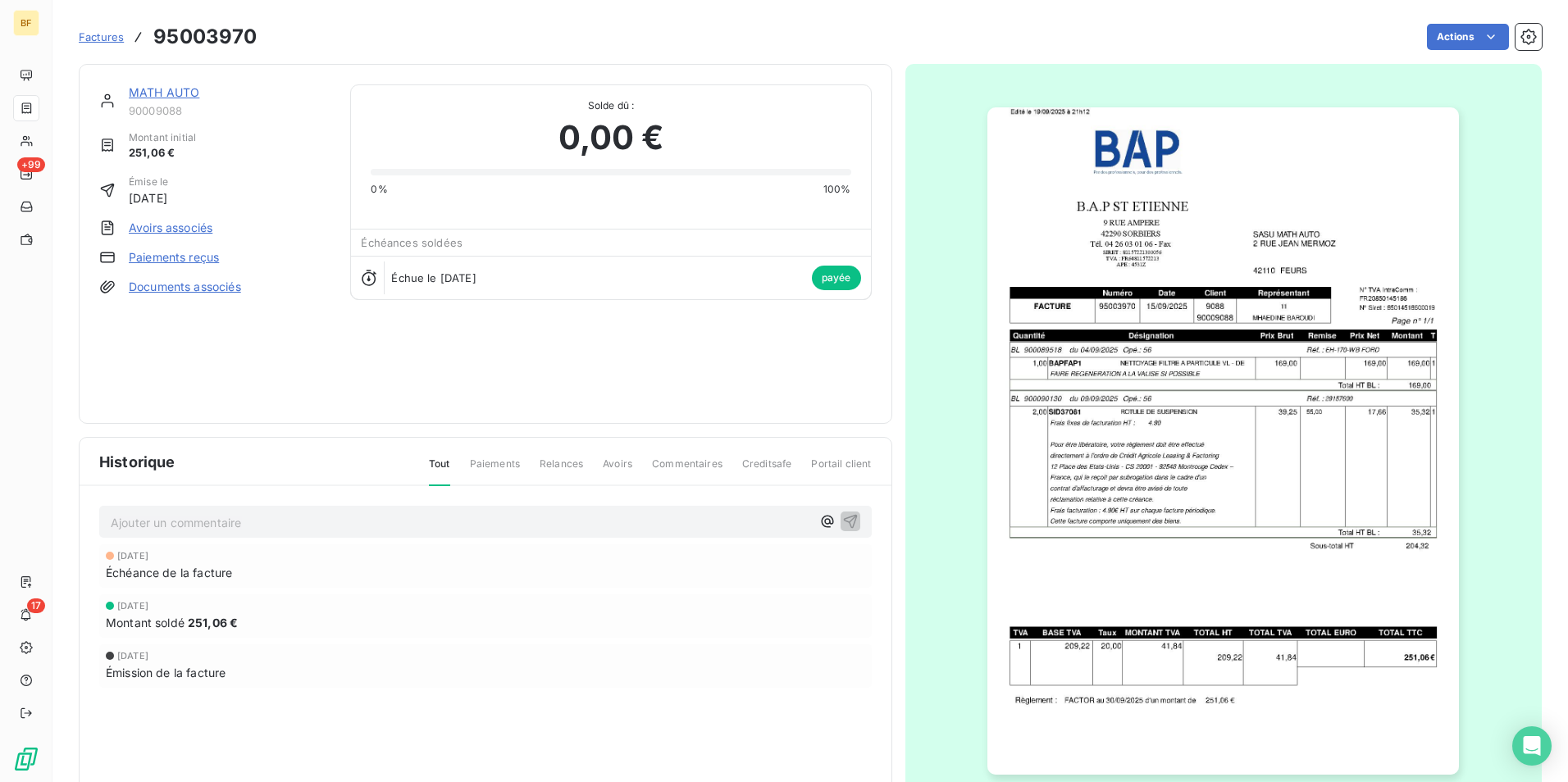
click at [226, 35] on h3 "95003970" at bounding box center [204, 37] width 103 height 30
copy h3 "95003970"
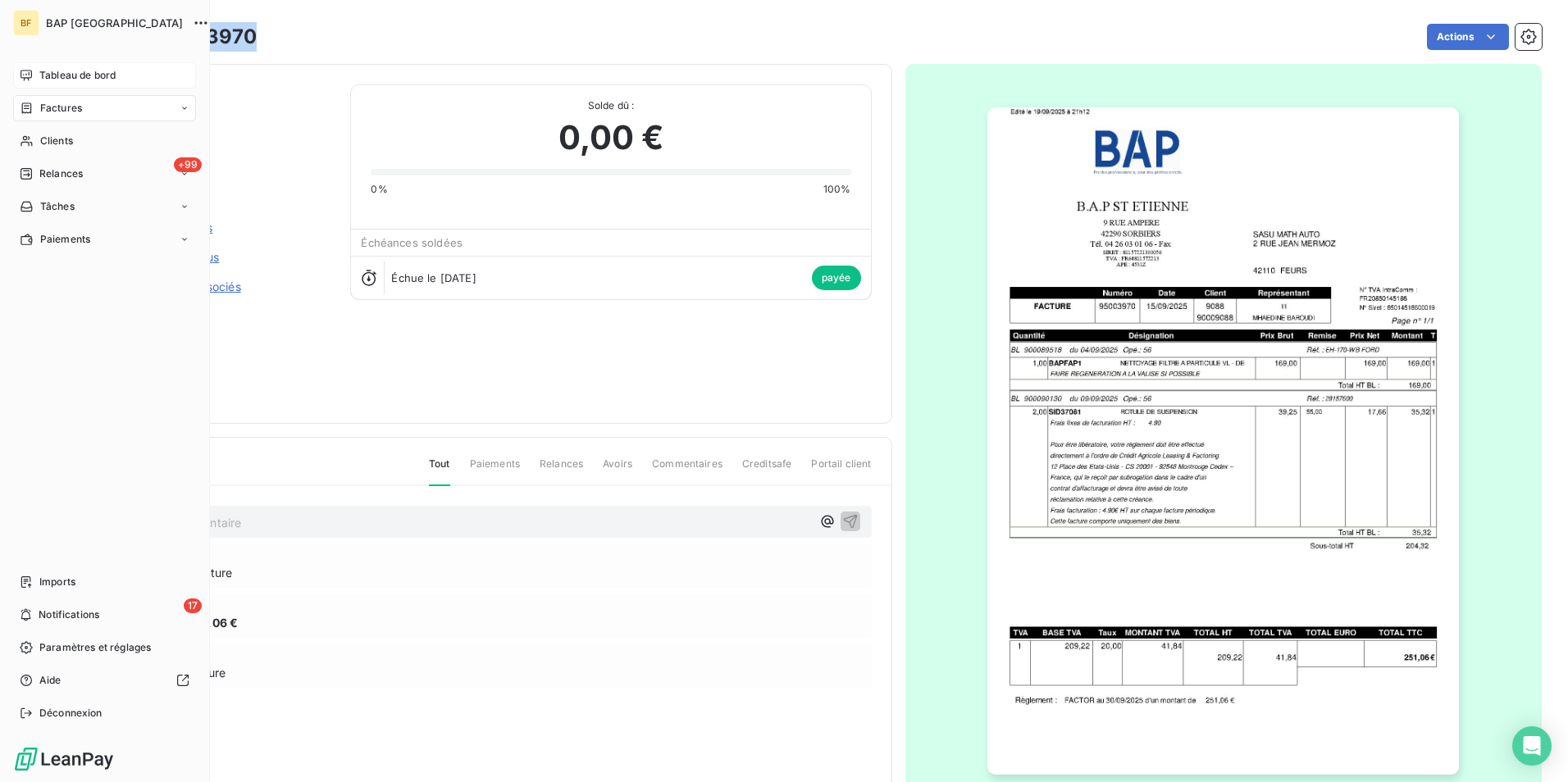
click at [34, 73] on div "Tableau de bord" at bounding box center [105, 75] width 183 height 26
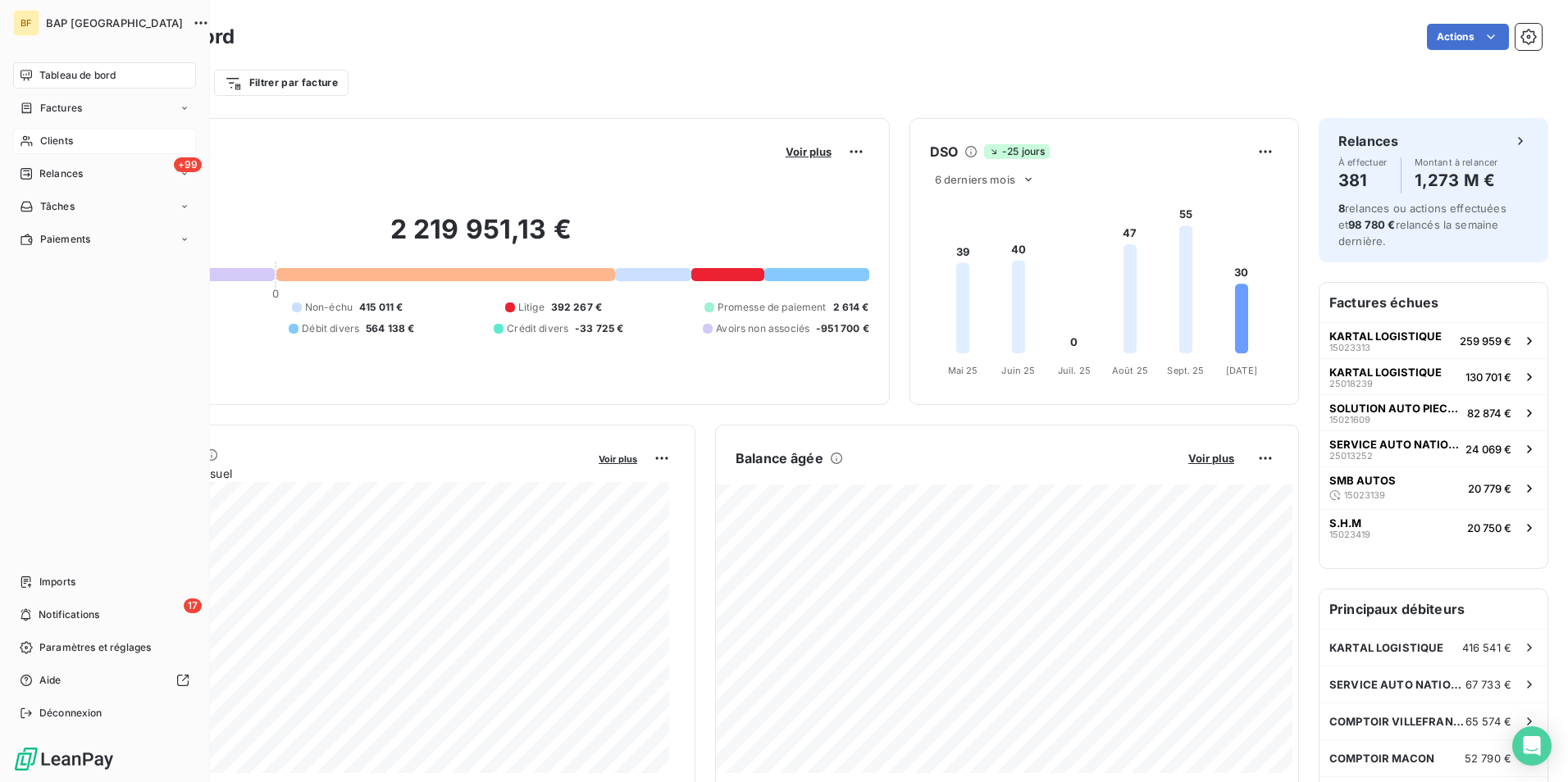
click at [31, 144] on icon at bounding box center [27, 140] width 14 height 13
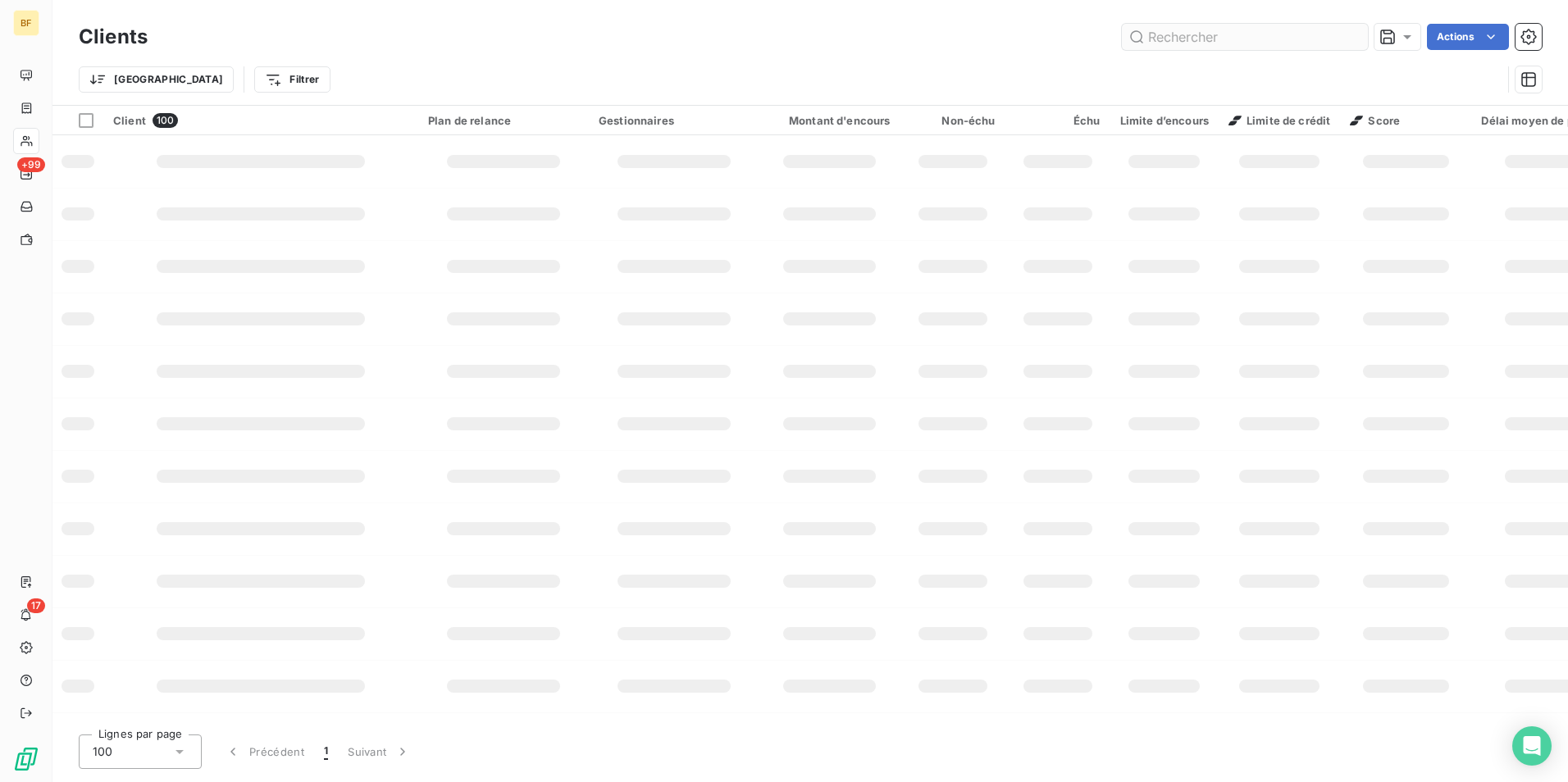
click at [1173, 32] on input "text" at bounding box center [1244, 37] width 246 height 26
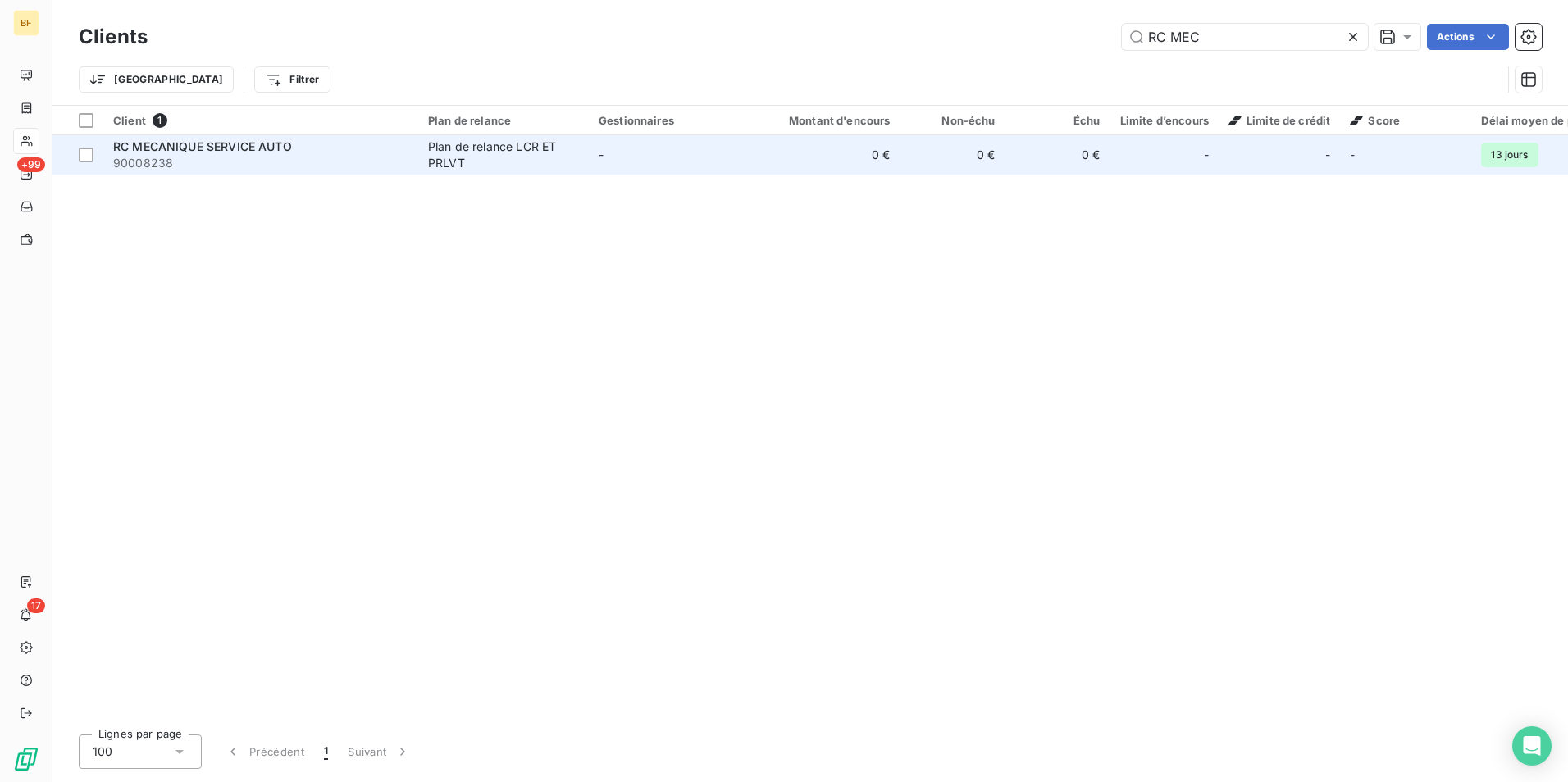
type input "RC MEC"
click at [328, 165] on span "90008238" at bounding box center [260, 163] width 295 height 16
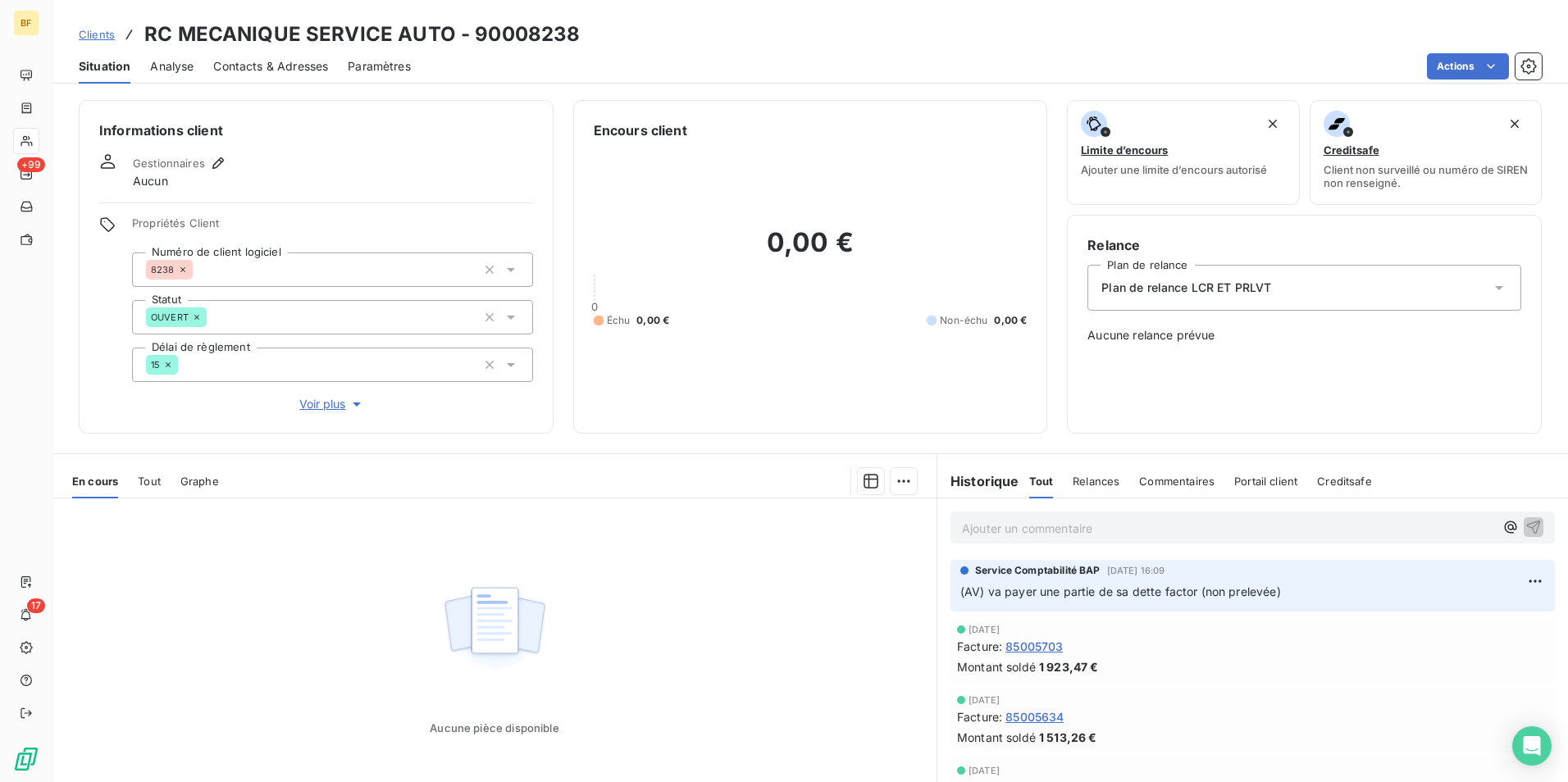
click at [1081, 523] on p "Ajouter un commentaire ﻿" at bounding box center [1228, 528] width 533 height 21
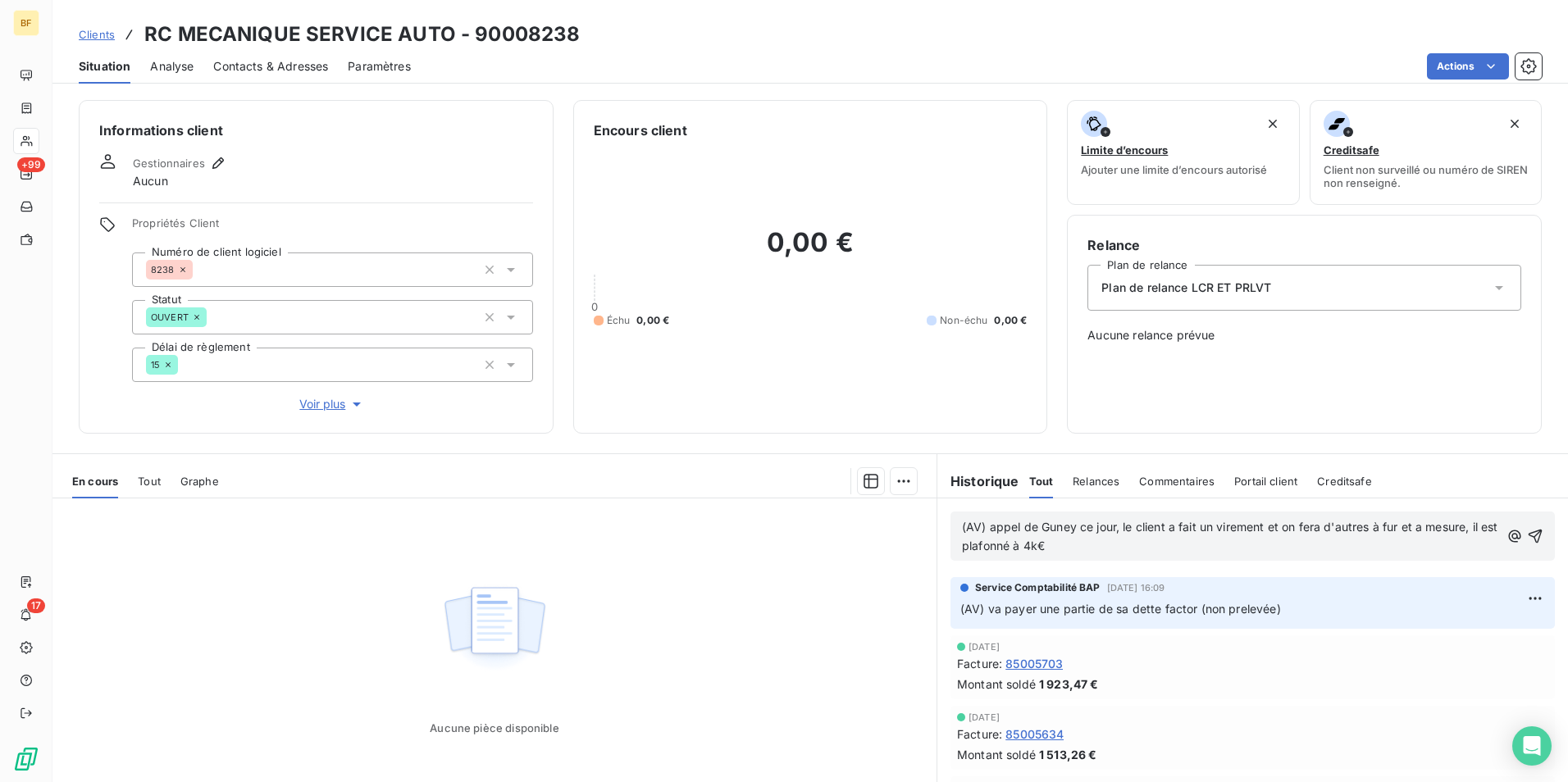
click at [1283, 523] on span "(AV) appel de Guney ce jour, le client a fait un virement et on fera d'autres à…" at bounding box center [1231, 536] width 540 height 33
click at [1115, 542] on p "(AV) appel de Guney ce jour, le client a fait un virement et en fera d'autres à…" at bounding box center [1231, 537] width 538 height 38
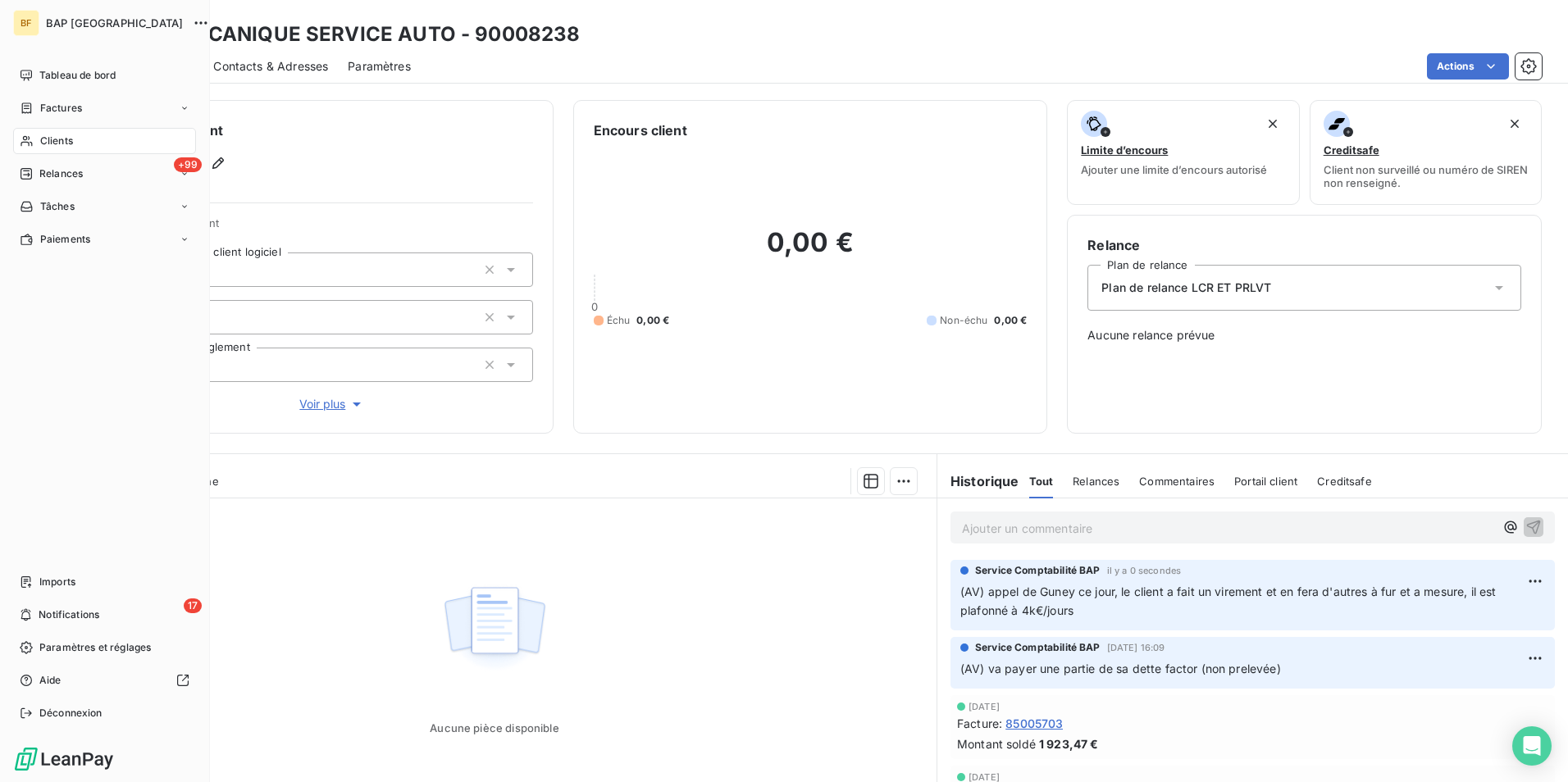
click at [24, 142] on icon at bounding box center [26, 141] width 12 height 11
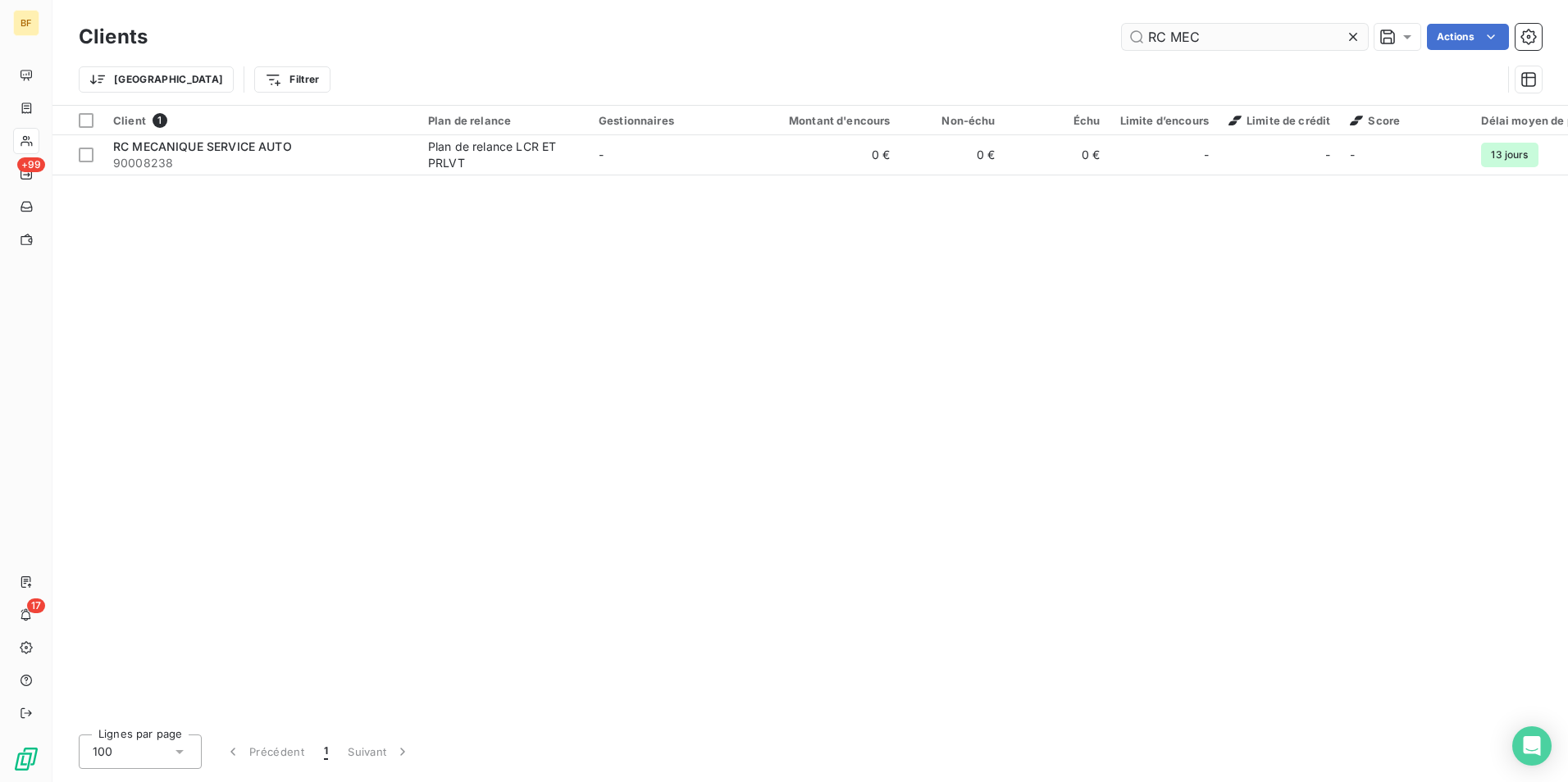
drag, startPoint x: 1175, startPoint y: 44, endPoint x: 1128, endPoint y: 39, distance: 47.3
click at [1129, 39] on input "RC MEC" at bounding box center [1244, 37] width 246 height 26
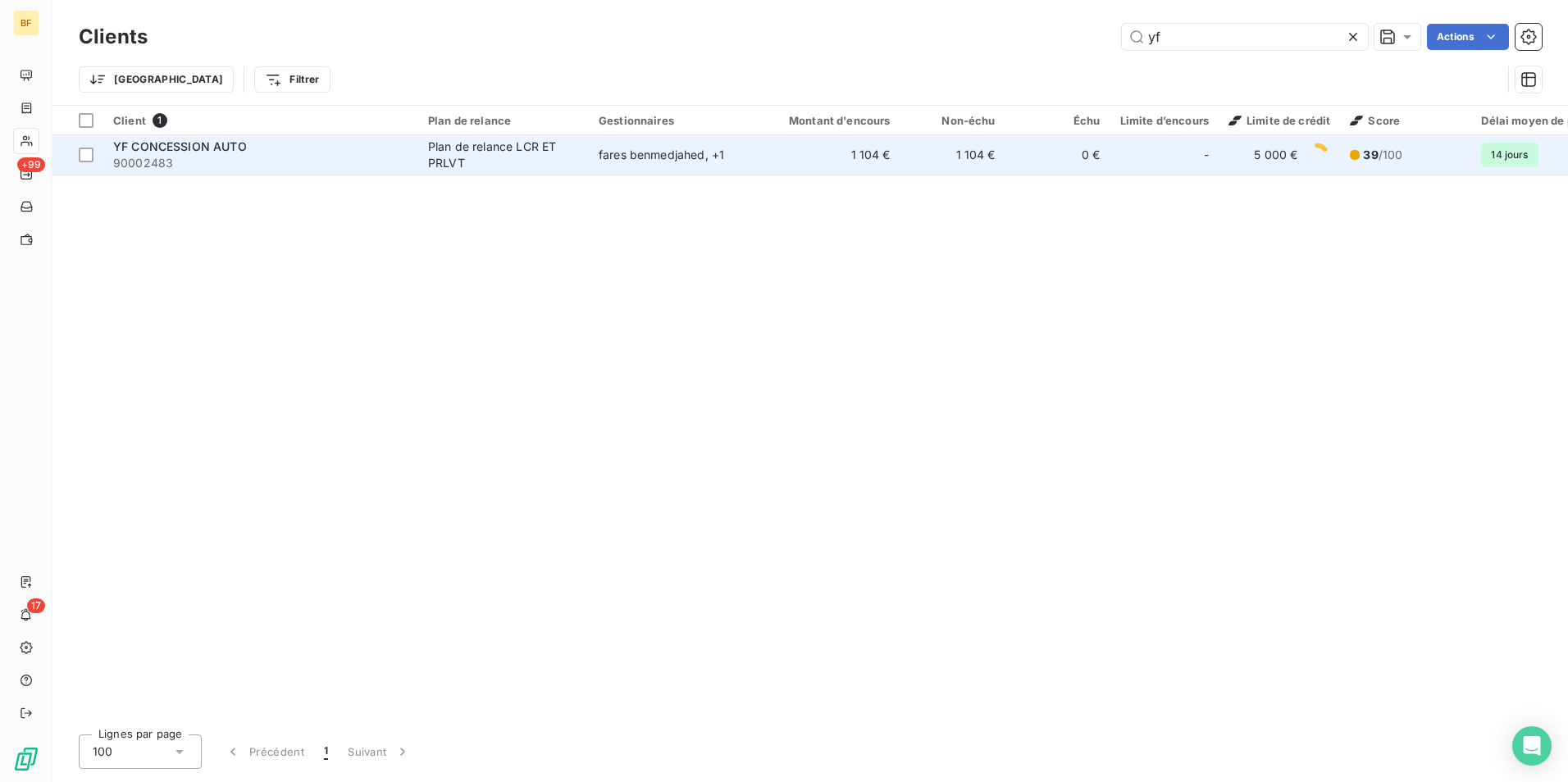
type input "yf"
click at [328, 147] on div "YF CONCESSION AUTO" at bounding box center [260, 147] width 295 height 16
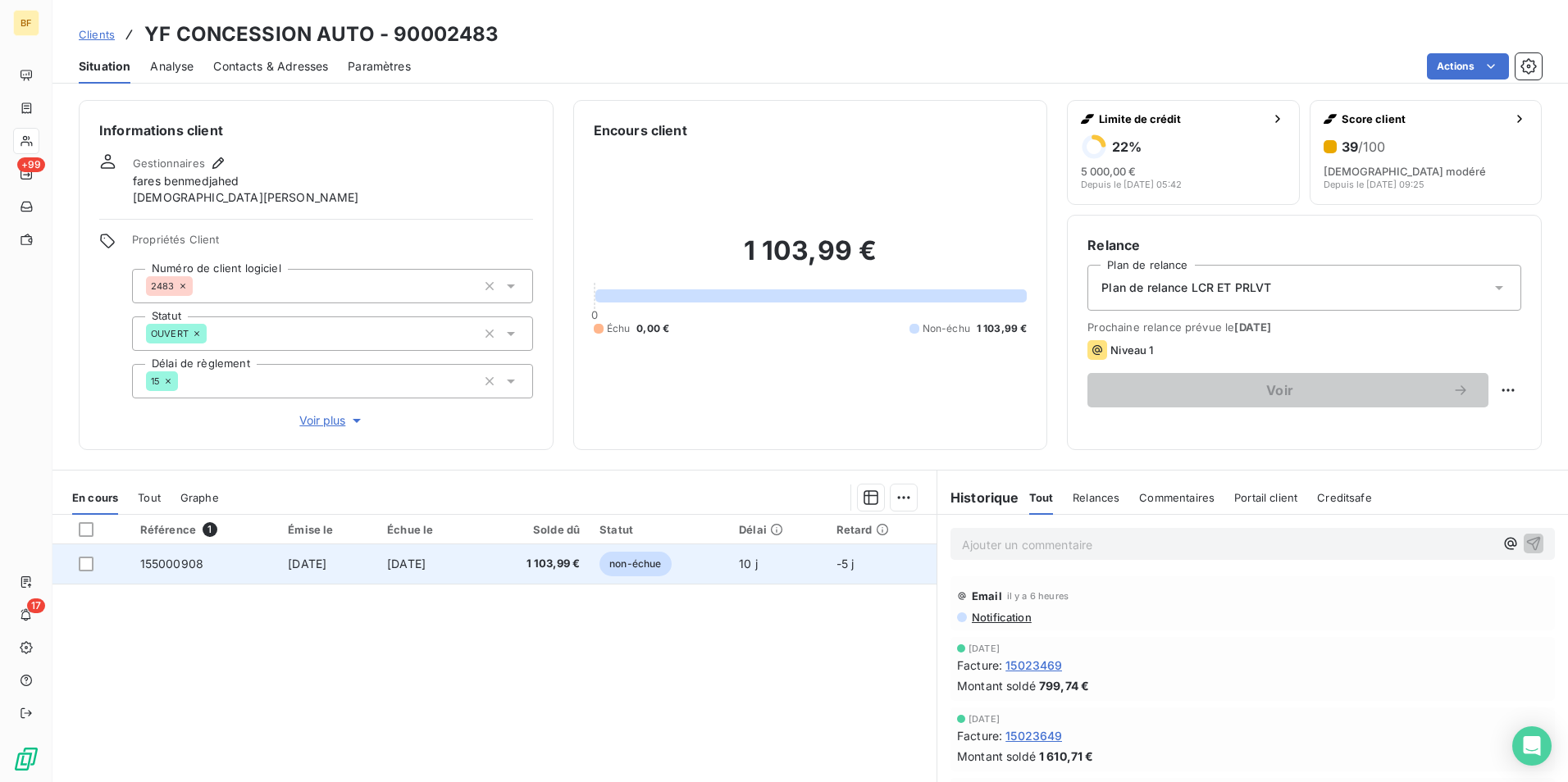
click at [518, 573] on td "1 103,99 €" at bounding box center [534, 564] width 113 height 39
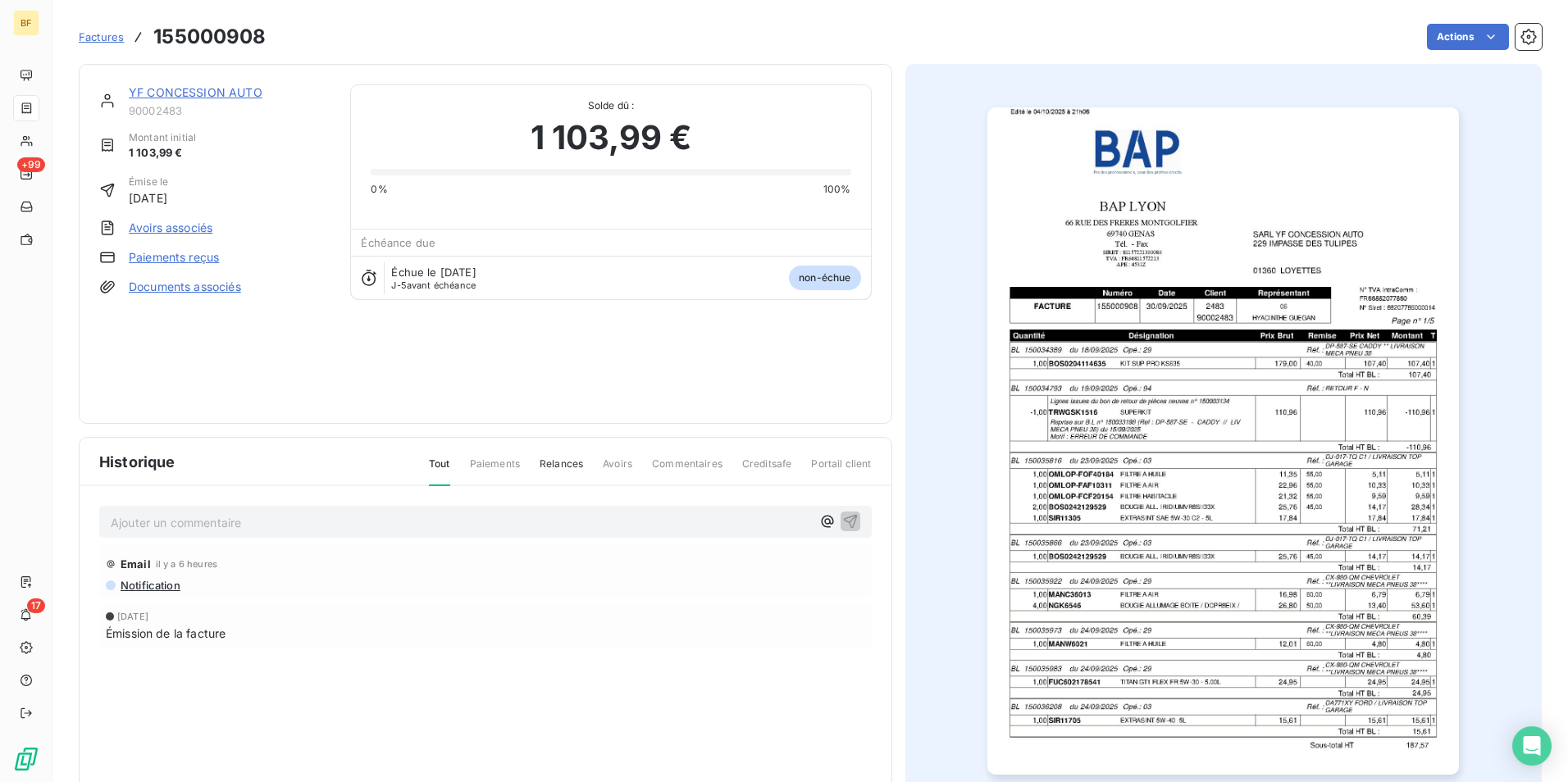
click at [1254, 449] on img "button" at bounding box center [1223, 441] width 472 height 667
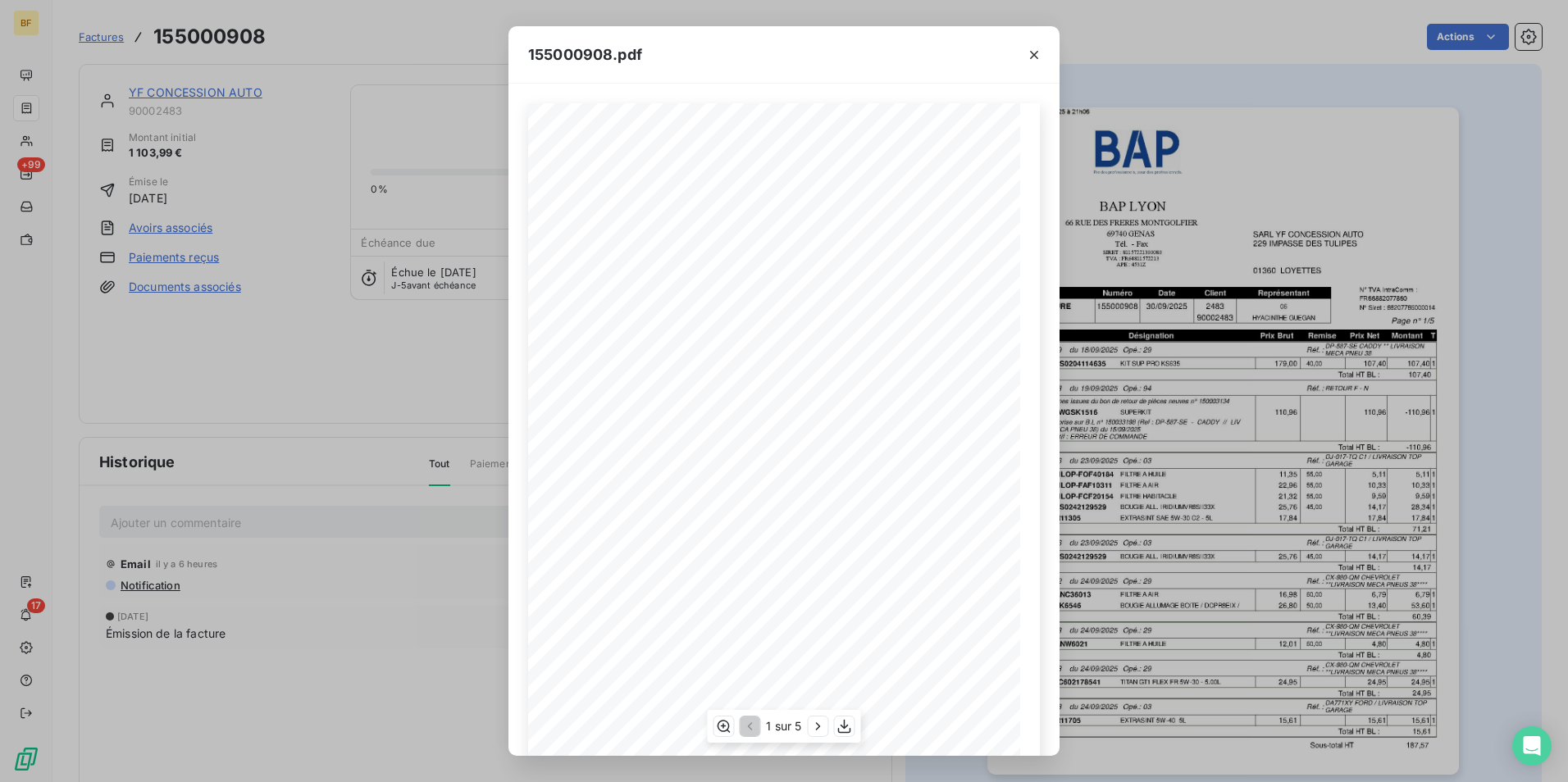
scroll to position [63, 0]
click at [820, 719] on icon "button" at bounding box center [818, 727] width 16 height 16
click at [820, 719] on icon "button" at bounding box center [819, 727] width 16 height 16
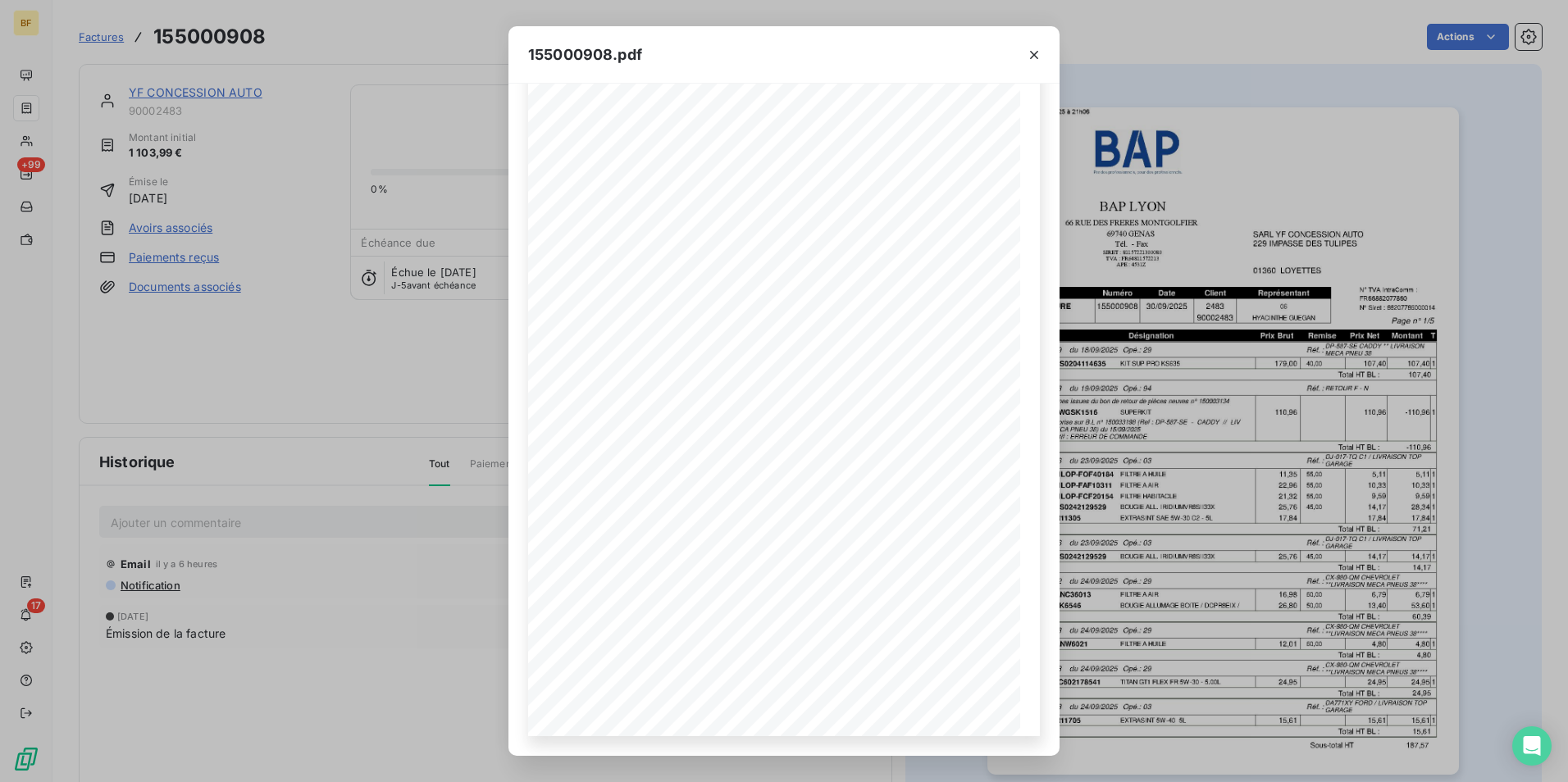
click at [425, 40] on div "155000908.pdf BAP LYON SARL YF CONCESSION AUTO [STREET_ADDRESS][PERSON_NAME] [S…" at bounding box center [784, 391] width 1568 height 782
